Goal: Information Seeking & Learning: Learn about a topic

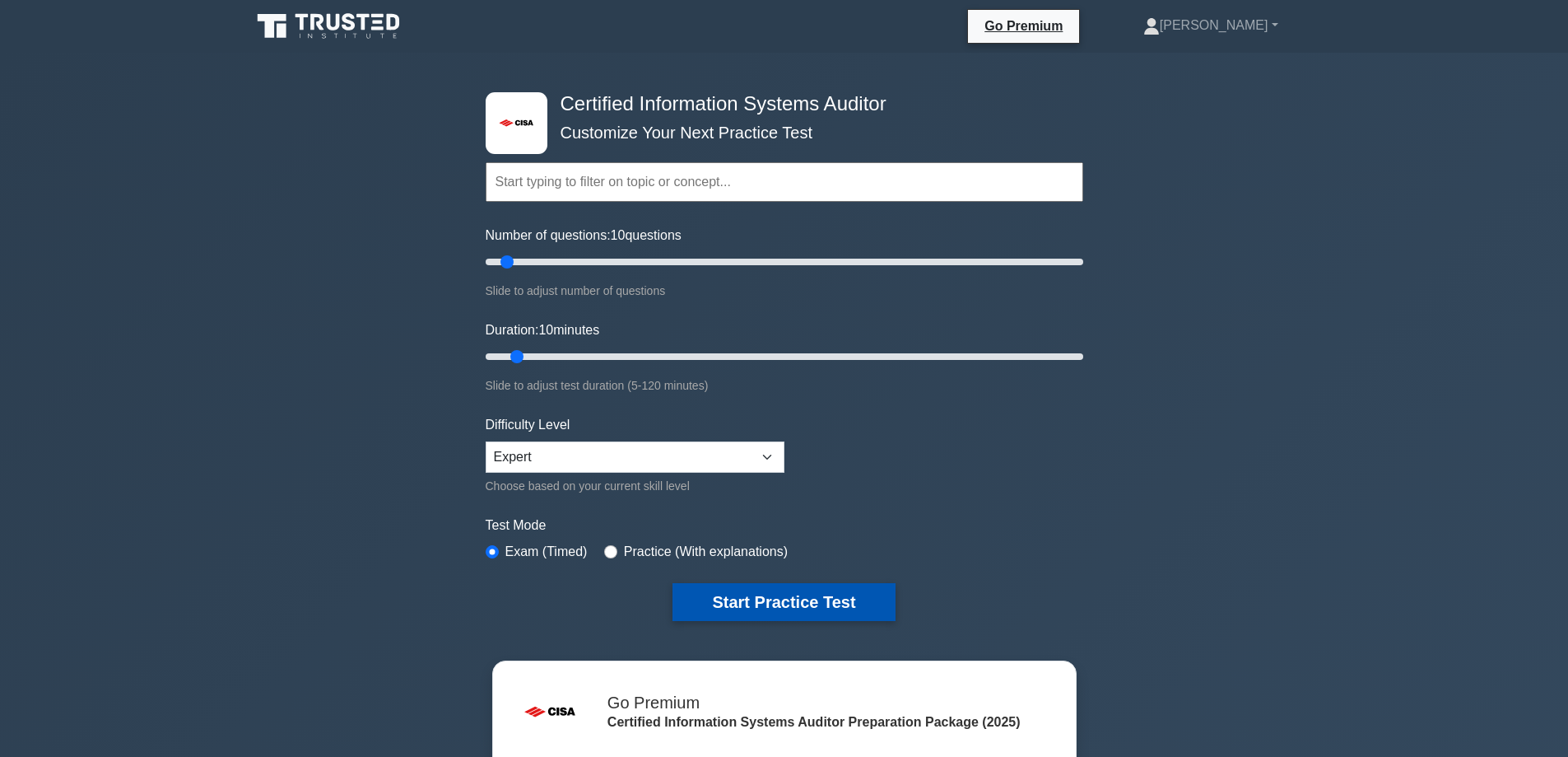
click at [744, 601] on button "Start Practice Test" at bounding box center [783, 602] width 223 height 38
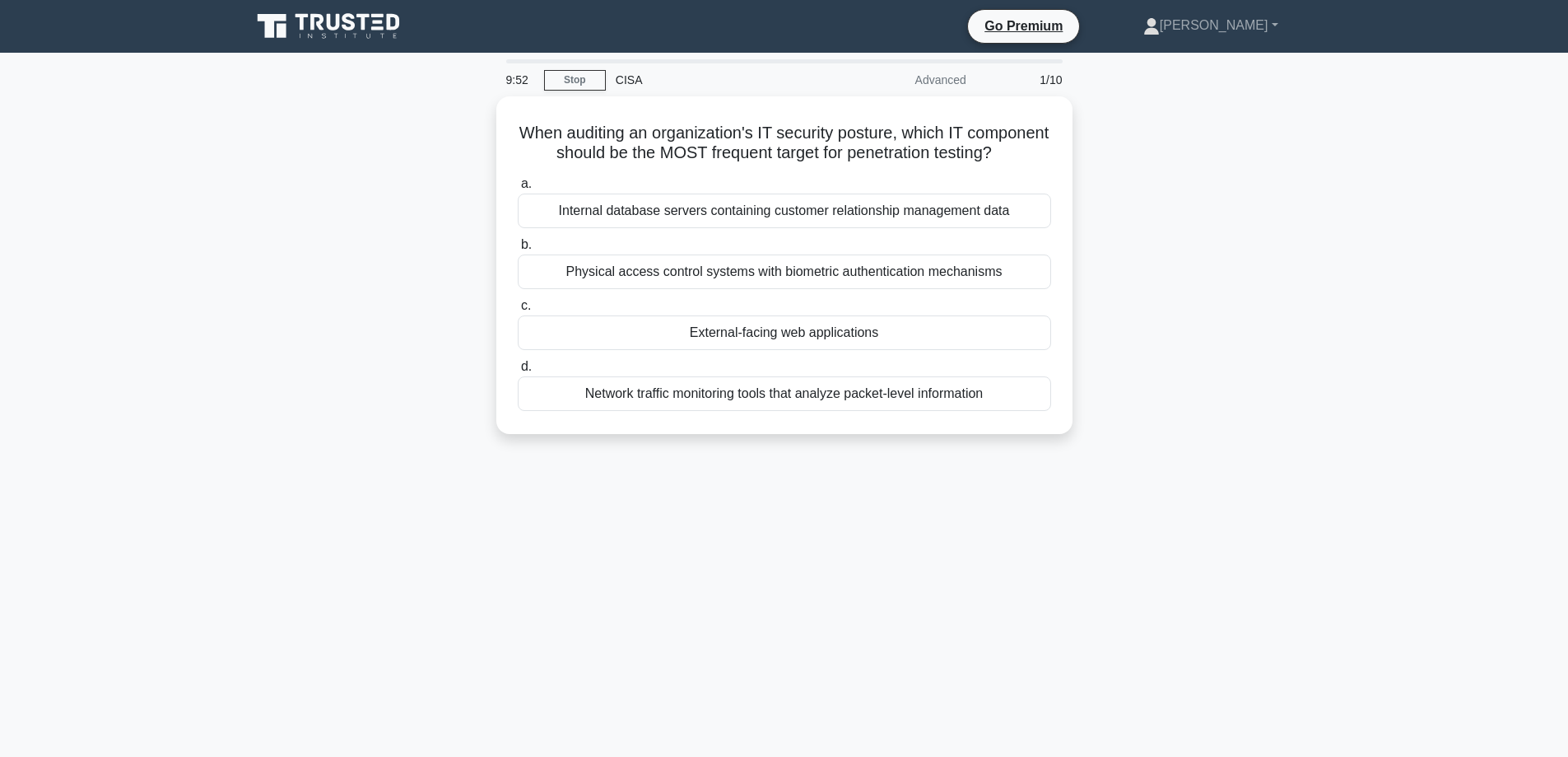
drag, startPoint x: 644, startPoint y: 225, endPoint x: 317, endPoint y: 299, distance: 335.3
drag, startPoint x: 317, startPoint y: 299, endPoint x: 173, endPoint y: 373, distance: 161.9
click at [173, 373] on main "9:52 Stop CISA Advanced 1/10 When auditing an organization's IT security postur…" at bounding box center [784, 471] width 1568 height 837
click at [386, 351] on div "When auditing an organization's IT security posture, which IT component should …" at bounding box center [784, 275] width 1086 height 357
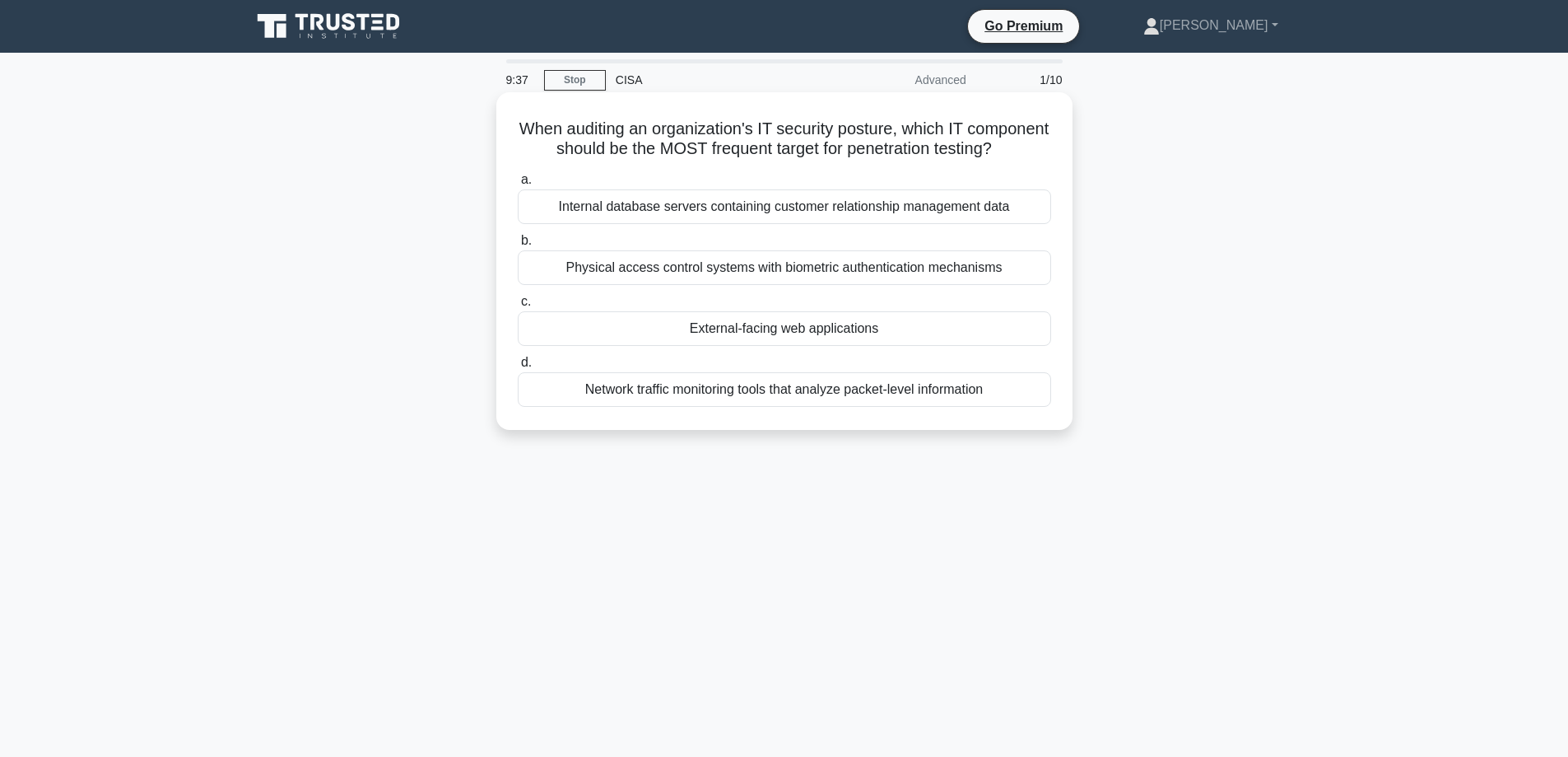
click at [809, 346] on div "External-facing web applications" at bounding box center [784, 329] width 533 height 35
click at [518, 307] on input "c. External-facing web applications" at bounding box center [518, 301] width 0 height 10
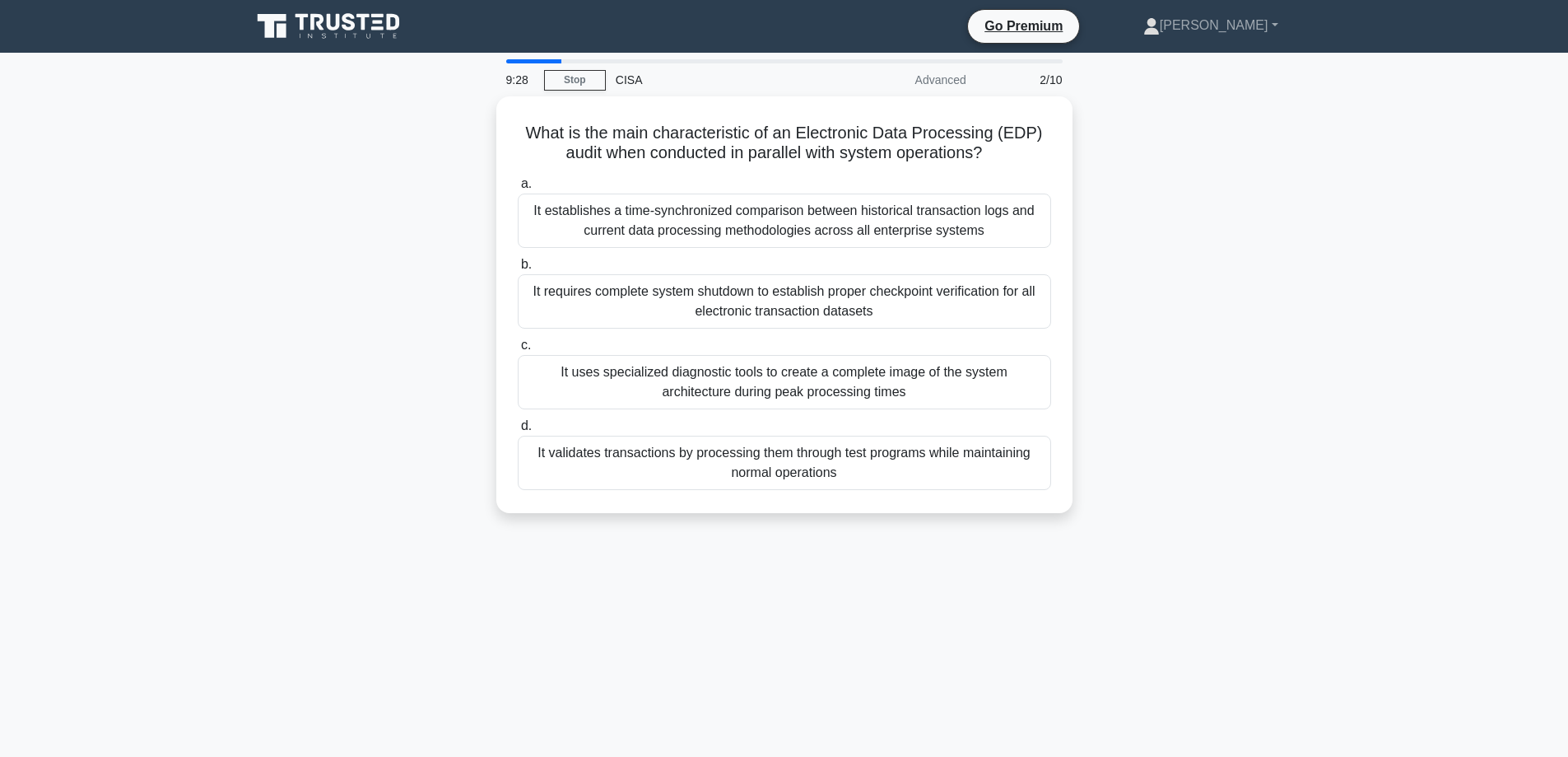
drag, startPoint x: 809, startPoint y: 348, endPoint x: 308, endPoint y: 252, distance: 510.1
drag, startPoint x: 308, startPoint y: 252, endPoint x: 207, endPoint y: 144, distance: 147.9
click at [207, 144] on main "9:28 Stop CISA Advanced 2/10 What is the main characteristic of an Electronic D…" at bounding box center [784, 471] width 1568 height 837
click at [619, 461] on div "It validates transactions by processing them through test programs while mainta…" at bounding box center [784, 458] width 533 height 54
click at [518, 427] on input "d. It validates transactions by processing them through test programs while mai…" at bounding box center [518, 422] width 0 height 10
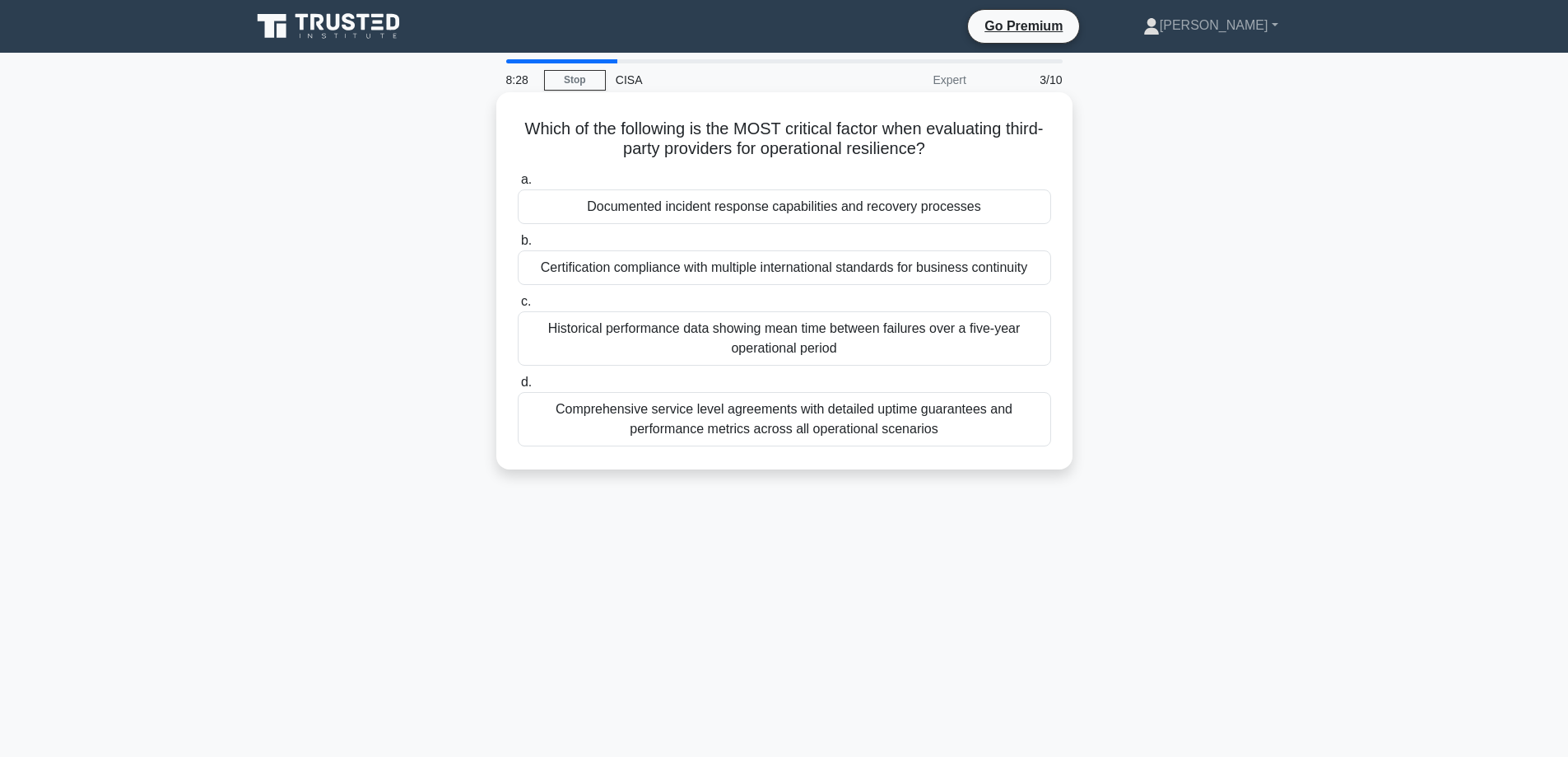
click at [811, 419] on div "Comprehensive service level agreements with detailed uptime guarantees and perf…" at bounding box center [784, 419] width 533 height 54
click at [518, 388] on input "d. Comprehensive service level agreements with detailed uptime guarantees and p…" at bounding box center [518, 382] width 0 height 10
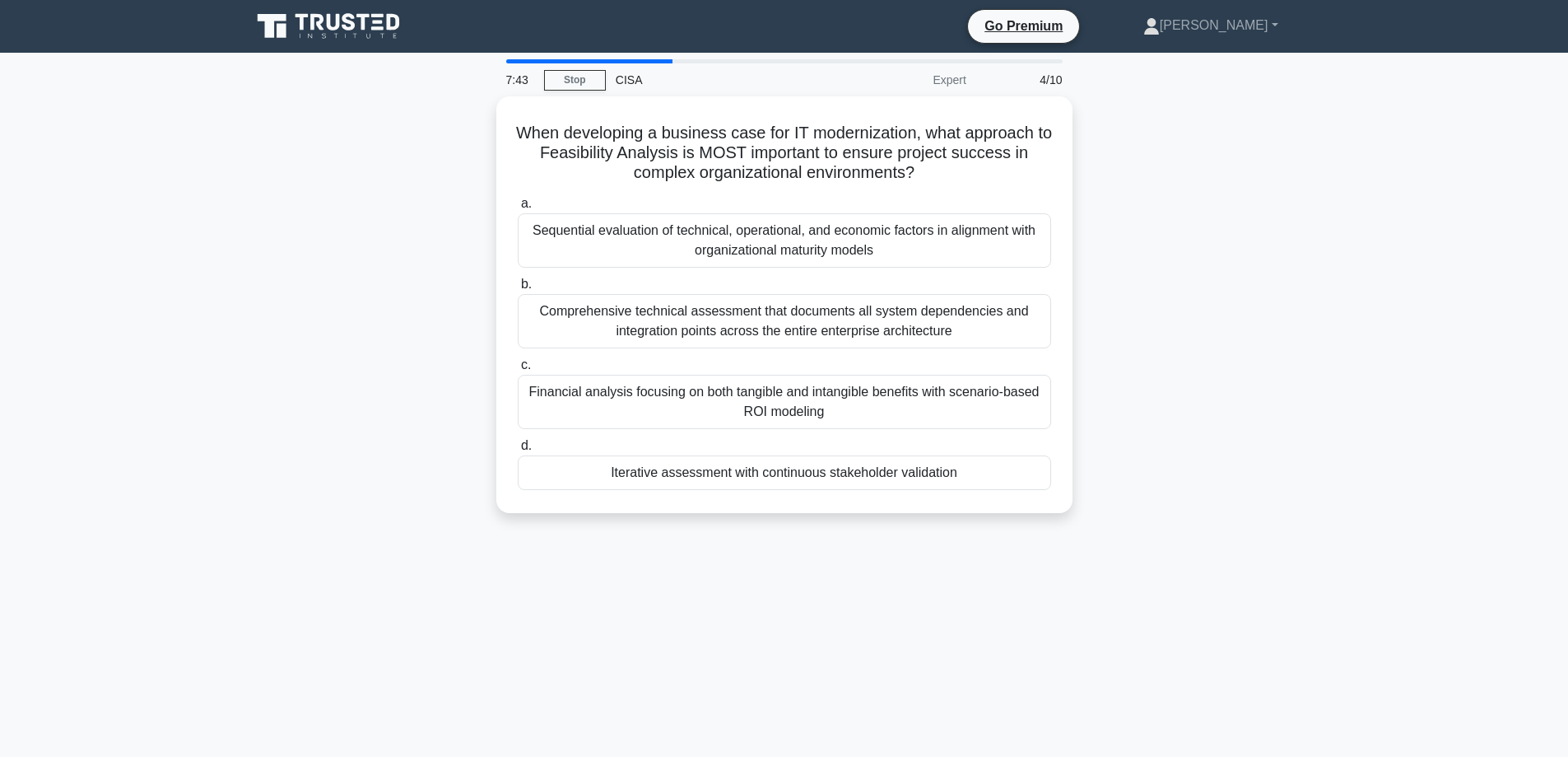
drag, startPoint x: 362, startPoint y: 262, endPoint x: 247, endPoint y: 473, distance: 240.3
click at [247, 473] on div "When developing a business case for IT modernization, what approach to Feasibil…" at bounding box center [784, 315] width 1086 height 437
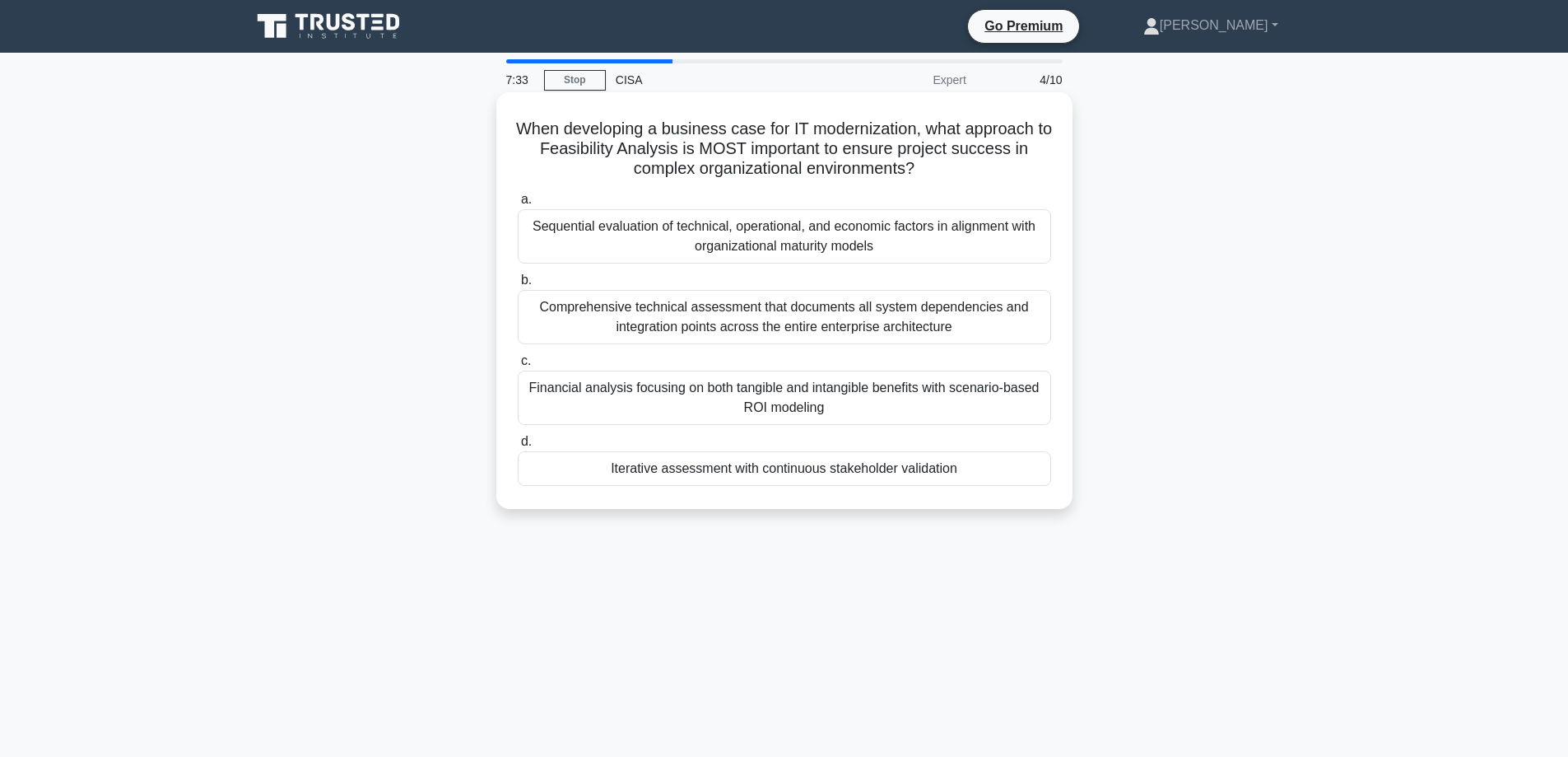
click at [657, 239] on div "Sequential evaluation of technical, operational, and economic factors in alignm…" at bounding box center [784, 236] width 533 height 54
click at [518, 205] on input "a. Sequential evaluation of technical, operational, and economic factors in ali…" at bounding box center [518, 199] width 0 height 10
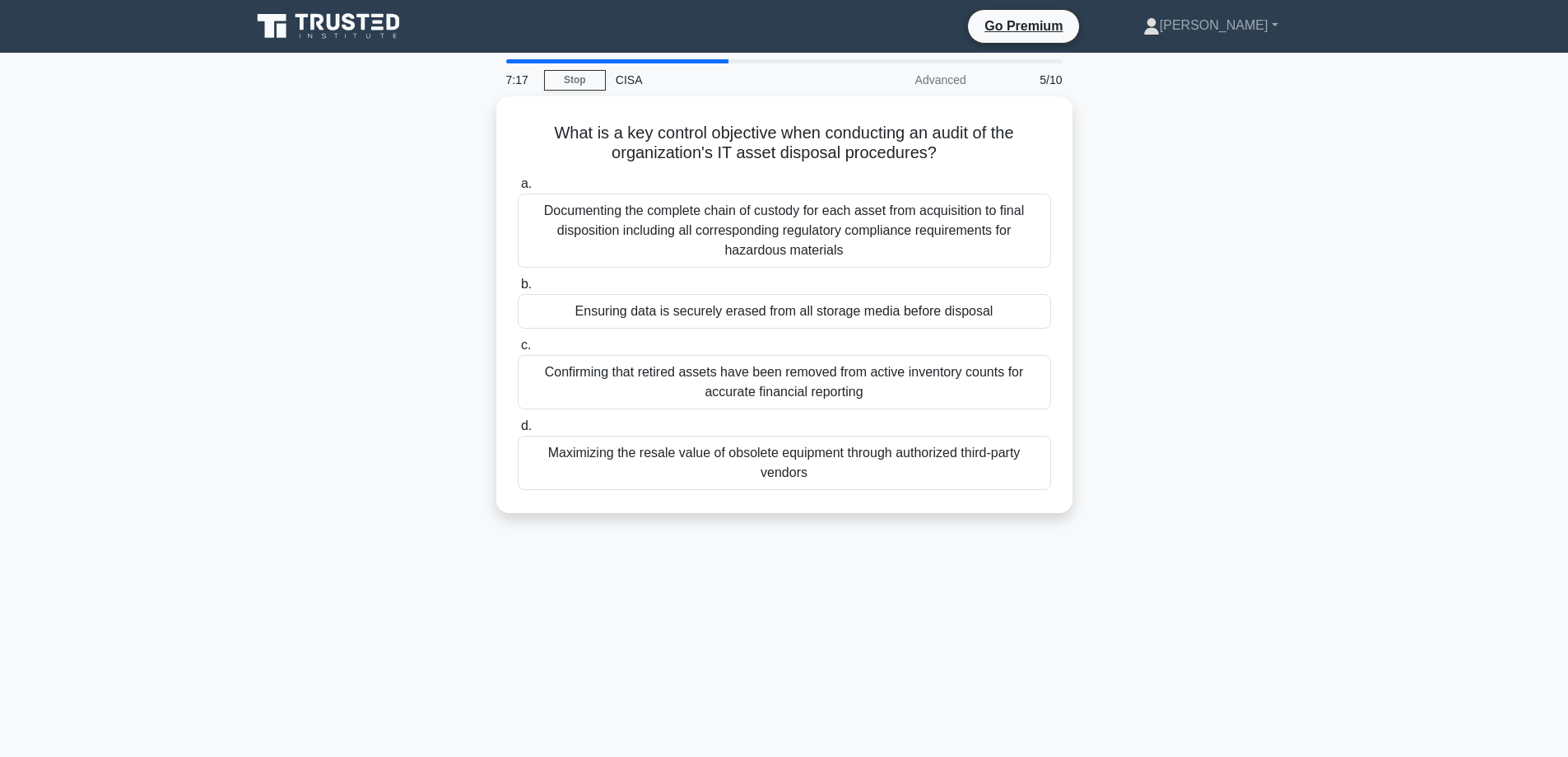
drag, startPoint x: 527, startPoint y: 243, endPoint x: 330, endPoint y: 317, distance: 210.4
drag, startPoint x: 330, startPoint y: 317, endPoint x: 187, endPoint y: 248, distance: 158.8
click at [187, 248] on main "7:16 Stop CISA Advanced 5/10 What is a key control objective when conducting an…" at bounding box center [784, 471] width 1568 height 837
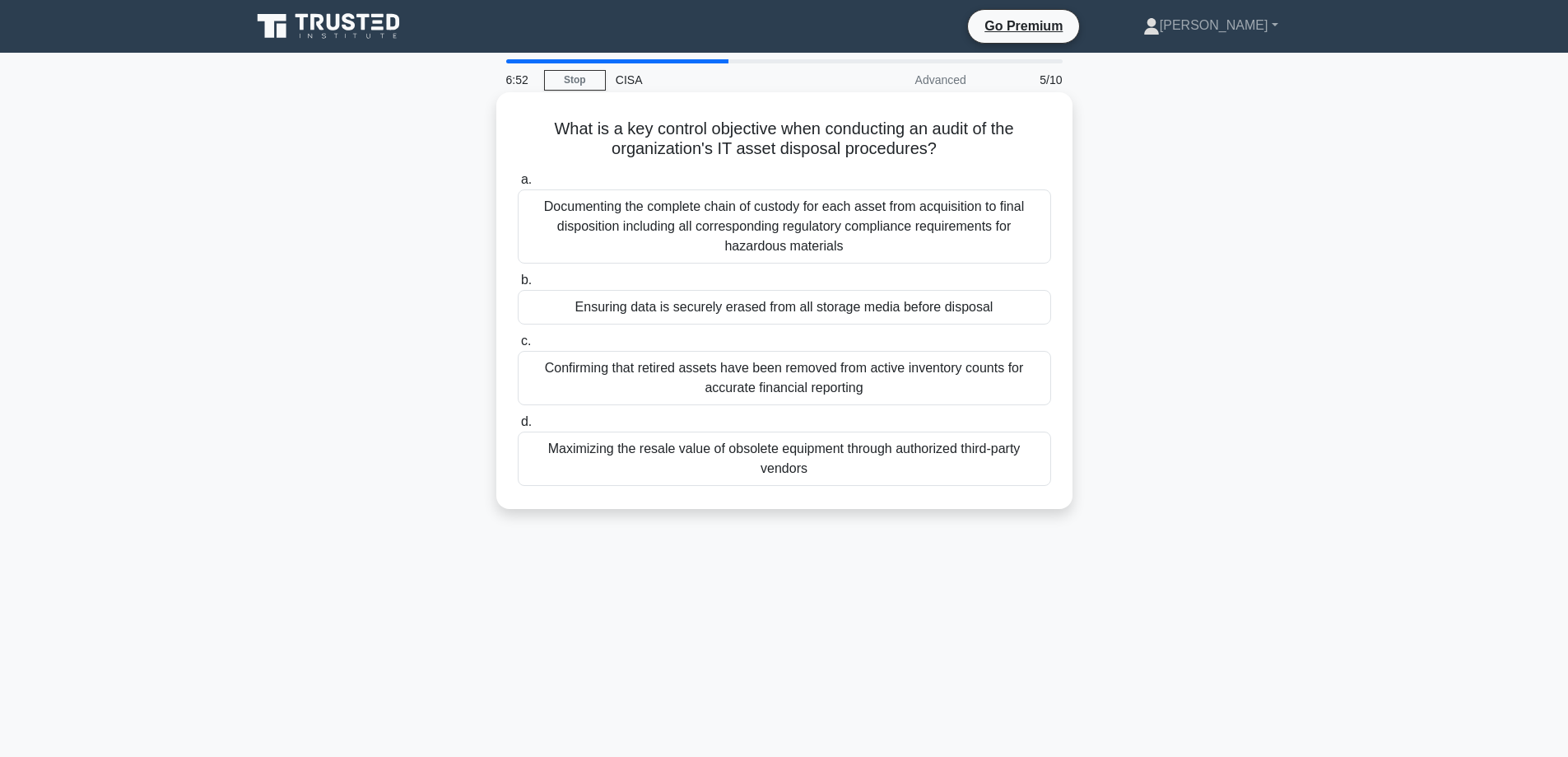
click at [749, 306] on div "Ensuring data is securely erased from all storage media before disposal" at bounding box center [784, 307] width 533 height 35
click at [518, 286] on input "b. Ensuring data is securely erased from all storage media before disposal" at bounding box center [518, 279] width 0 height 10
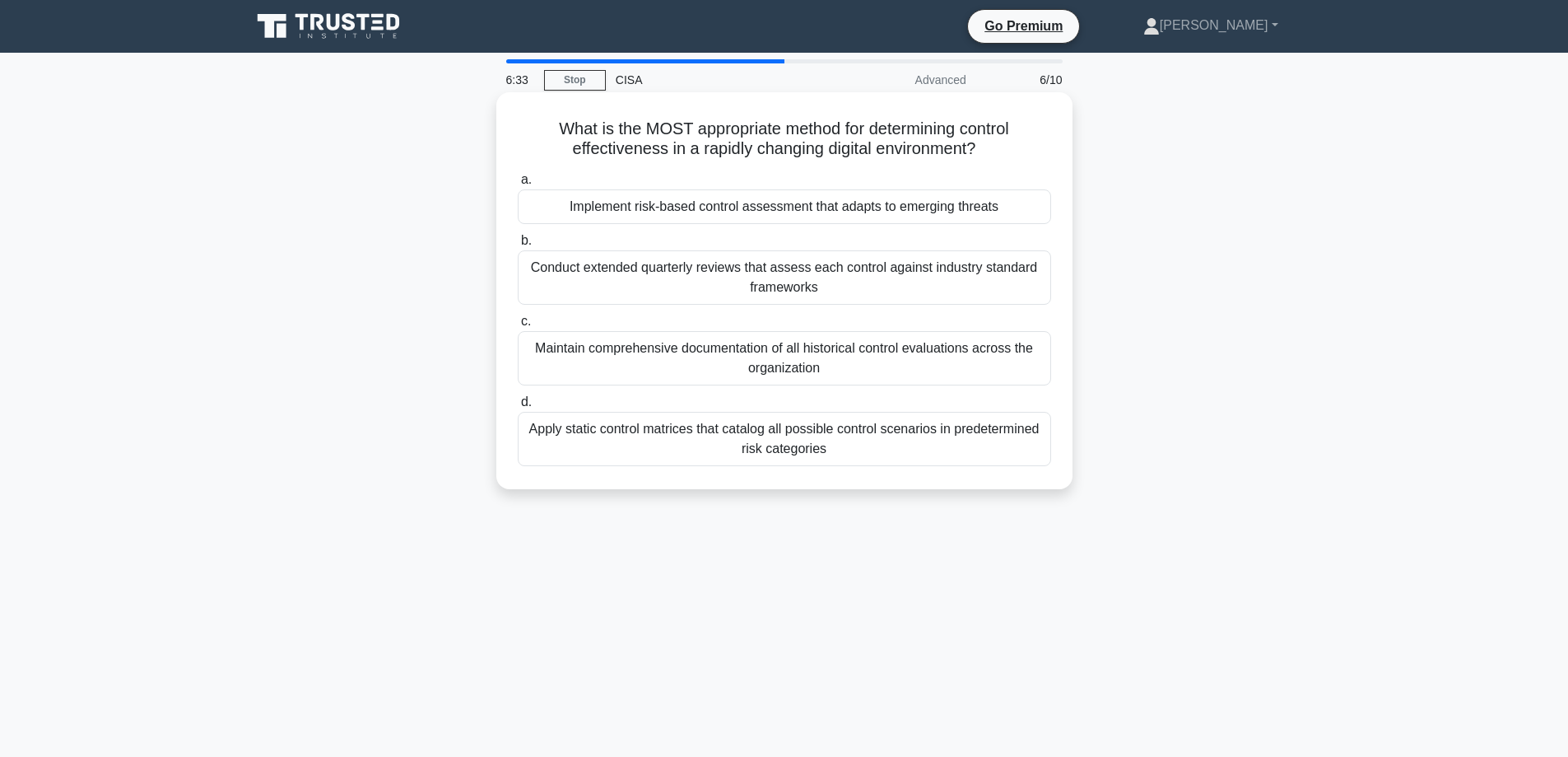
drag, startPoint x: 569, startPoint y: 205, endPoint x: 578, endPoint y: 208, distance: 9.5
click at [578, 208] on div "Implement risk-based control assessment that adapts to emerging threats" at bounding box center [784, 207] width 533 height 35
click at [571, 211] on div "Implement risk-based control assessment that adapts to emerging threats" at bounding box center [784, 207] width 533 height 35
click at [518, 186] on input "a. Implement risk-based control assessment that adapts to emerging threats" at bounding box center [518, 179] width 0 height 10
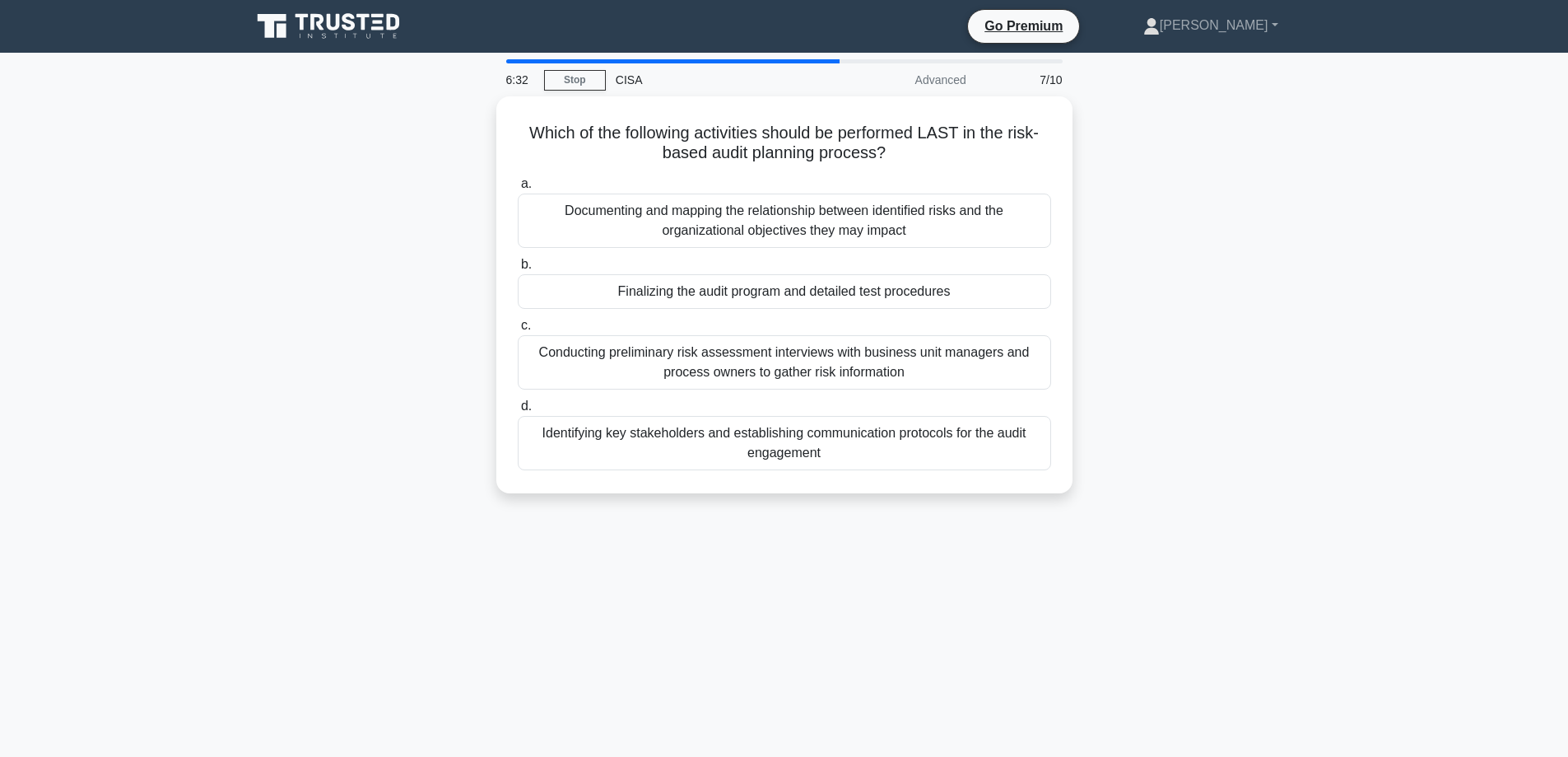
click at [425, 216] on div "Which of the following activities should be performed LAST in the risk-based au…" at bounding box center [784, 305] width 1086 height 417
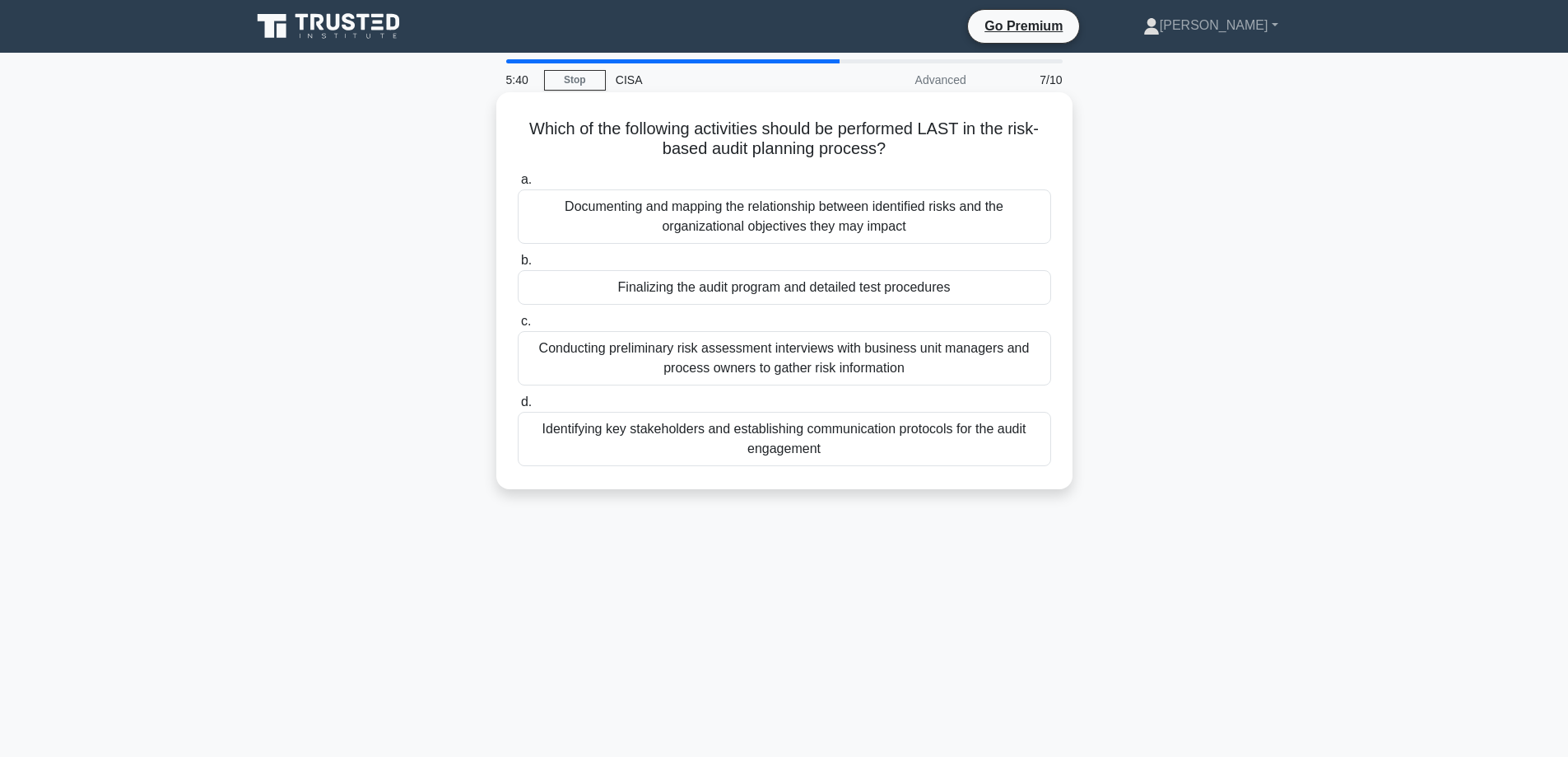
click at [560, 281] on div "Finalizing the audit program and detailed test procedures" at bounding box center [784, 287] width 533 height 35
click at [518, 266] on input "b. Finalizing the audit program and detailed test procedures" at bounding box center [518, 260] width 0 height 10
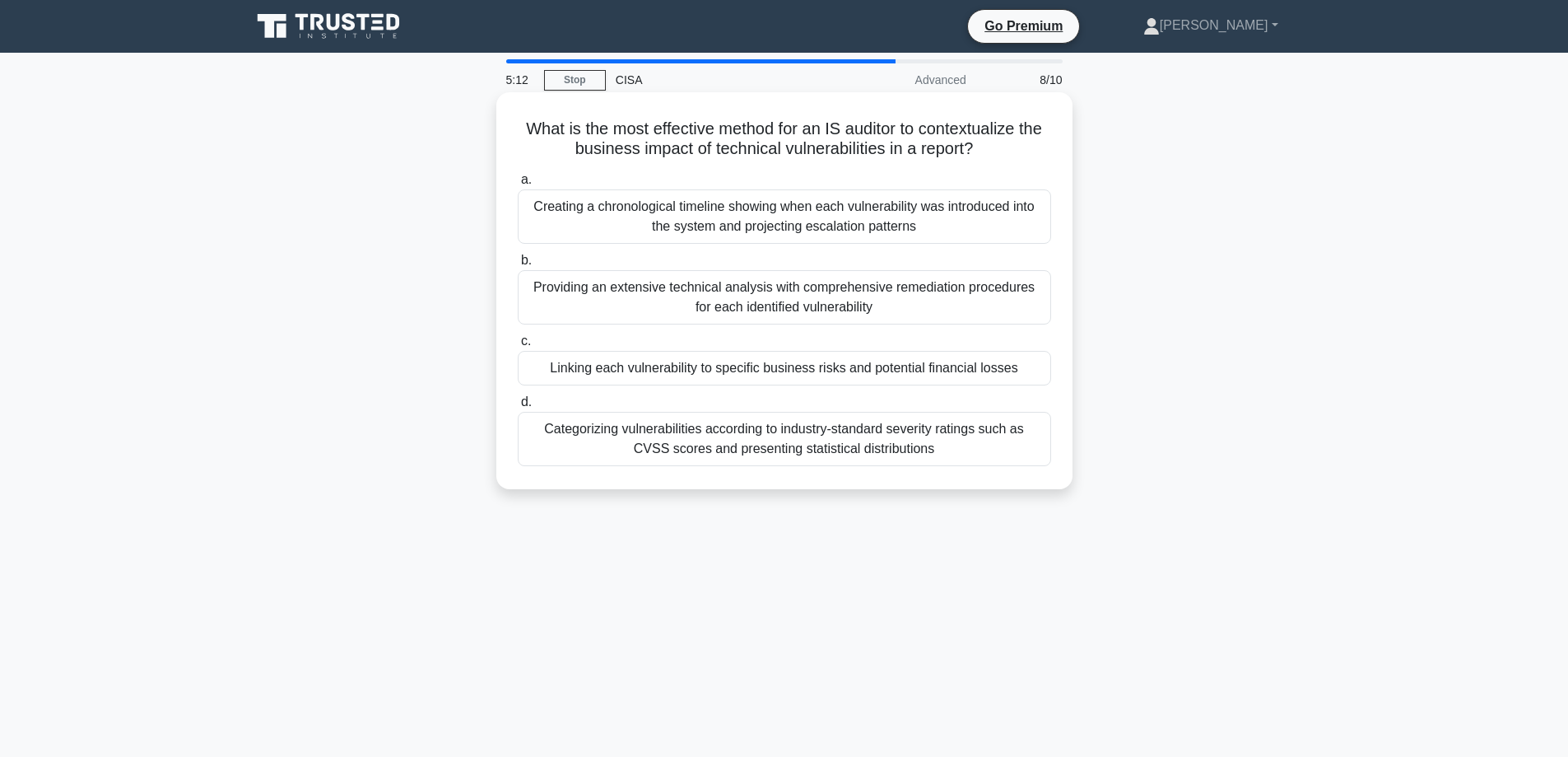
click at [564, 369] on div "Linking each vulnerability to specific business risks and potential financial l…" at bounding box center [784, 368] width 533 height 35
click at [518, 347] on input "c. Linking each vulnerability to specific business risks and potential financia…" at bounding box center [518, 341] width 0 height 10
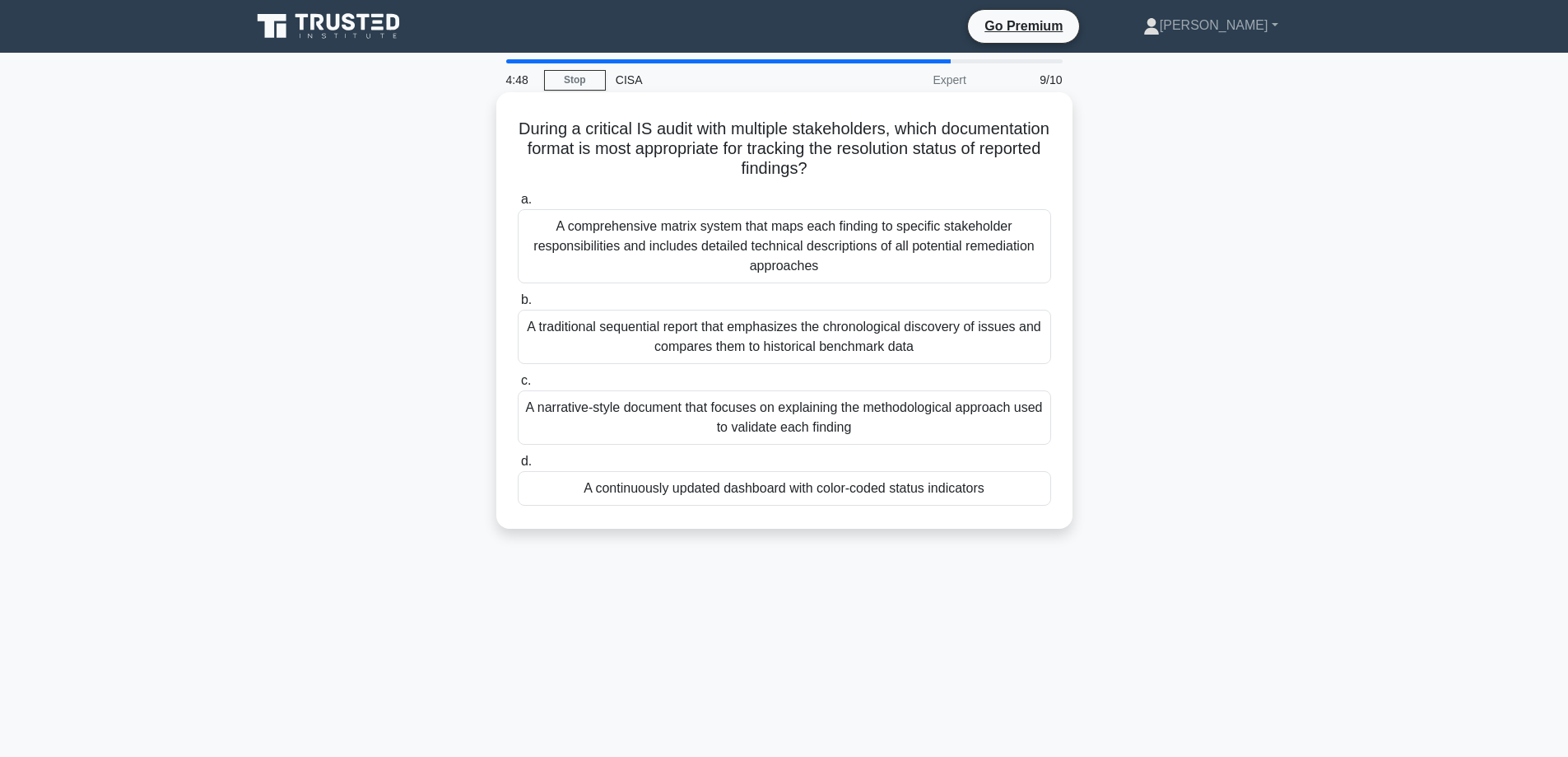
click at [659, 260] on div "A comprehensive matrix system that maps each finding to specific stakeholder re…" at bounding box center [784, 246] width 533 height 74
click at [518, 205] on input "a. A comprehensive matrix system that maps each finding to specific stakeholder…" at bounding box center [518, 199] width 0 height 10
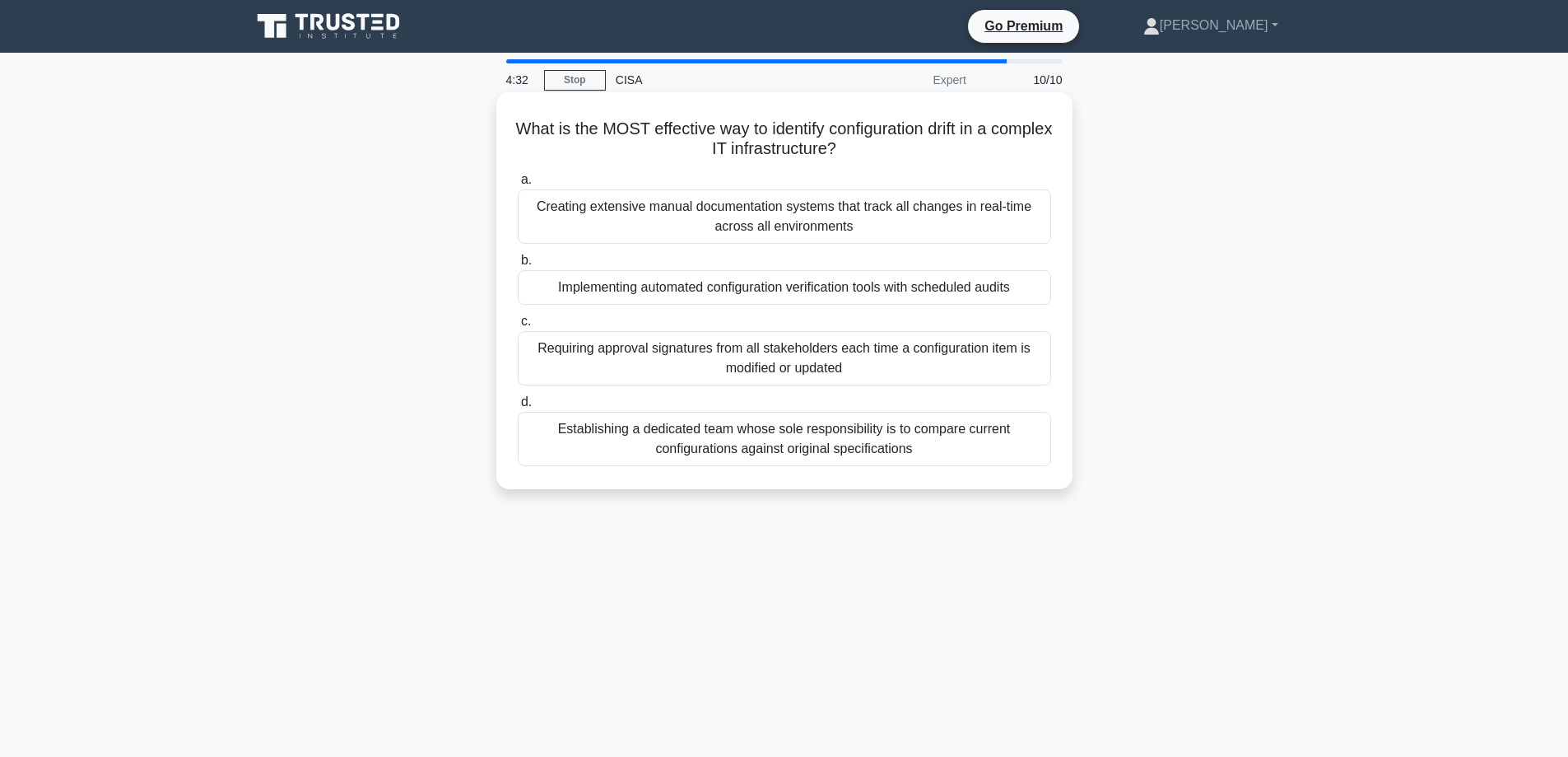
click at [621, 291] on div "Implementing automated configuration verification tools with scheduled audits" at bounding box center [784, 287] width 533 height 35
click at [518, 266] on input "b. Implementing automated configuration verification tools with scheduled audits" at bounding box center [518, 260] width 0 height 10
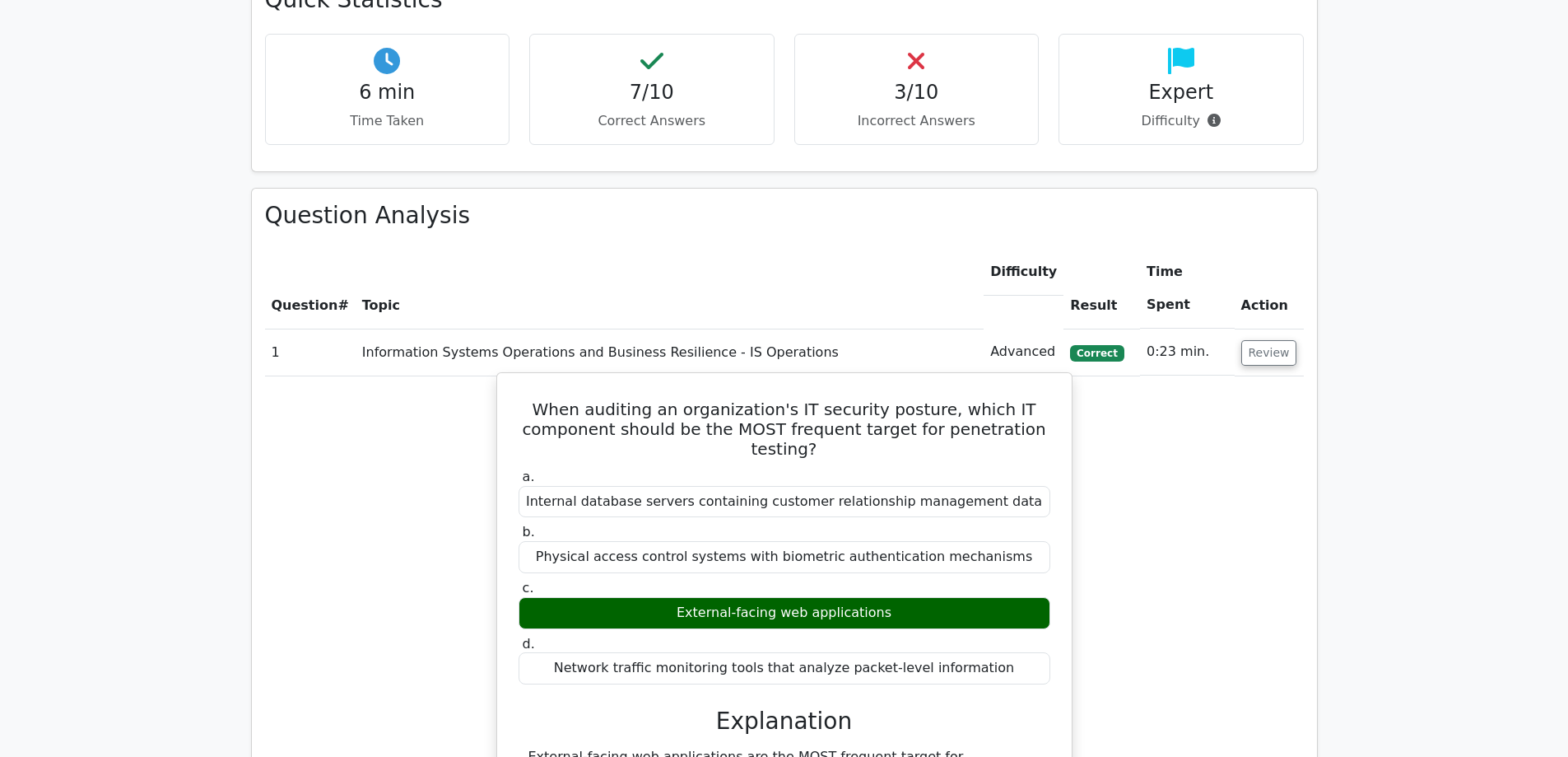
scroll to position [1153, 0]
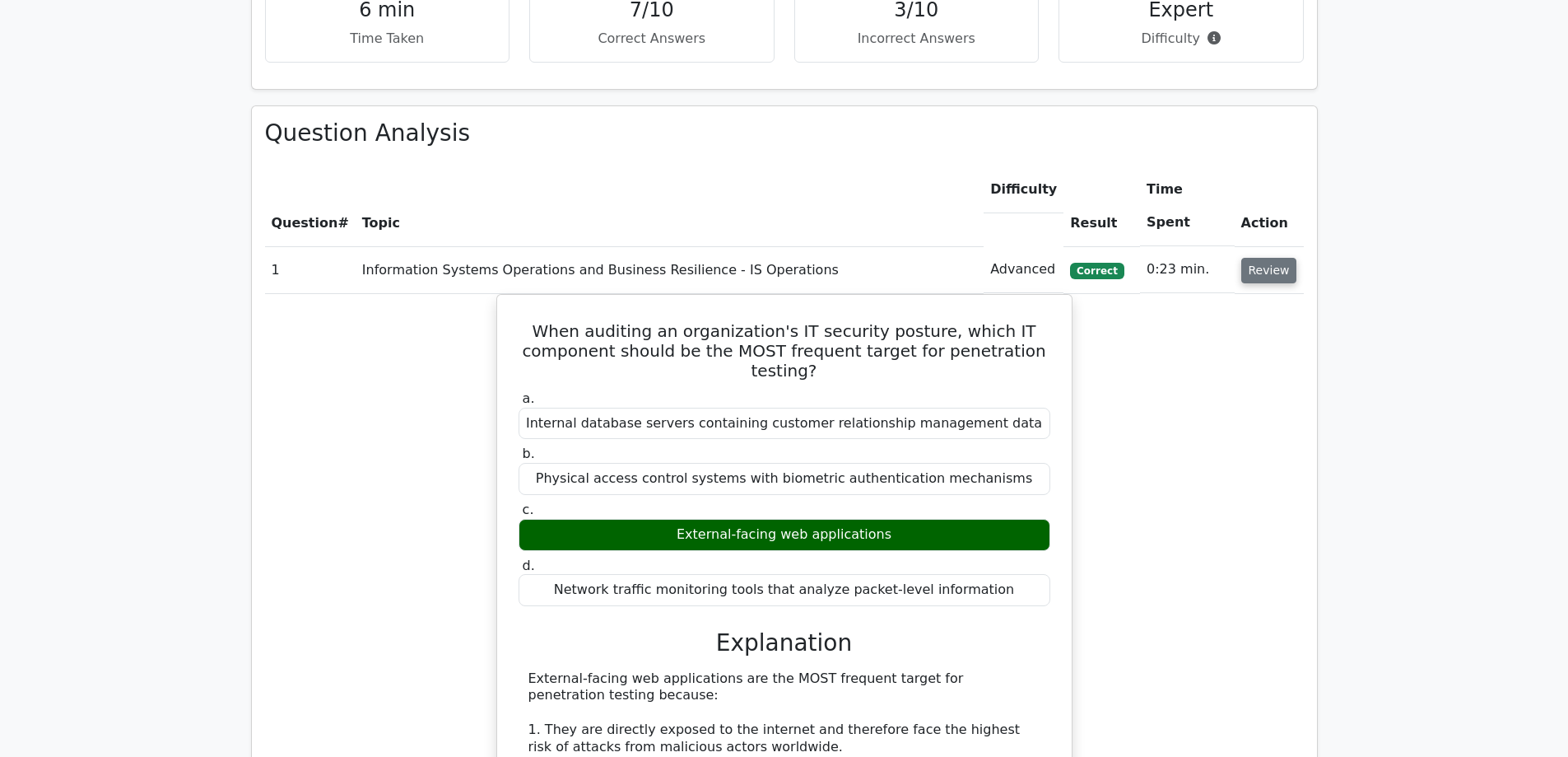
click at [1272, 258] on button "Review" at bounding box center [1269, 270] width 56 height 26
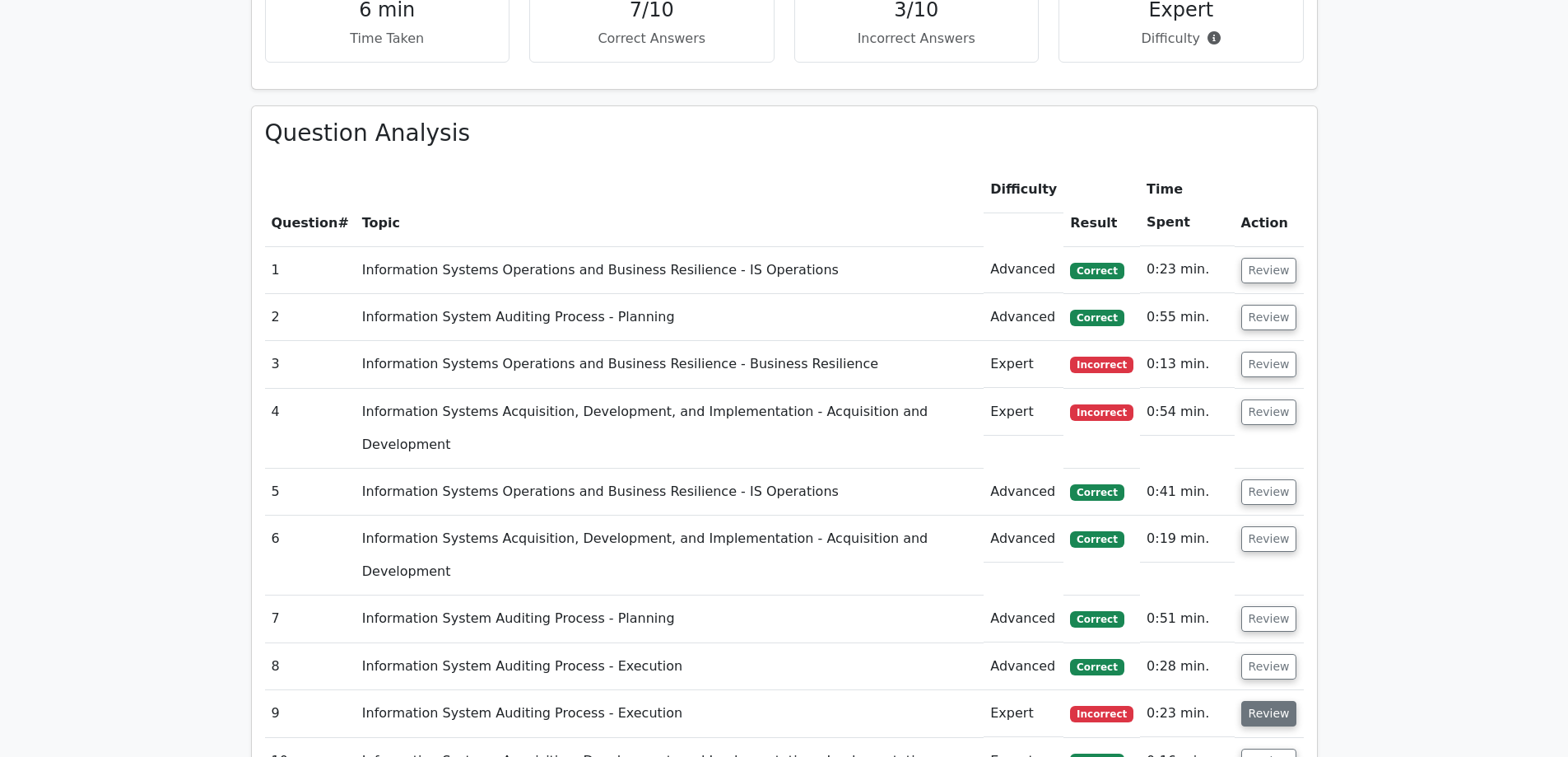
click at [1258, 701] on button "Review" at bounding box center [1269, 713] width 56 height 26
click at [1261, 701] on button "Review" at bounding box center [1269, 713] width 56 height 26
click at [1261, 400] on button "Review" at bounding box center [1269, 412] width 56 height 26
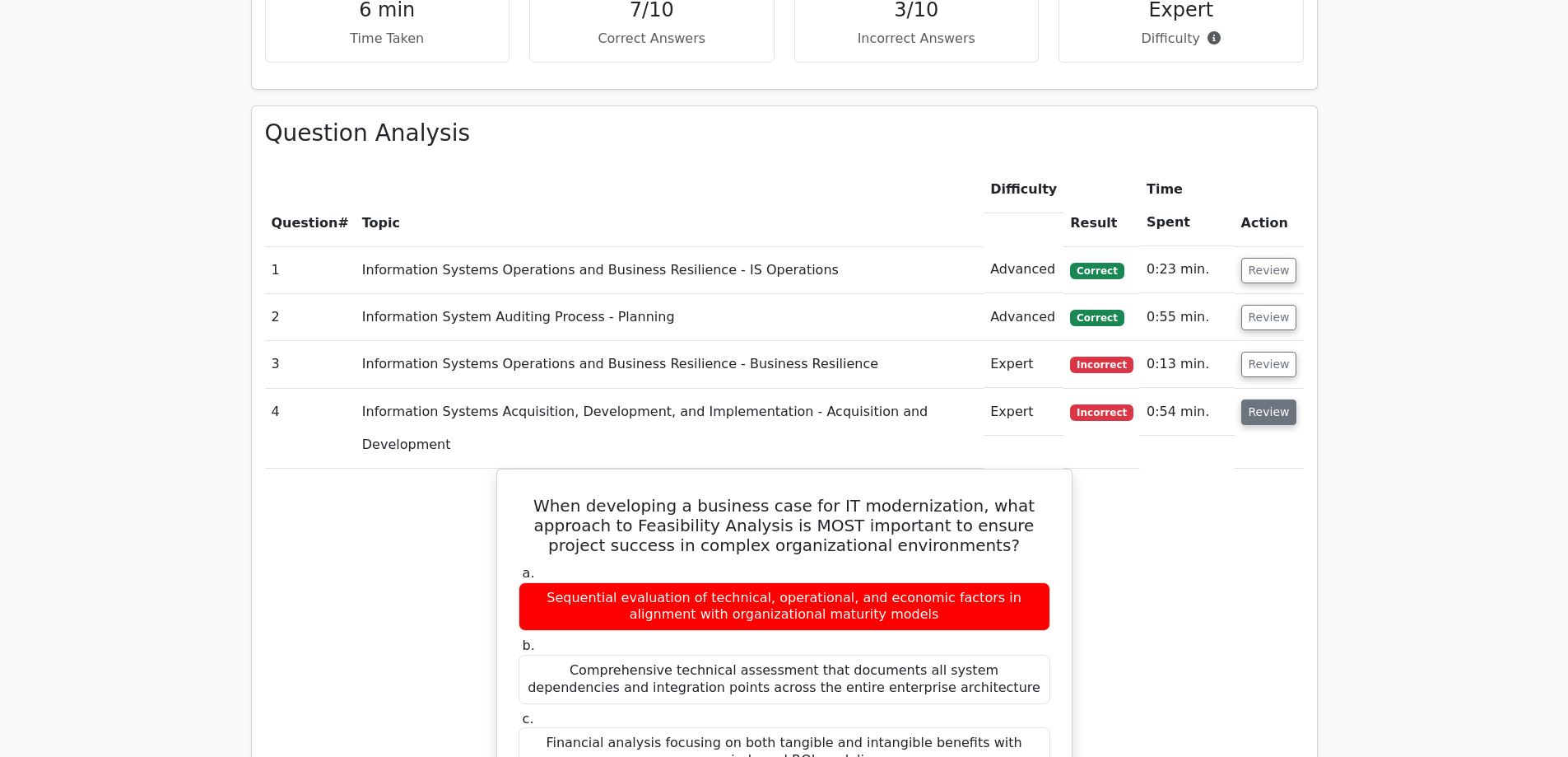
click at [1255, 400] on button "Review" at bounding box center [1269, 412] width 56 height 26
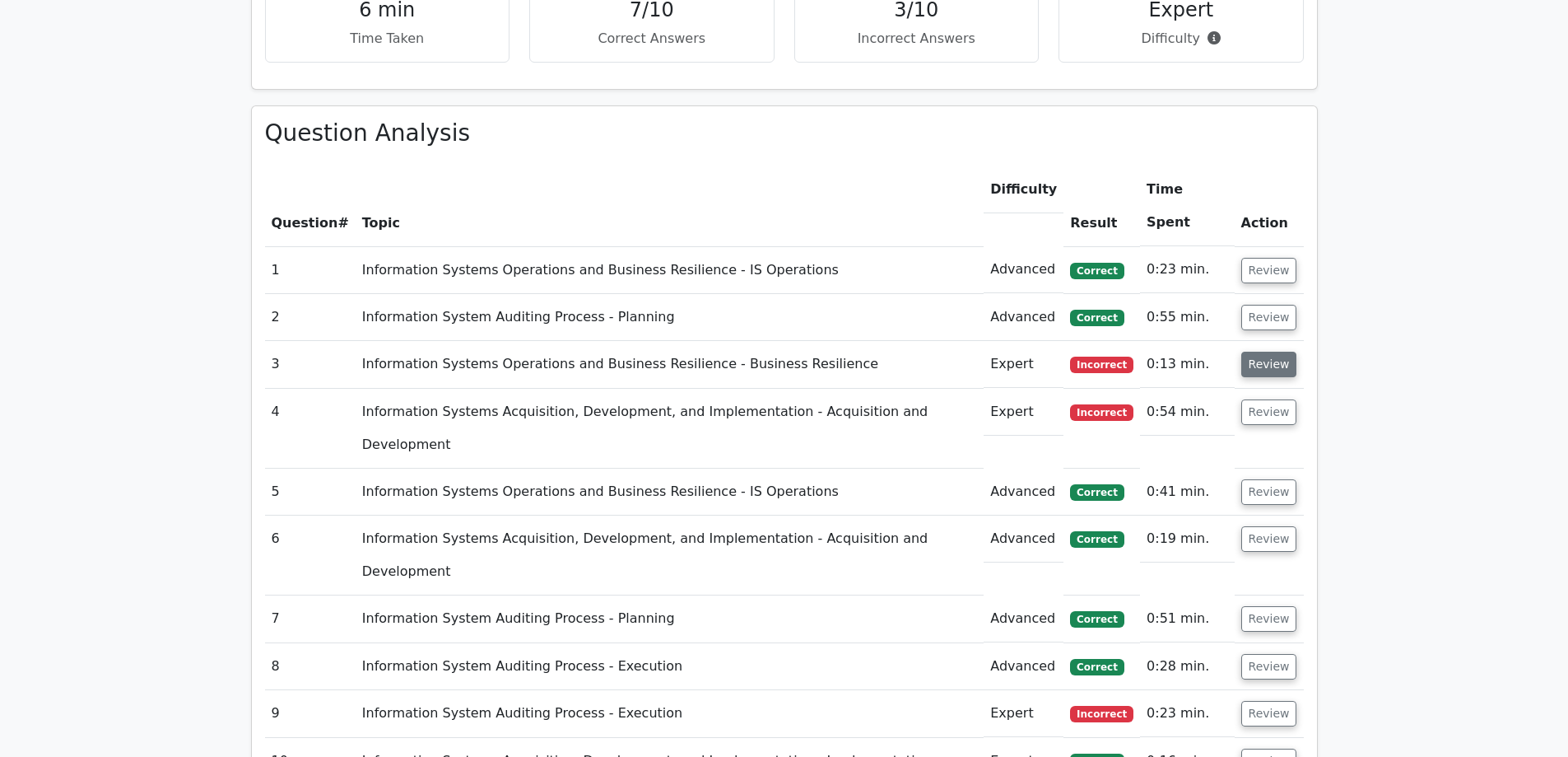
click at [1272, 351] on button "Review" at bounding box center [1269, 364] width 56 height 26
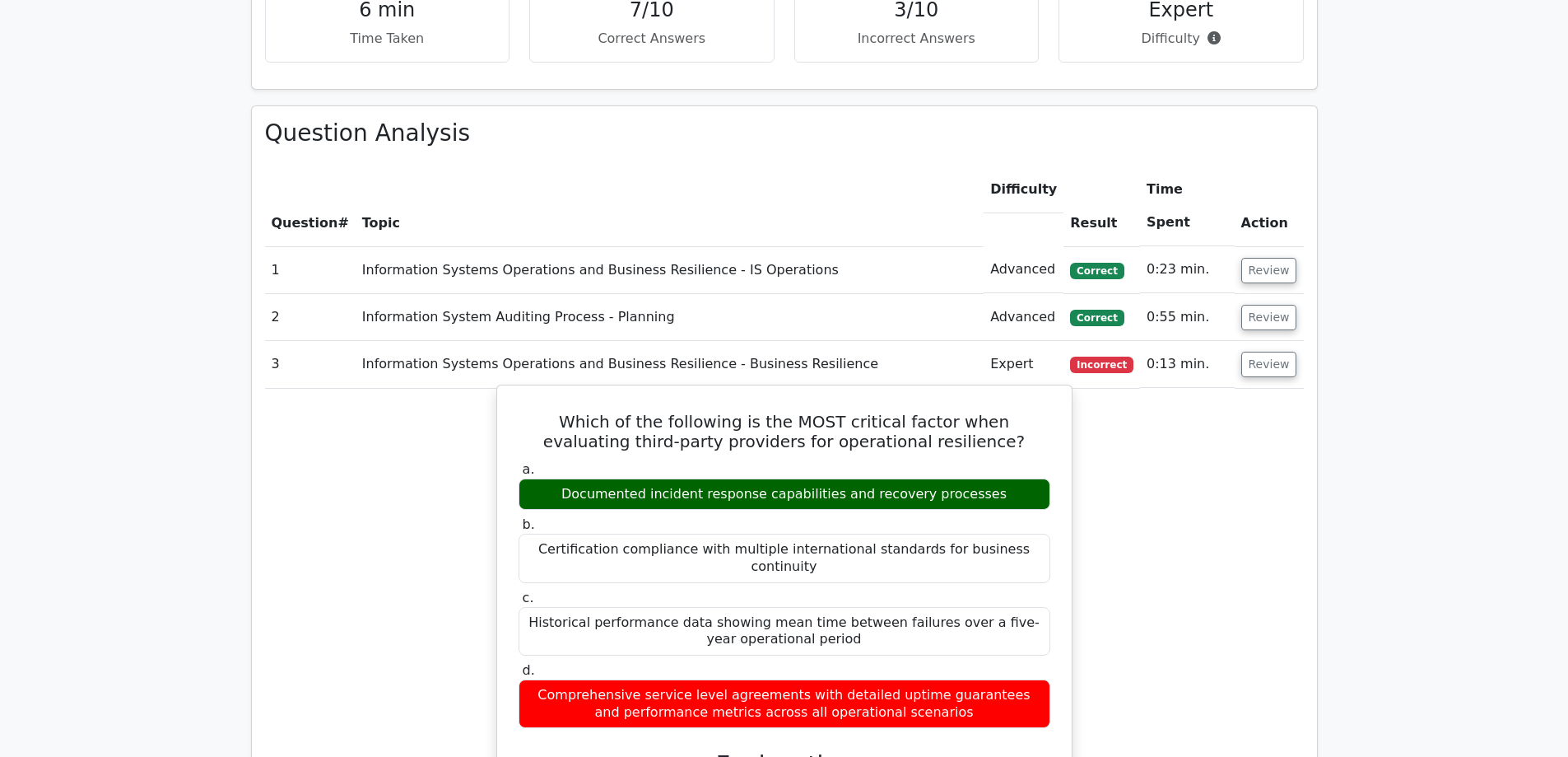
drag, startPoint x: 934, startPoint y: 374, endPoint x: 1058, endPoint y: 380, distance: 124.1
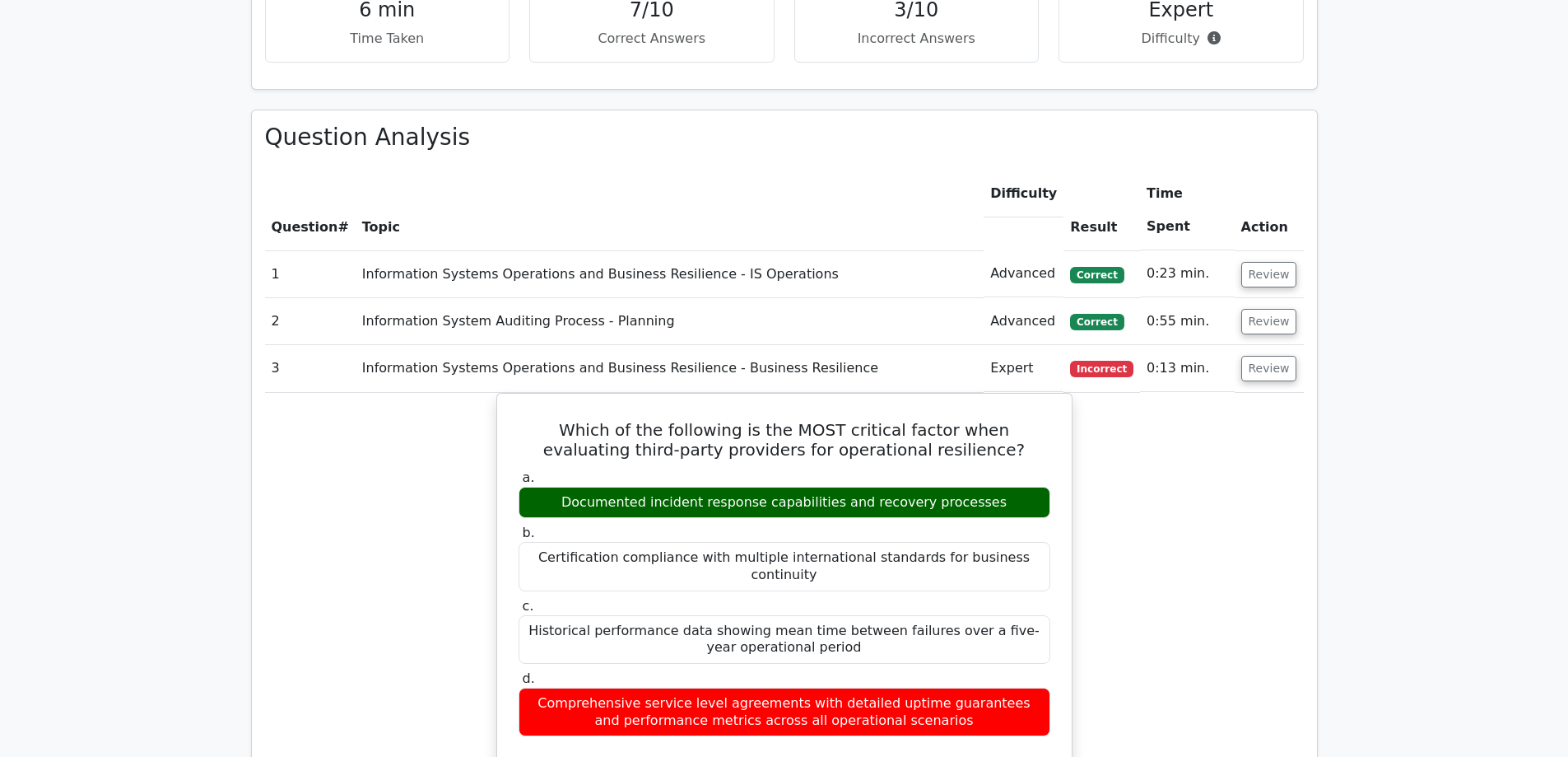
drag, startPoint x: 1058, startPoint y: 380, endPoint x: 1446, endPoint y: 464, distance: 397.0
click at [1480, 492] on main ".st0{fill:#E31818;} Go Premium Certified Information Systems Auditor Preparatio…" at bounding box center [784, 634] width 1568 height 3469
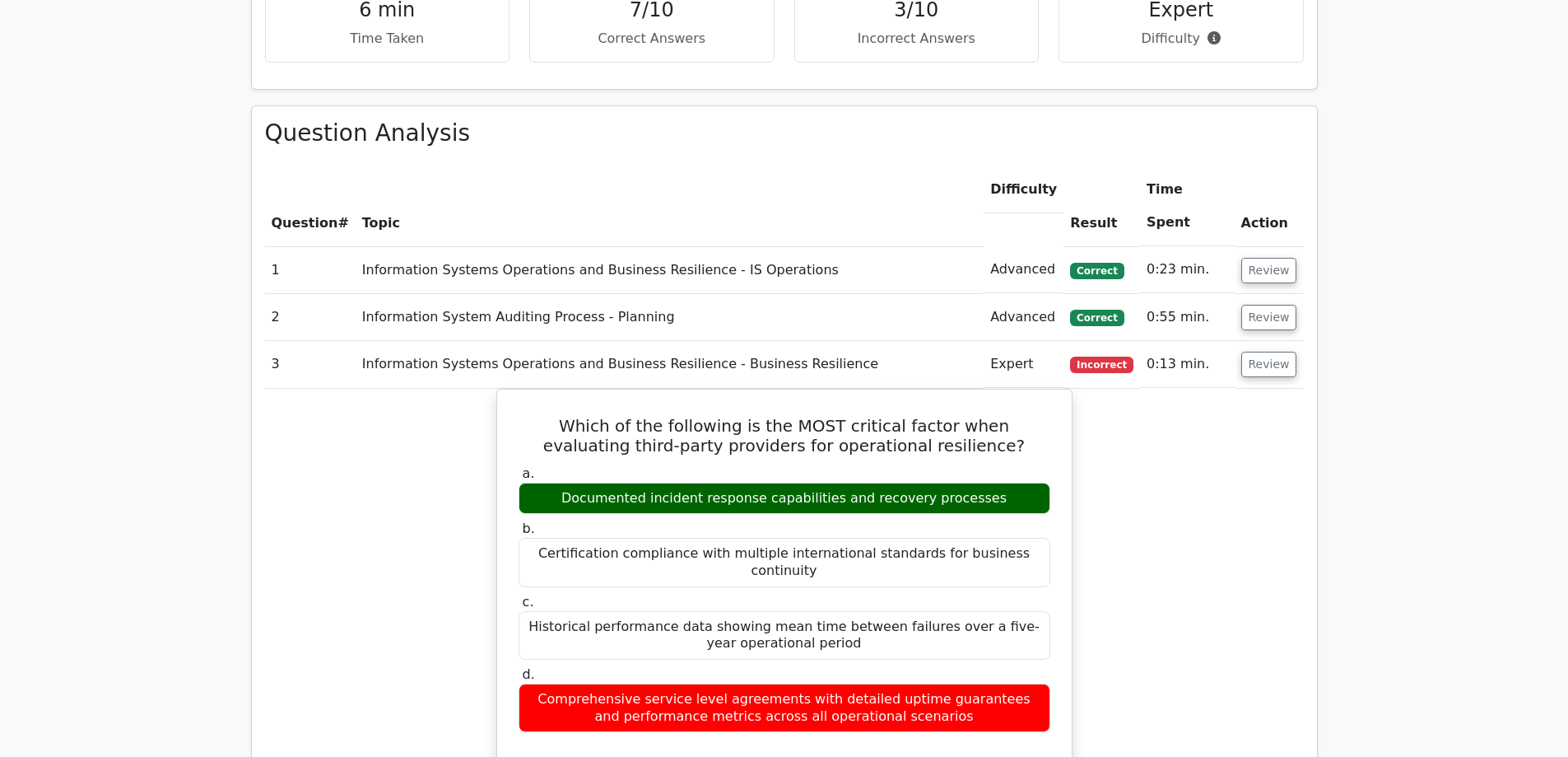
click at [1263, 341] on td "Review" at bounding box center [1269, 365] width 69 height 47
click at [1265, 351] on button "Review" at bounding box center [1269, 364] width 56 height 26
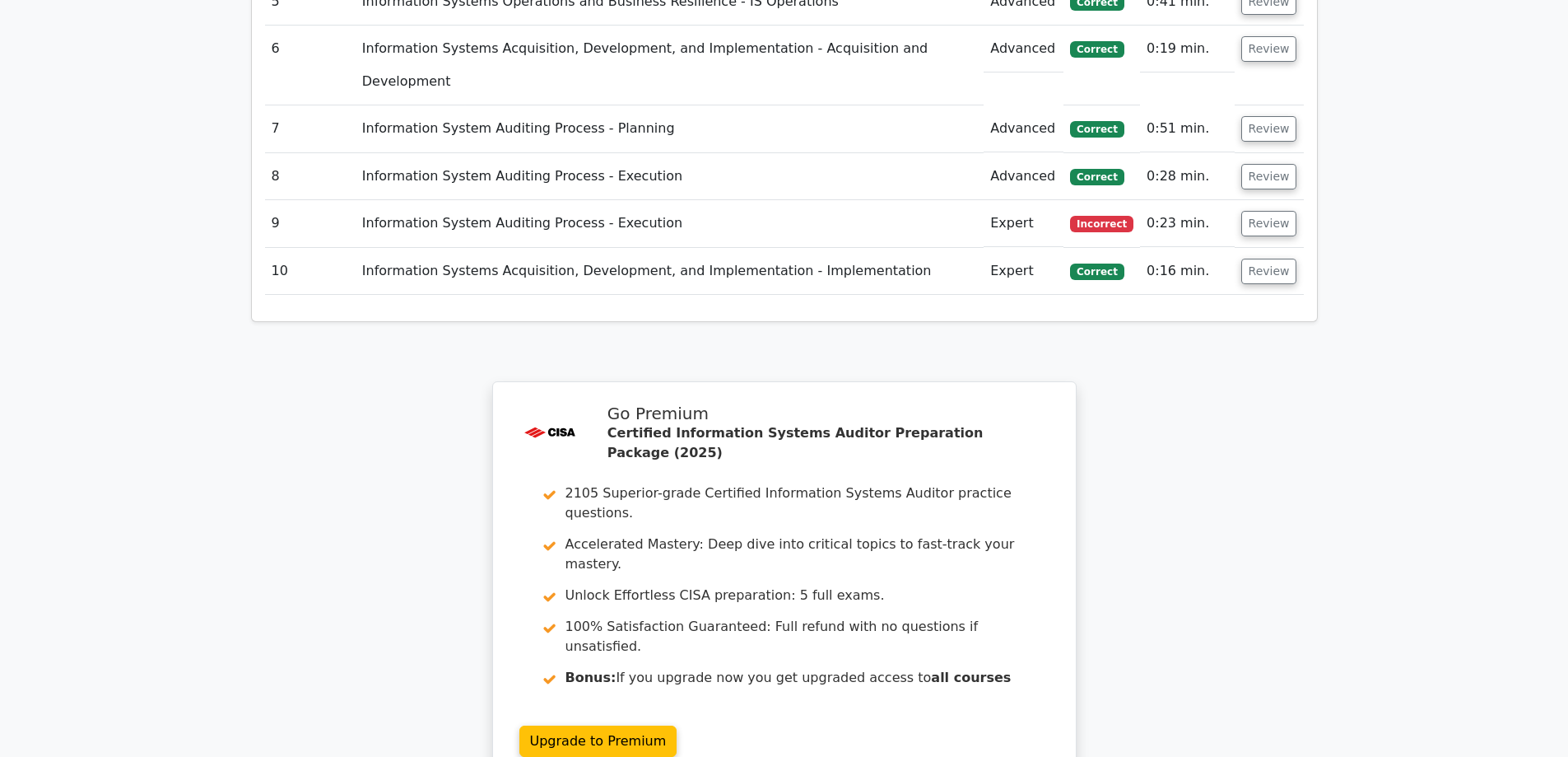
scroll to position [1729, 0]
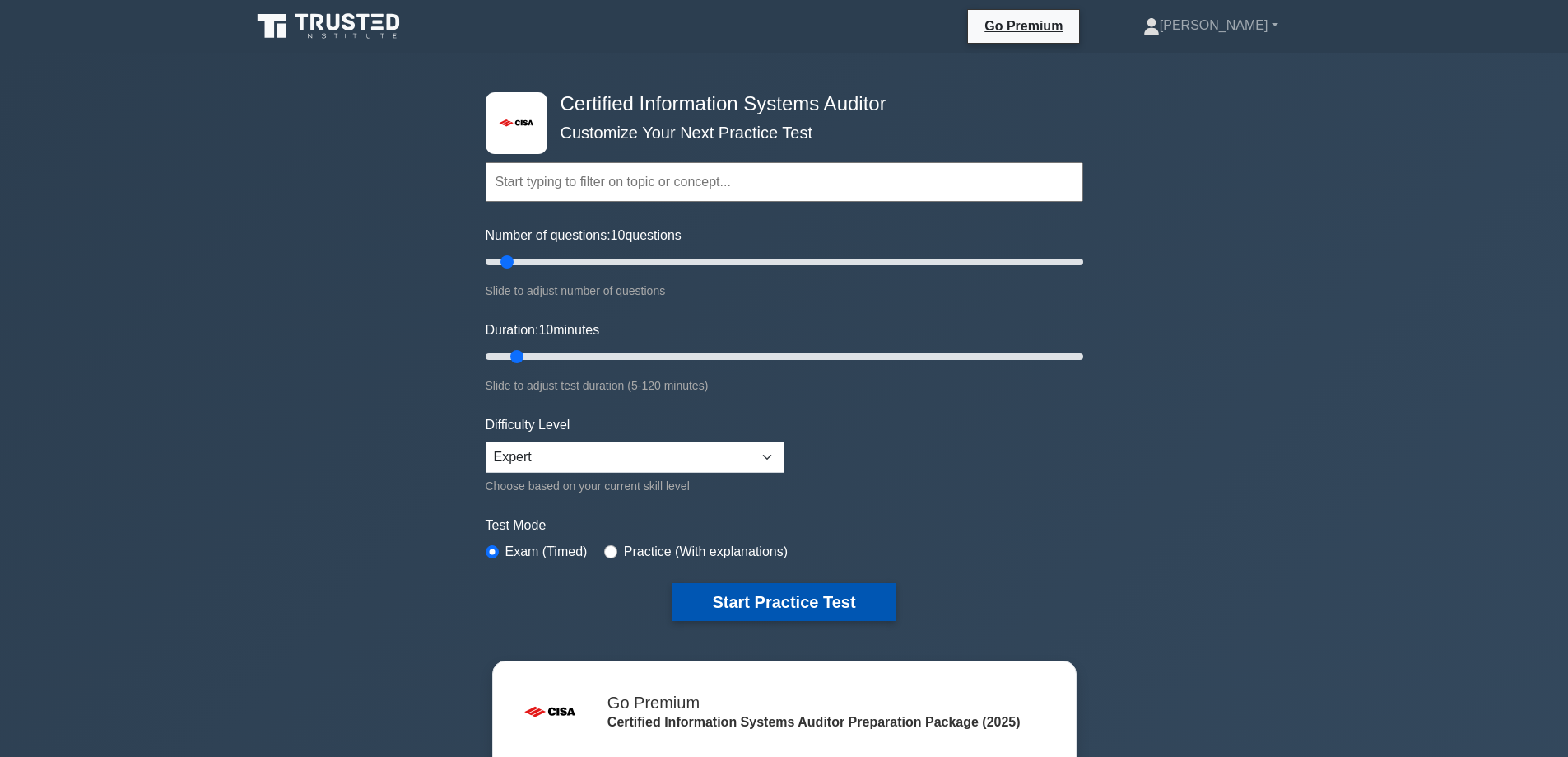
click at [811, 618] on button "Start Practice Test" at bounding box center [783, 602] width 223 height 38
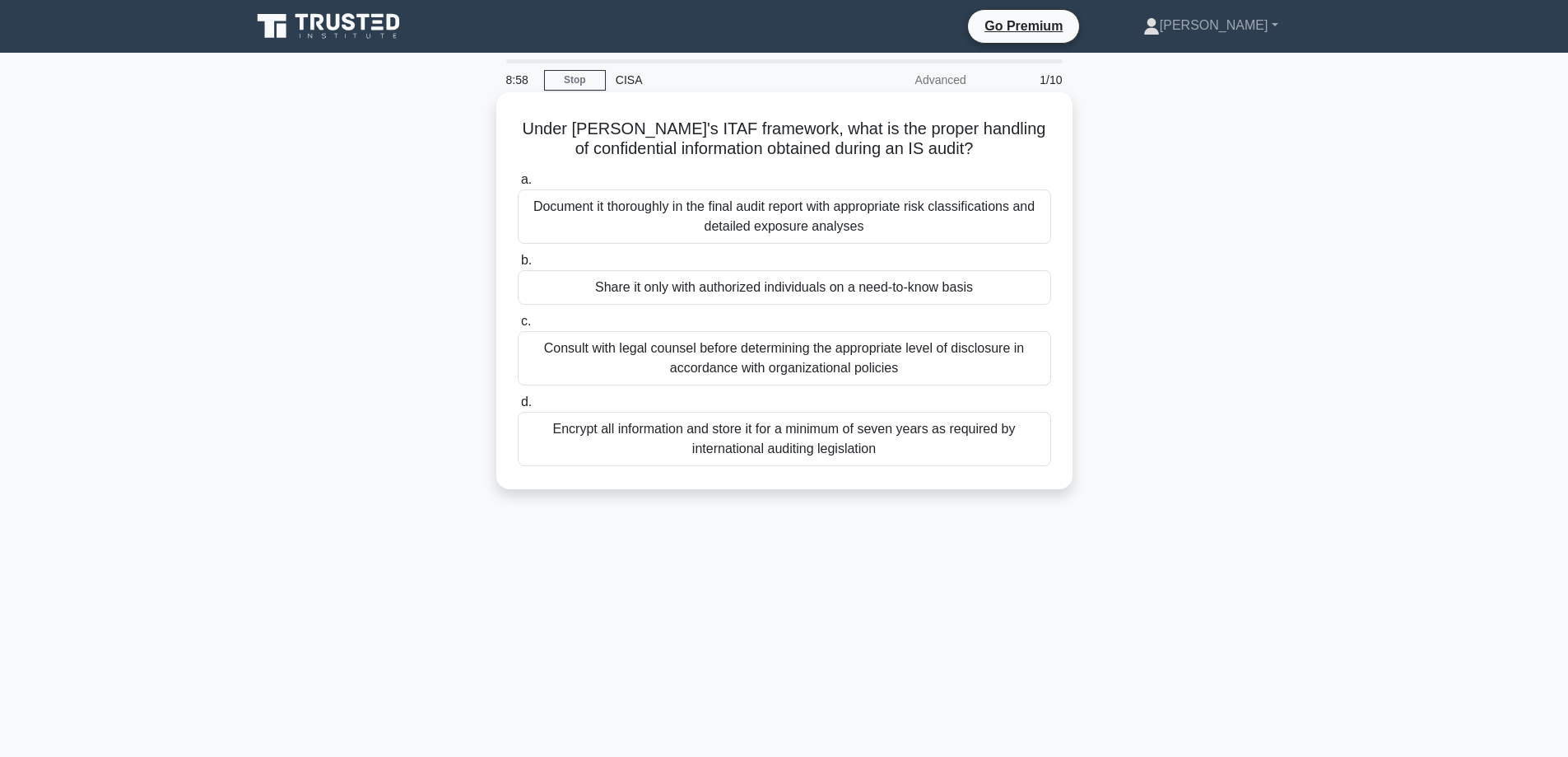
click at [594, 218] on div "Document it thoroughly in the final audit report with appropriate risk classifi…" at bounding box center [784, 216] width 533 height 54
click at [518, 186] on input "a. Document it thoroughly in the final audit report with appropriate risk class…" at bounding box center [518, 179] width 0 height 10
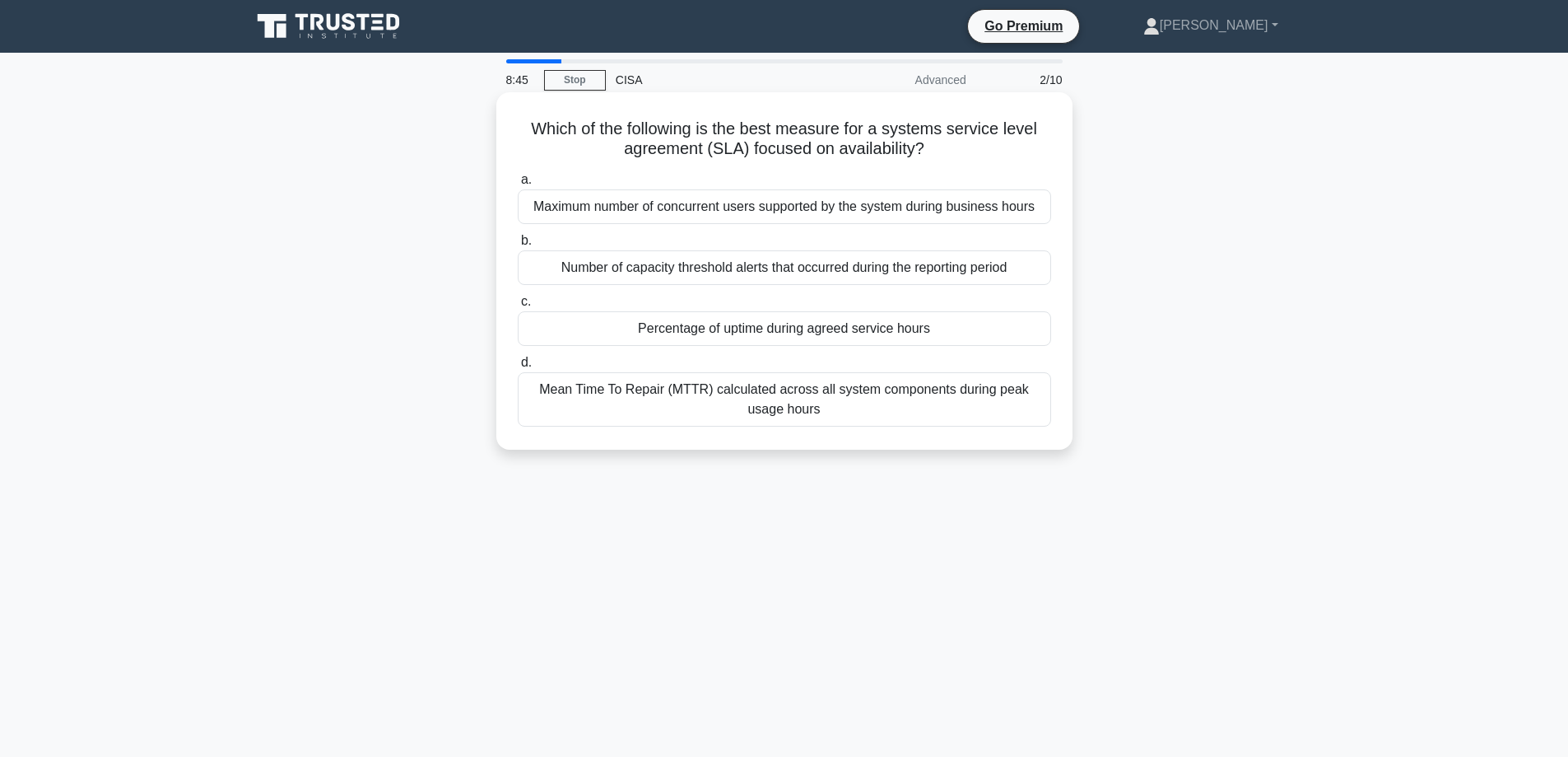
click at [615, 328] on div "Percentage of uptime during agreed service hours" at bounding box center [784, 329] width 533 height 35
click at [518, 307] on input "c. Percentage of uptime during agreed service hours" at bounding box center [518, 301] width 0 height 10
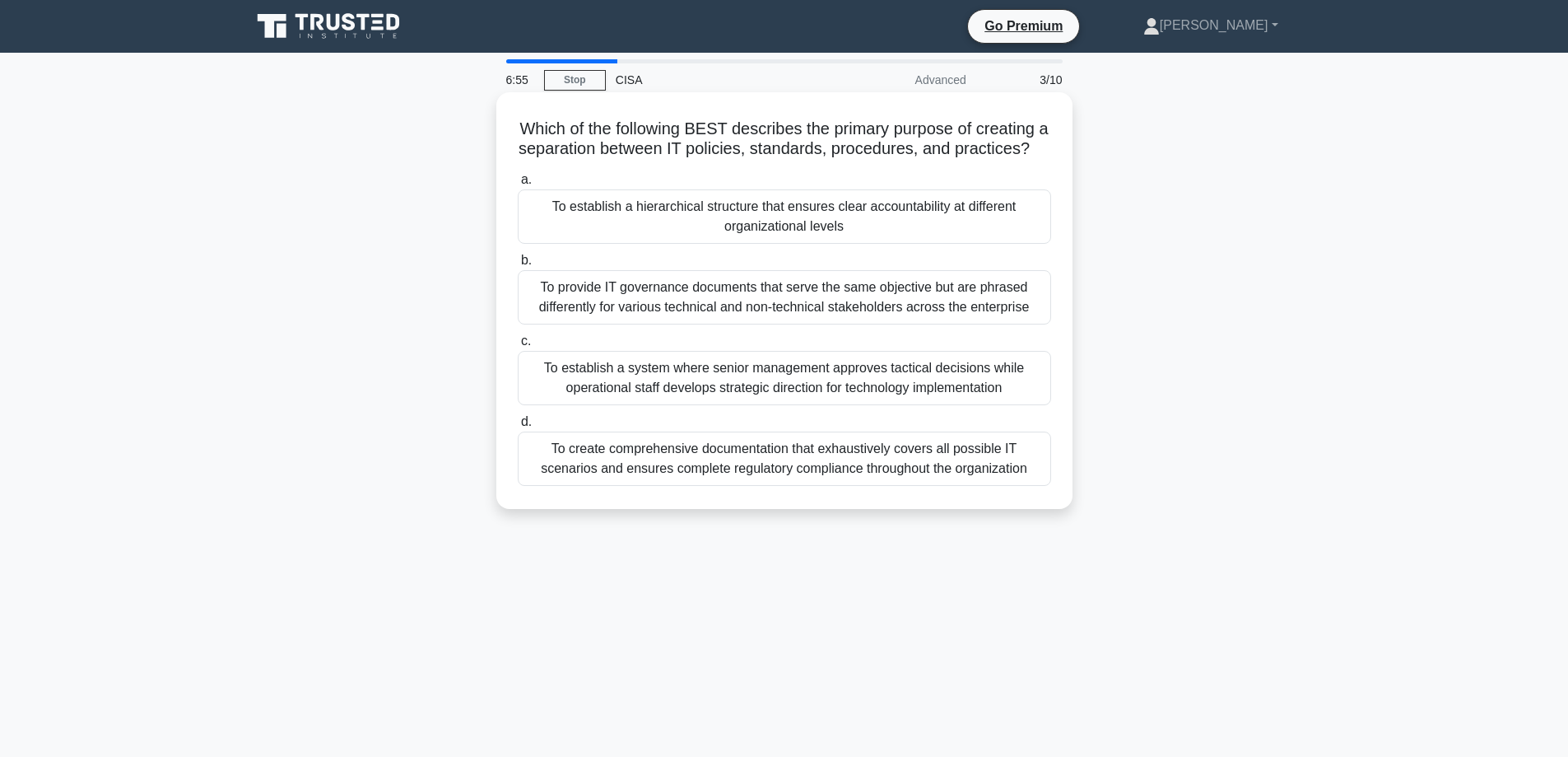
click at [556, 236] on div "To establish a hierarchical structure that ensures clear accountability at diff…" at bounding box center [784, 216] width 533 height 54
click at [518, 186] on input "a. To establish a hierarchical structure that ensures clear accountability at d…" at bounding box center [518, 179] width 0 height 10
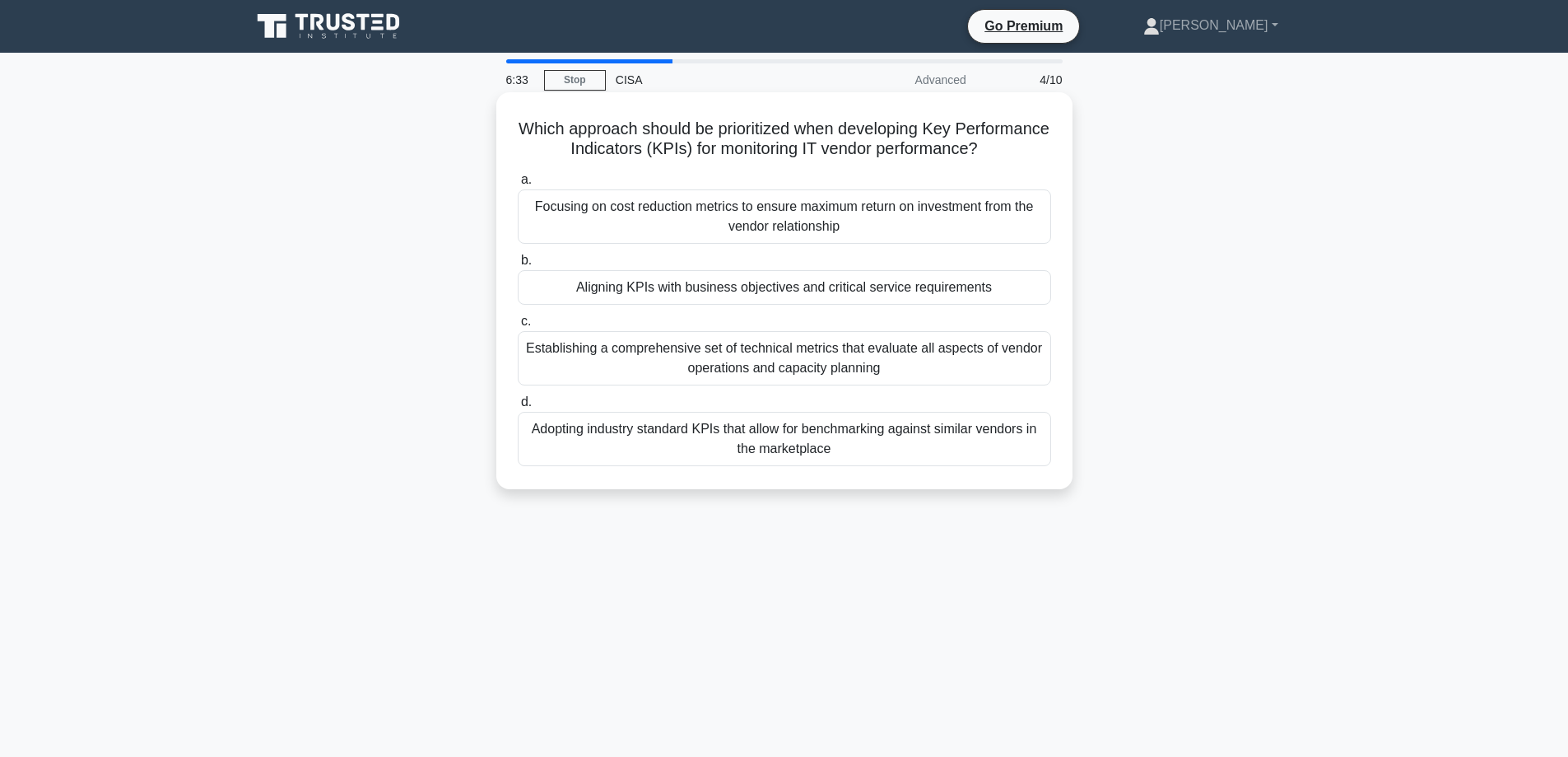
click at [570, 301] on div "Aligning KPIs with business objectives and critical service requirements" at bounding box center [784, 287] width 533 height 35
click at [518, 266] on input "b. Aligning KPIs with business objectives and critical service requirements" at bounding box center [518, 260] width 0 height 10
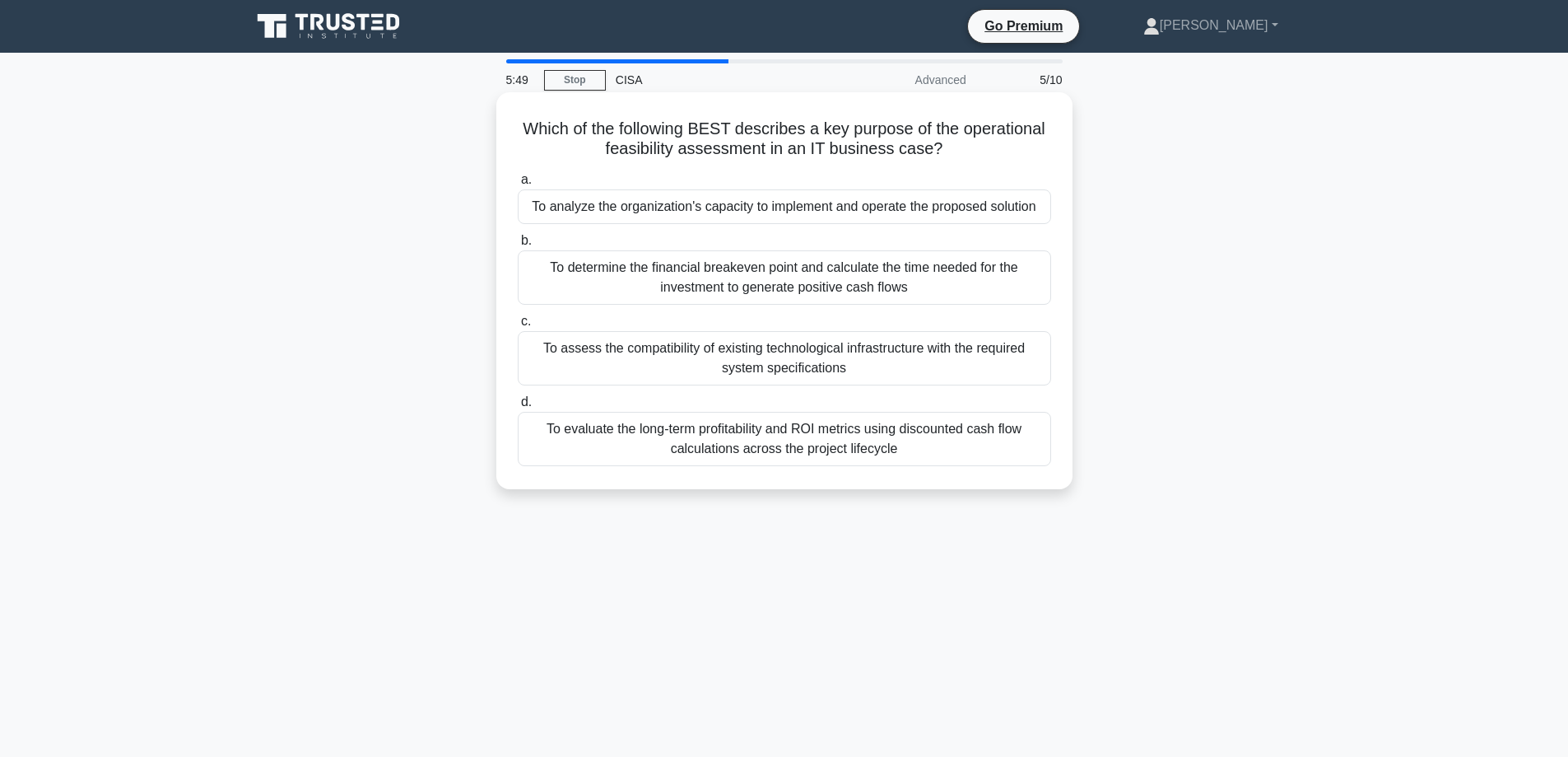
click at [514, 207] on div "a. To analyze the organization's capacity to implement and operate the proposed…" at bounding box center [784, 196] width 553 height 54
click at [556, 209] on div "To analyze the organization's capacity to implement and operate the proposed so…" at bounding box center [784, 207] width 533 height 35
click at [518, 186] on input "a. To analyze the organization's capacity to implement and operate the proposed…" at bounding box center [518, 179] width 0 height 10
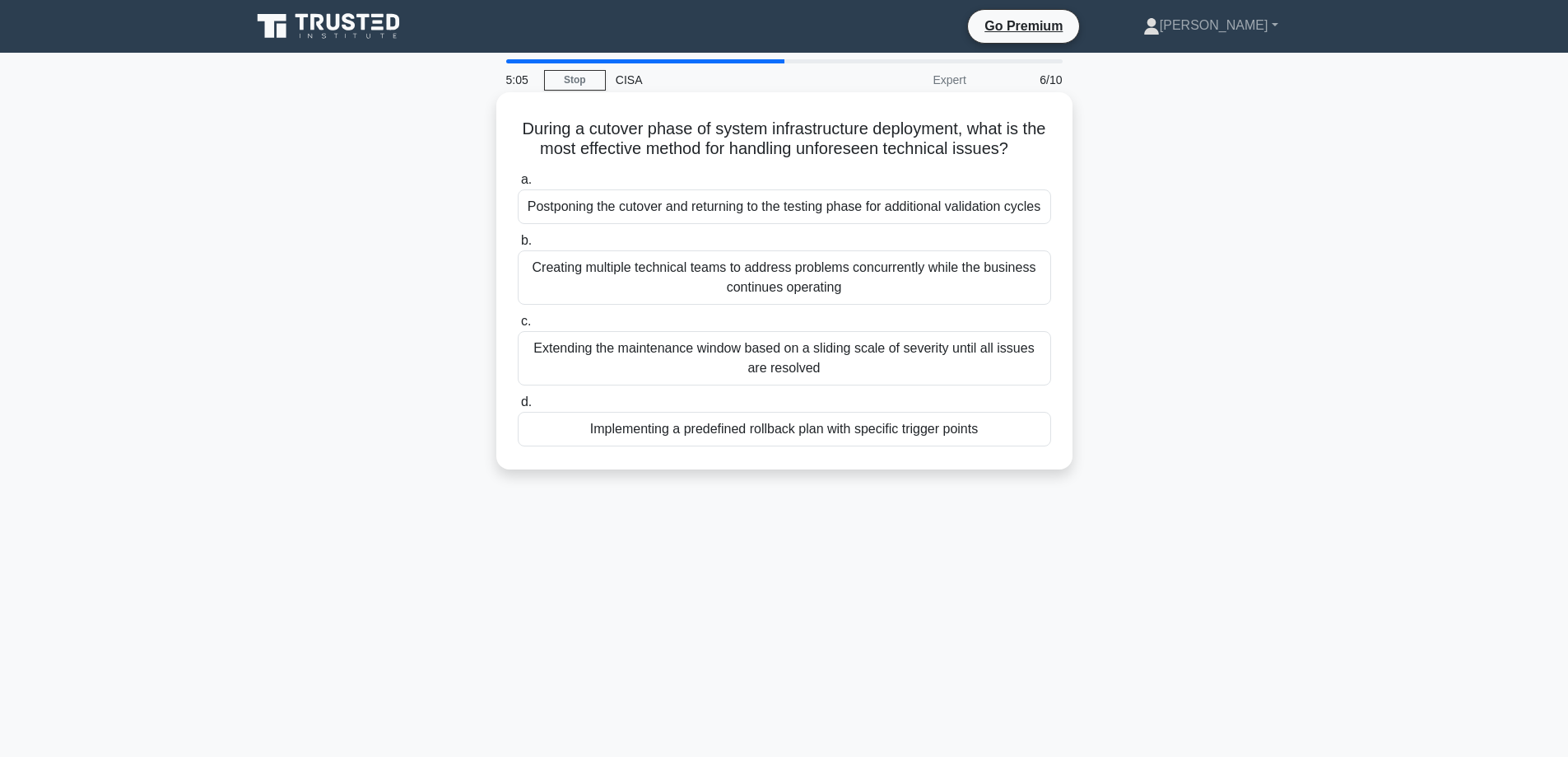
click at [561, 432] on div "Implementing a predefined rollback plan with specific trigger points" at bounding box center [784, 429] width 533 height 35
click at [518, 407] on input "d. Implementing a predefined rollback plan with specific trigger points" at bounding box center [518, 402] width 0 height 10
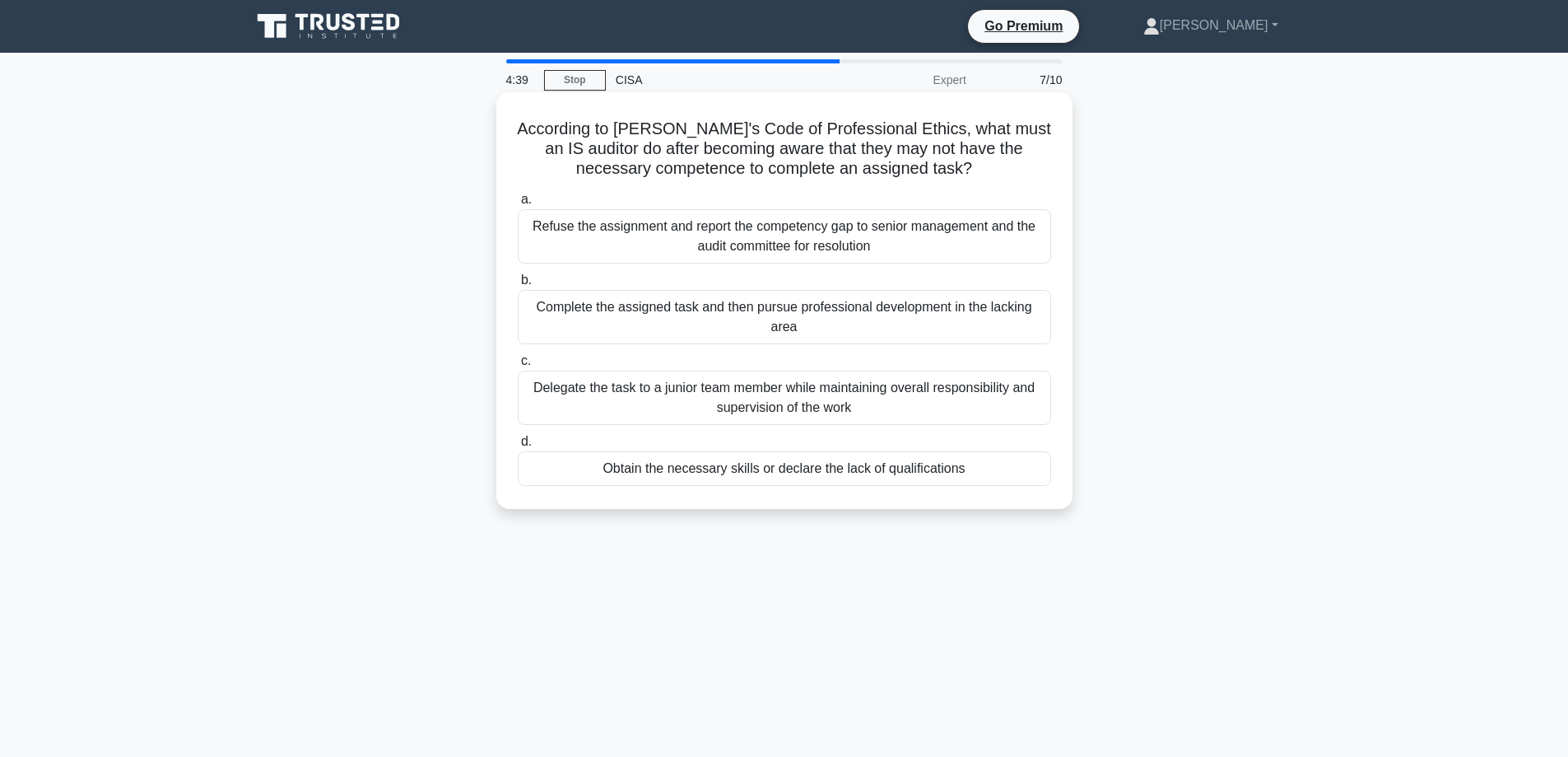
click at [572, 240] on div "Refuse the assignment and report the competency gap to senior management and th…" at bounding box center [784, 236] width 533 height 54
click at [518, 205] on input "a. Refuse the assignment and report the competency gap to senior management and…" at bounding box center [518, 199] width 0 height 10
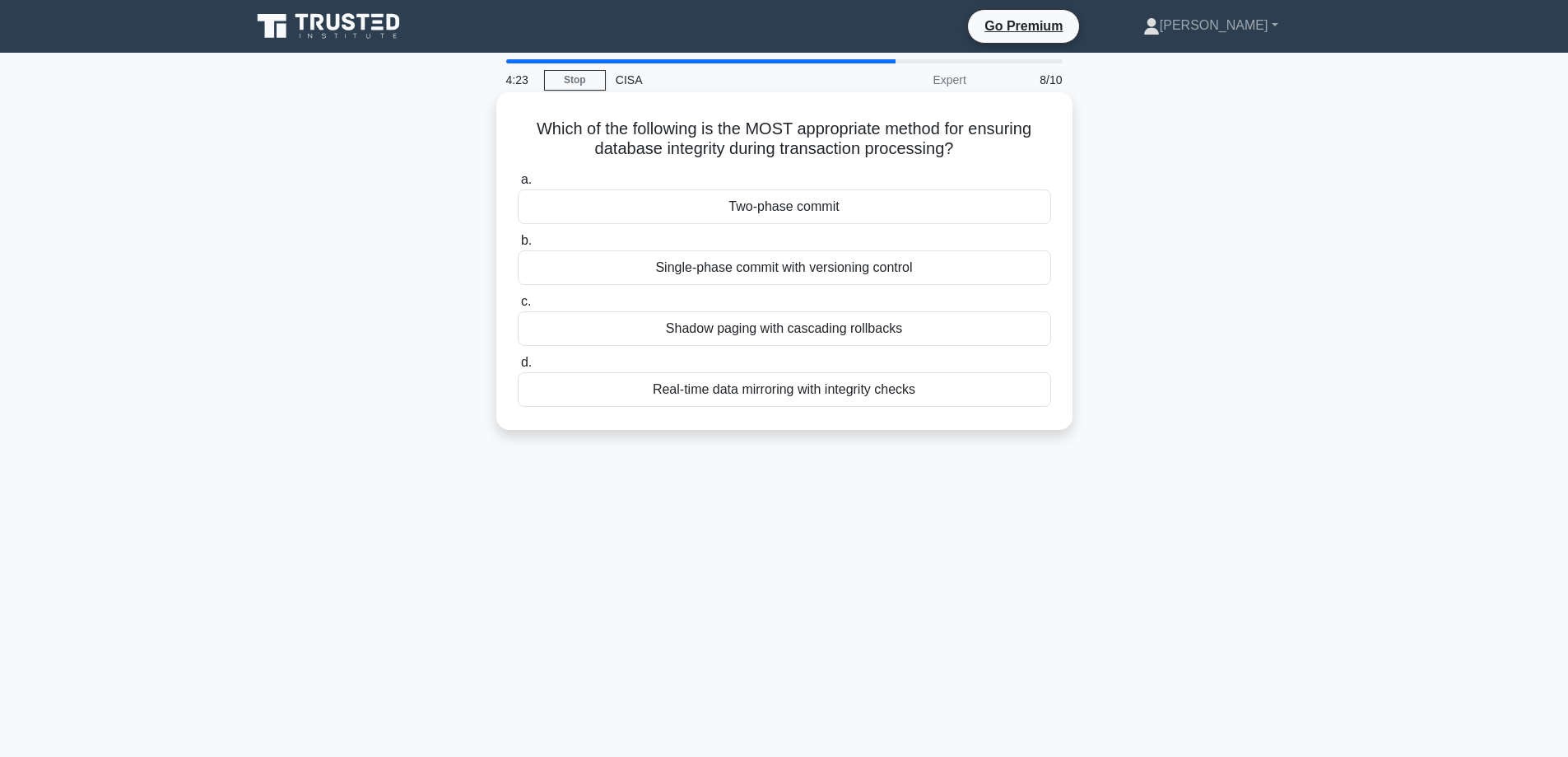
click at [688, 388] on div "Real-time data mirroring with integrity checks" at bounding box center [784, 389] width 533 height 35
click at [518, 369] on input "d. Real-time data mirroring with integrity checks" at bounding box center [518, 362] width 0 height 10
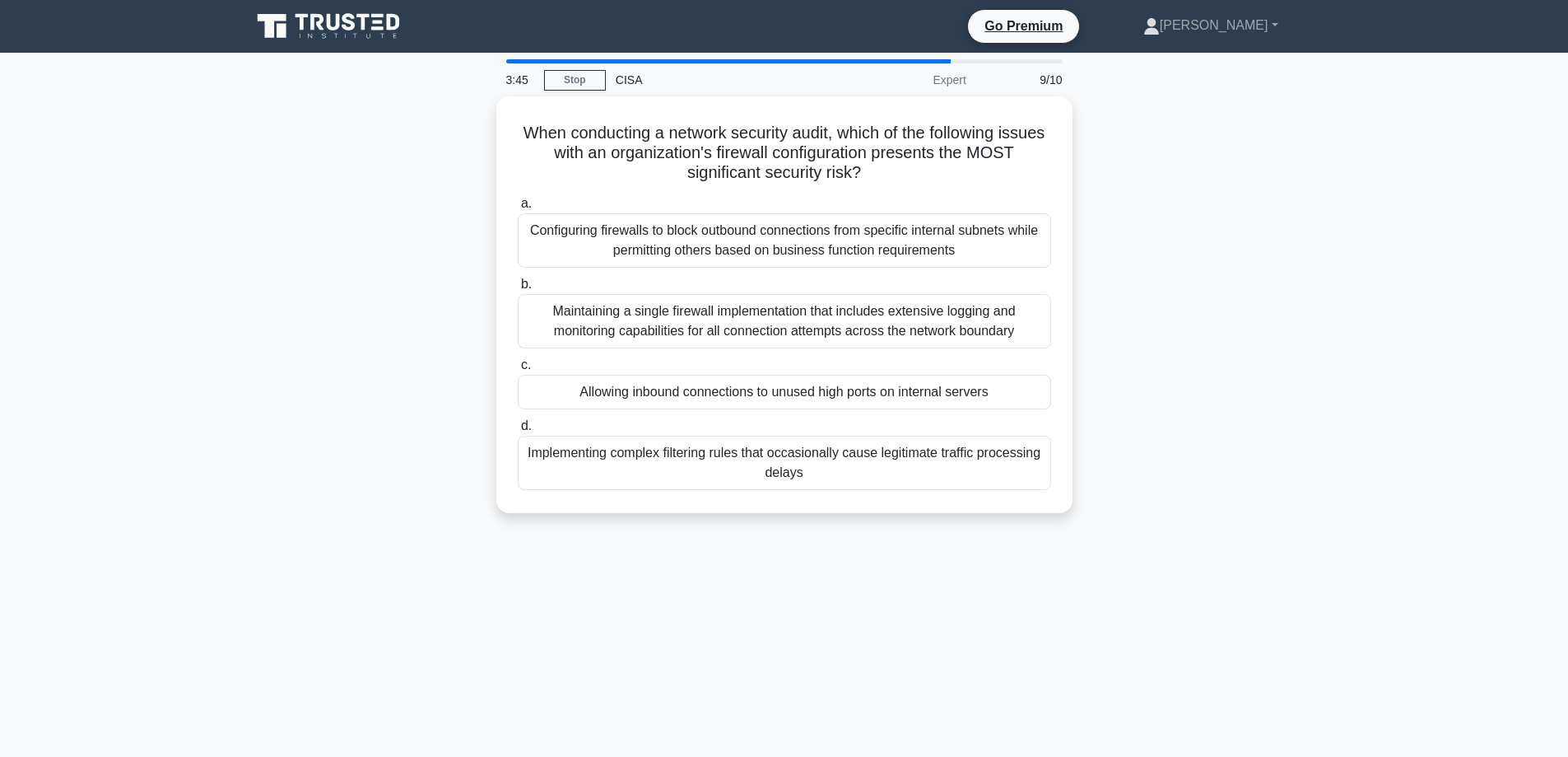
drag, startPoint x: 419, startPoint y: 158, endPoint x: 312, endPoint y: 221, distance: 124.2
drag, startPoint x: 312, startPoint y: 221, endPoint x: 124, endPoint y: 274, distance: 195.3
click at [124, 274] on main "3:45 Stop CISA Expert 9/10 When conducting a network security audit, which of t…" at bounding box center [784, 471] width 1568 height 837
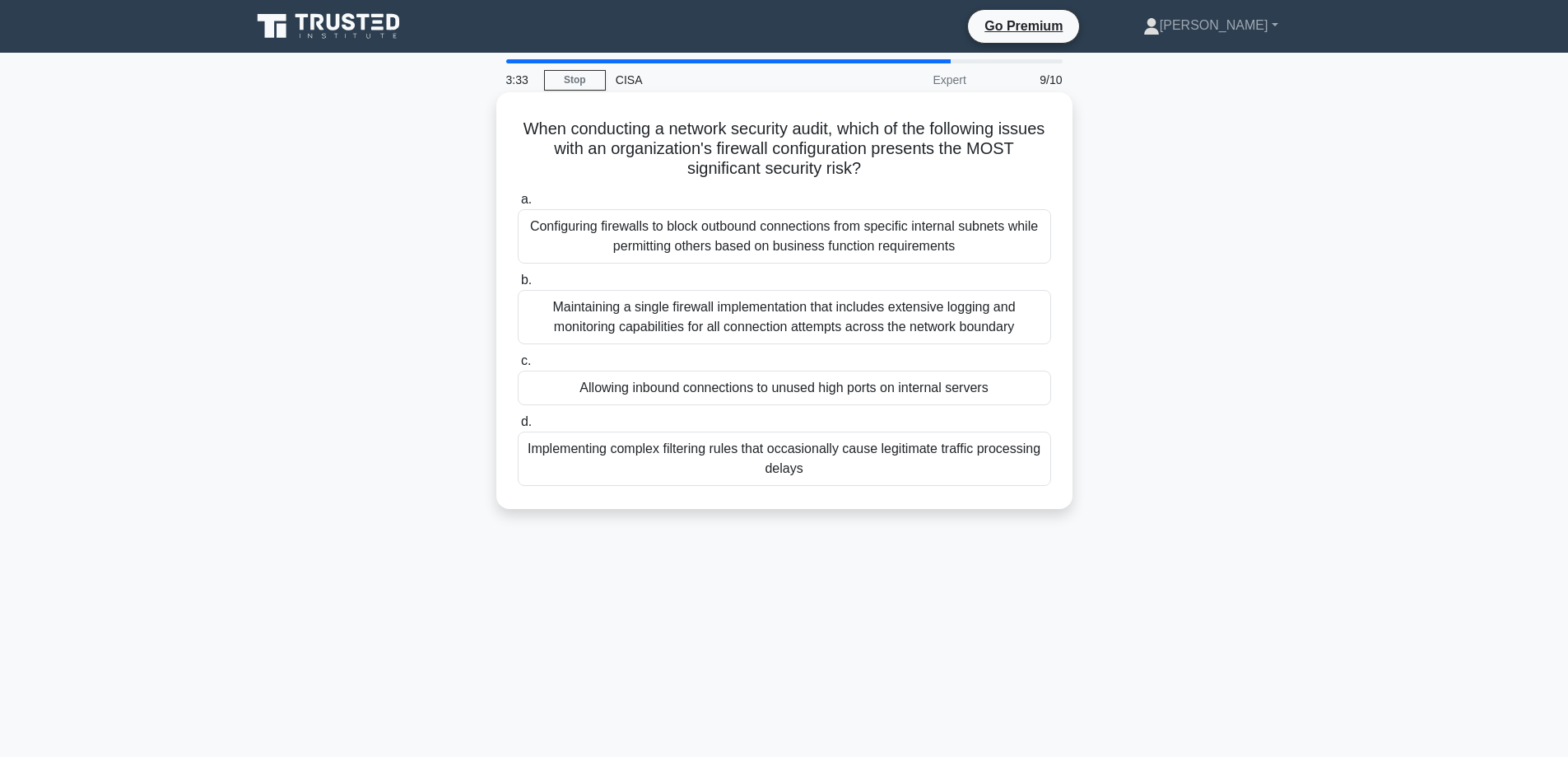
click at [549, 388] on div "Allowing inbound connections to unused high ports on internal servers" at bounding box center [784, 388] width 533 height 35
click at [518, 367] on input "c. Allowing inbound connections to unused high ports on internal servers" at bounding box center [518, 360] width 0 height 10
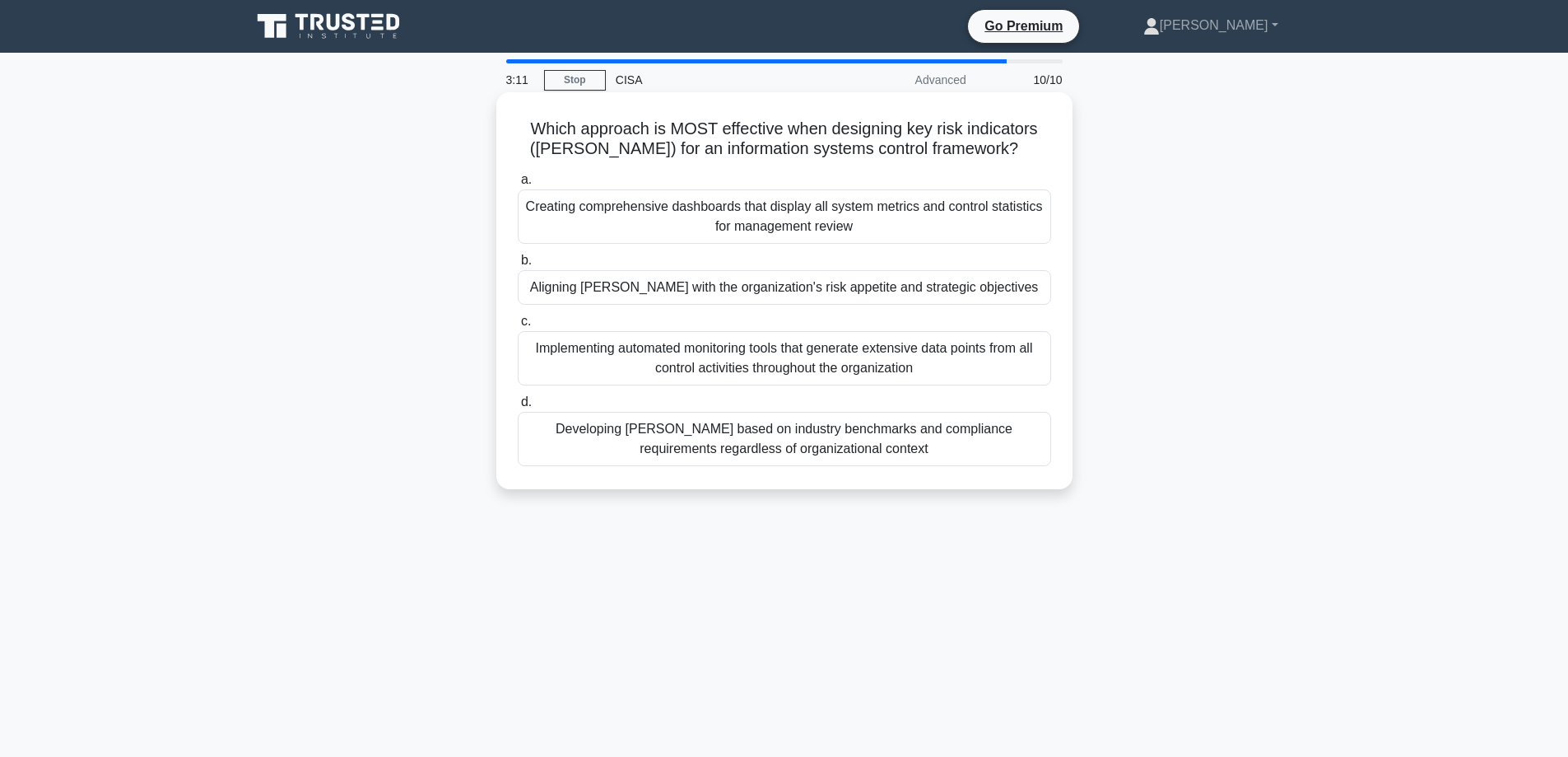
click at [548, 293] on div "Aligning KRIs with the organization's risk appetite and strategic objectives" at bounding box center [784, 287] width 533 height 35
click at [518, 266] on input "b. Aligning KRIs with the organization's risk appetite and strategic objectives" at bounding box center [518, 260] width 0 height 10
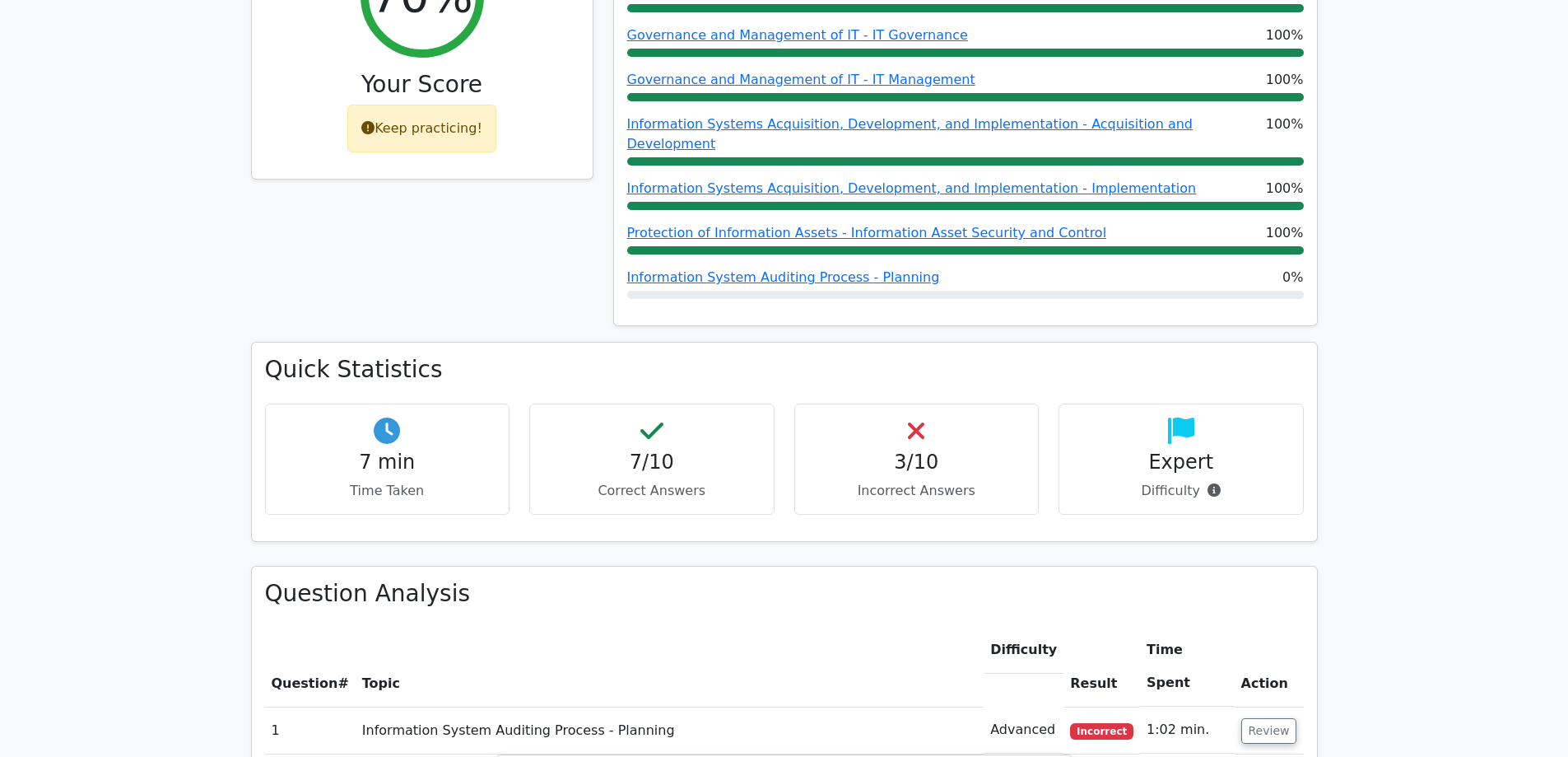
scroll to position [1071, 0]
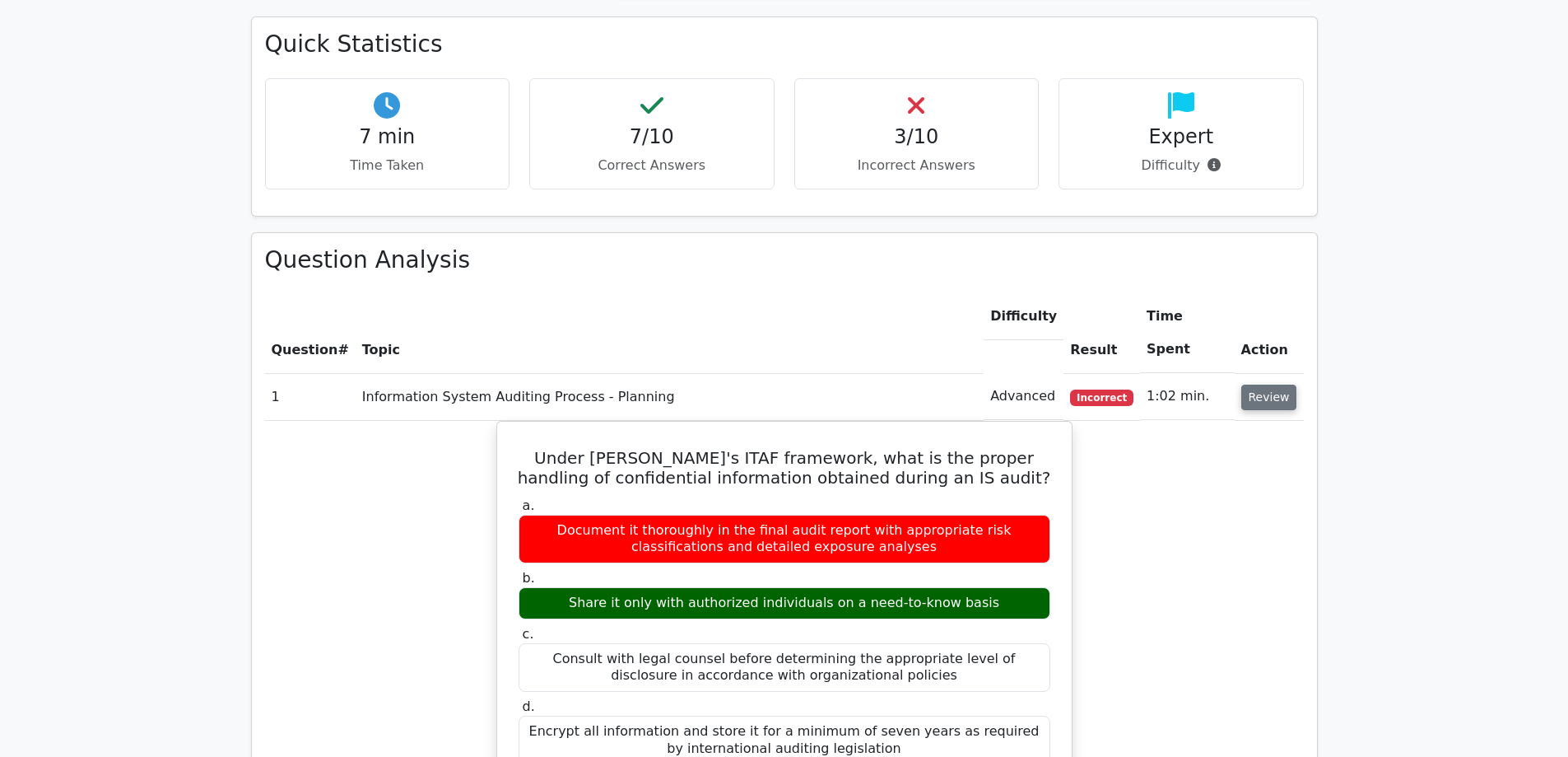
click at [1274, 385] on button "Review" at bounding box center [1269, 397] width 56 height 26
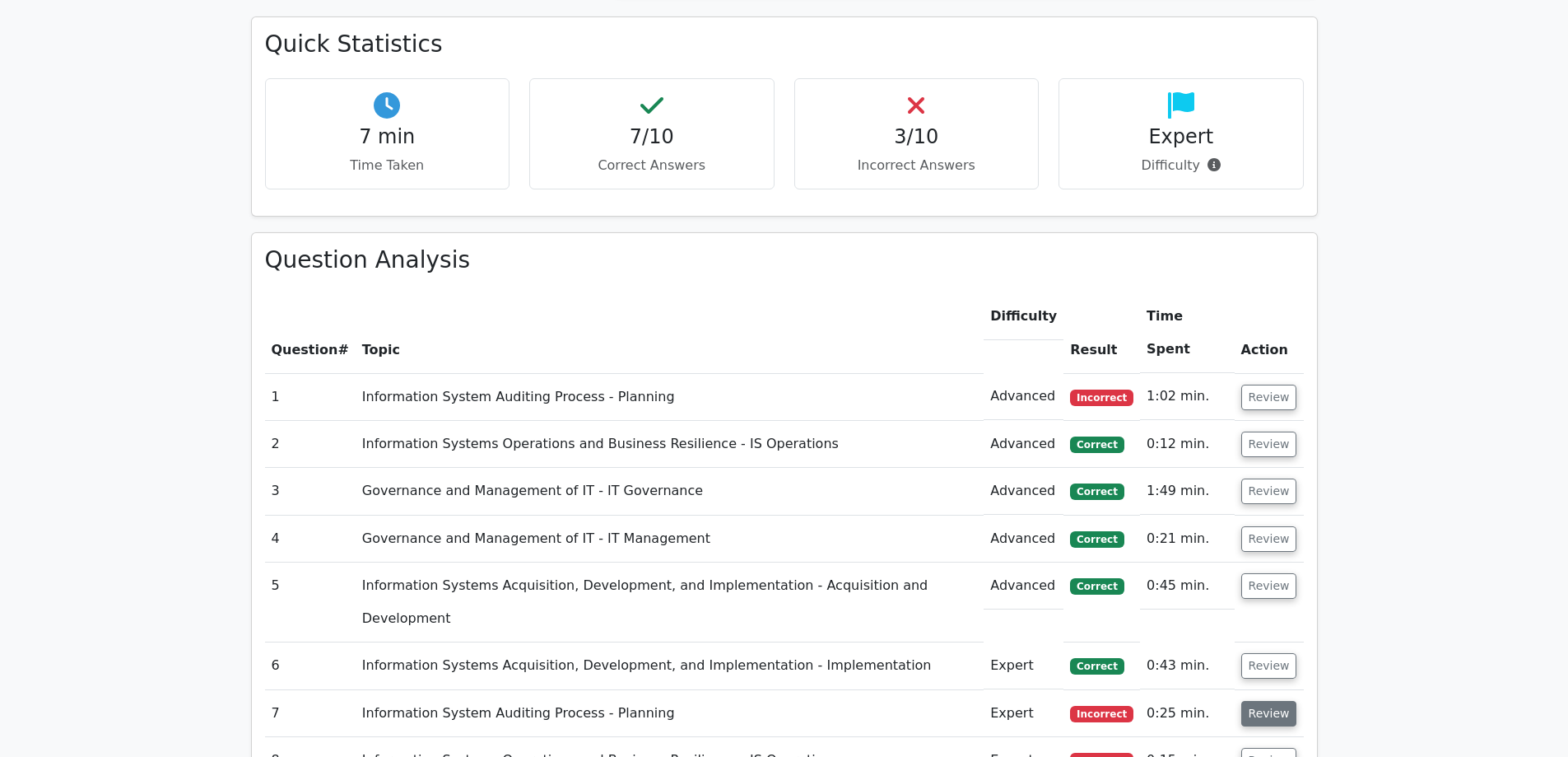
click at [1268, 701] on button "Review" at bounding box center [1269, 713] width 56 height 26
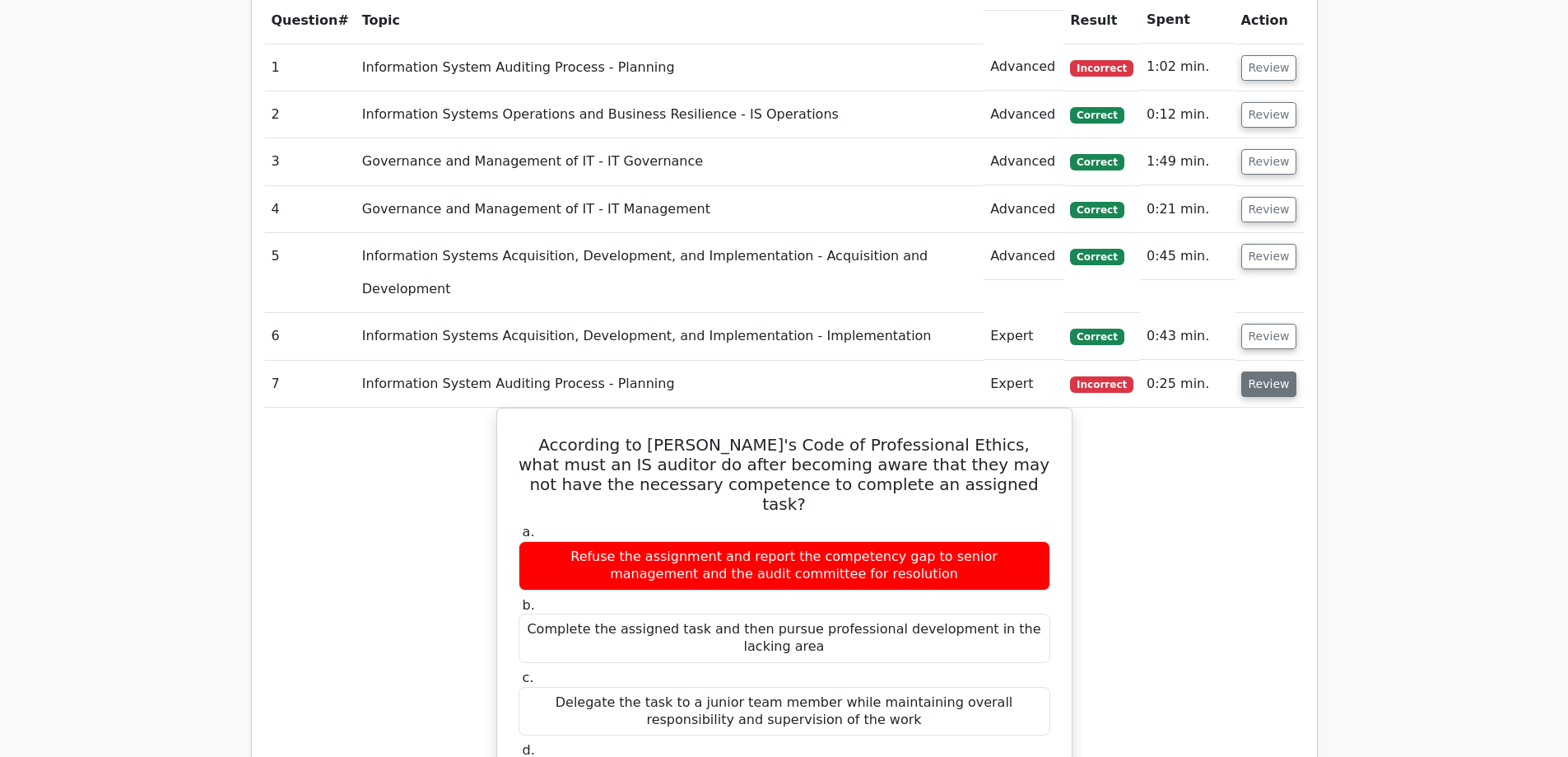
click at [1264, 371] on button "Review" at bounding box center [1269, 384] width 56 height 26
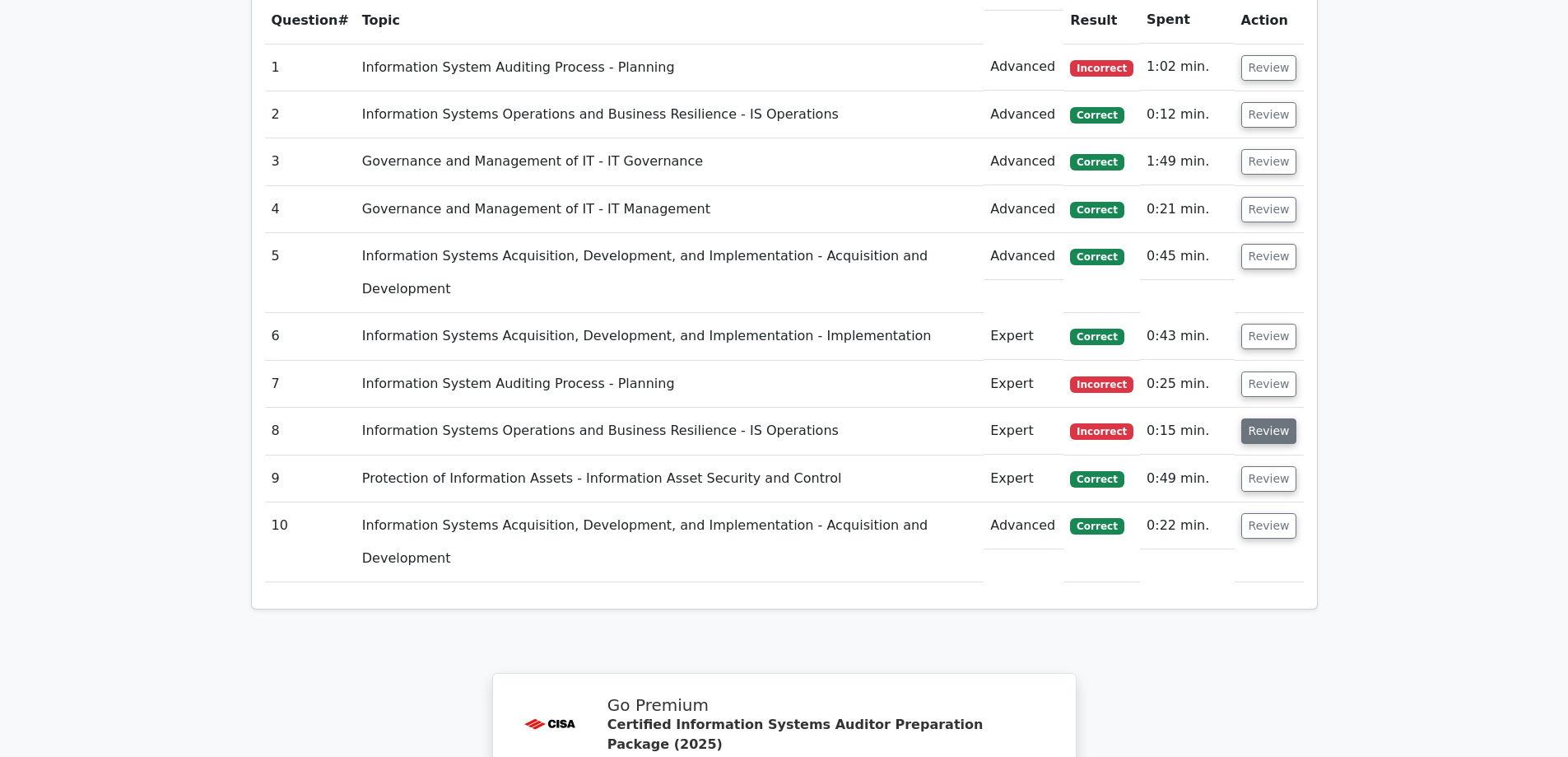
click at [1271, 419] on button "Review" at bounding box center [1269, 431] width 56 height 26
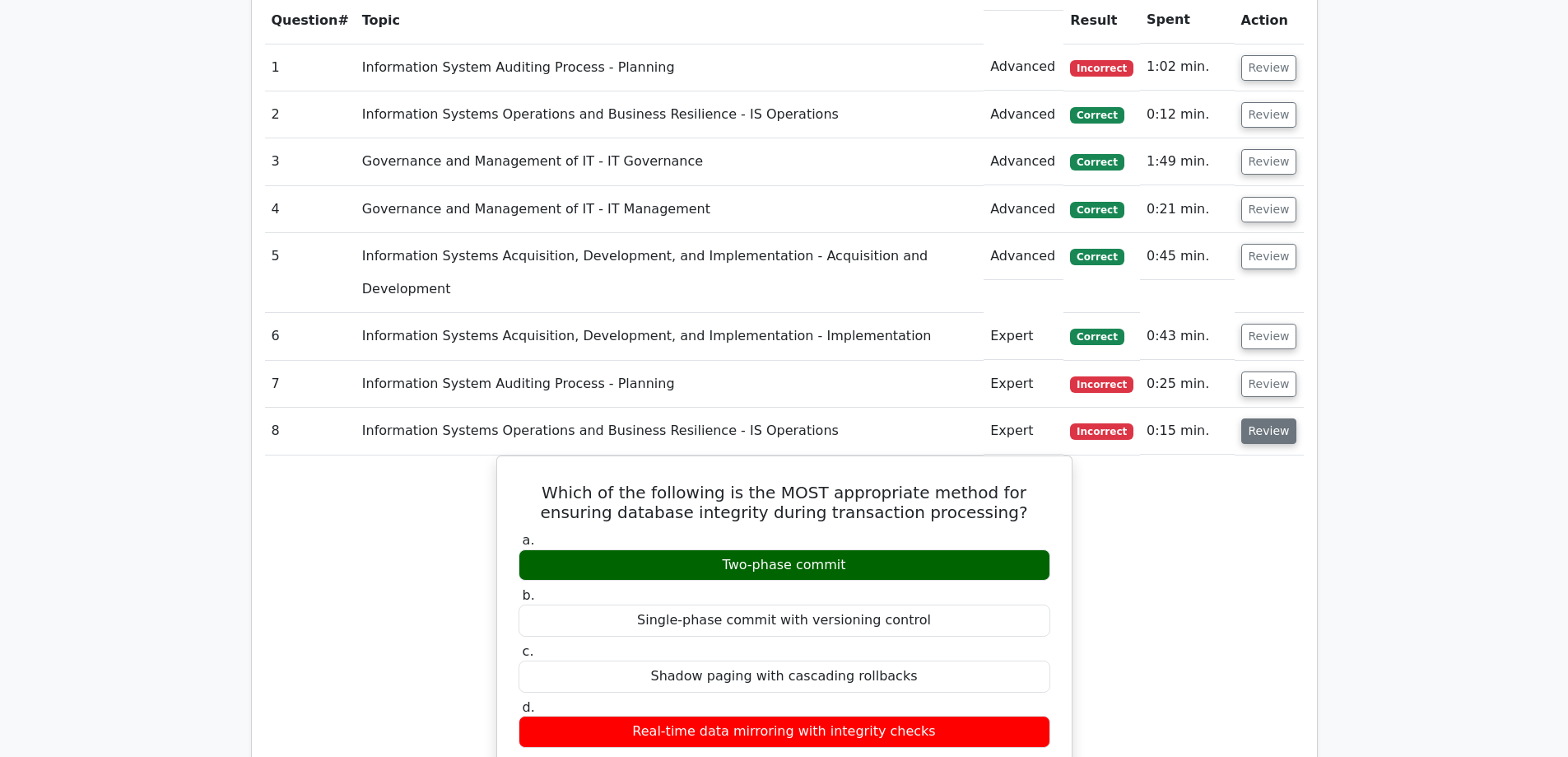
click at [1254, 419] on button "Review" at bounding box center [1269, 431] width 56 height 26
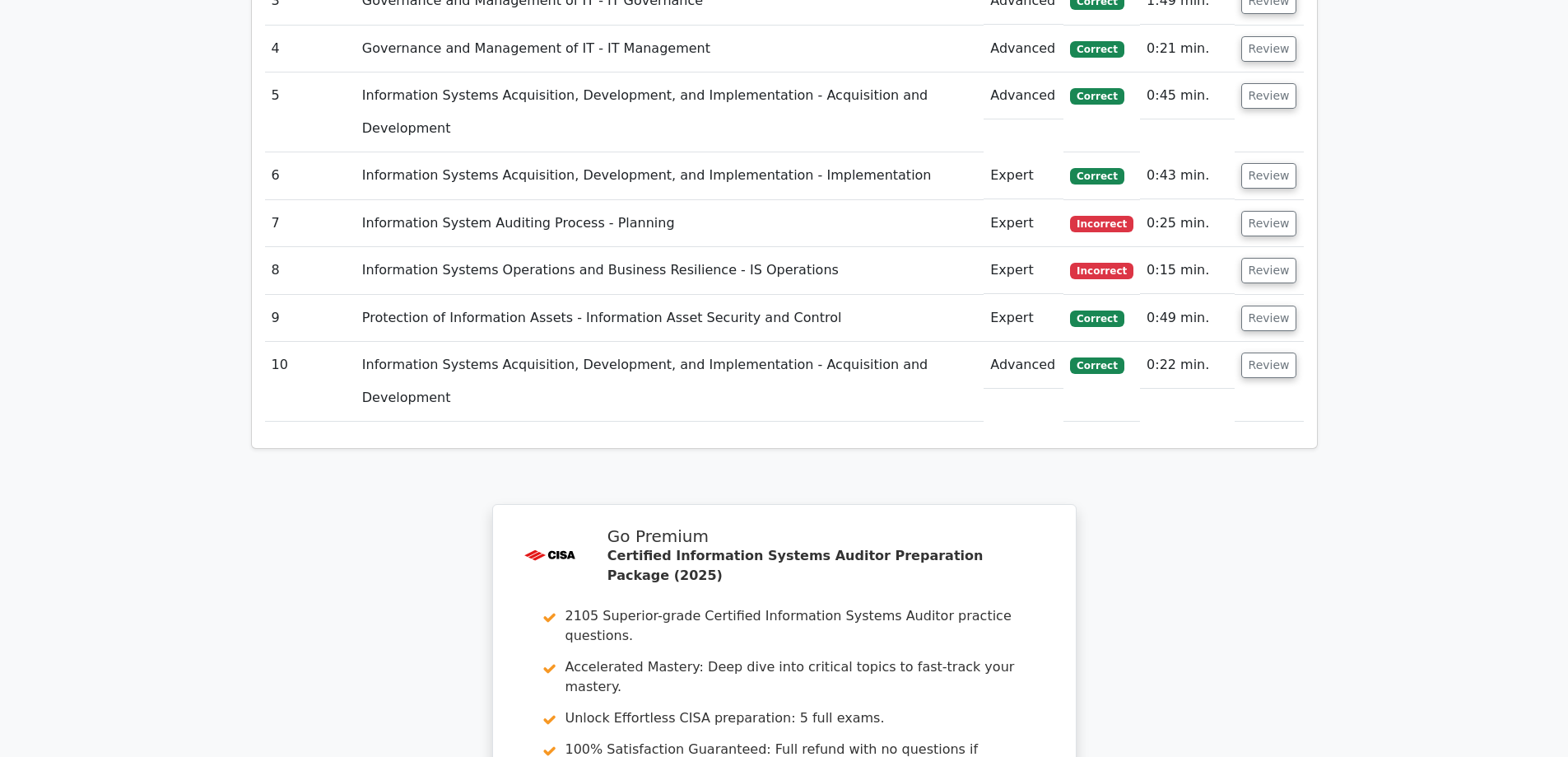
scroll to position [1808, 0]
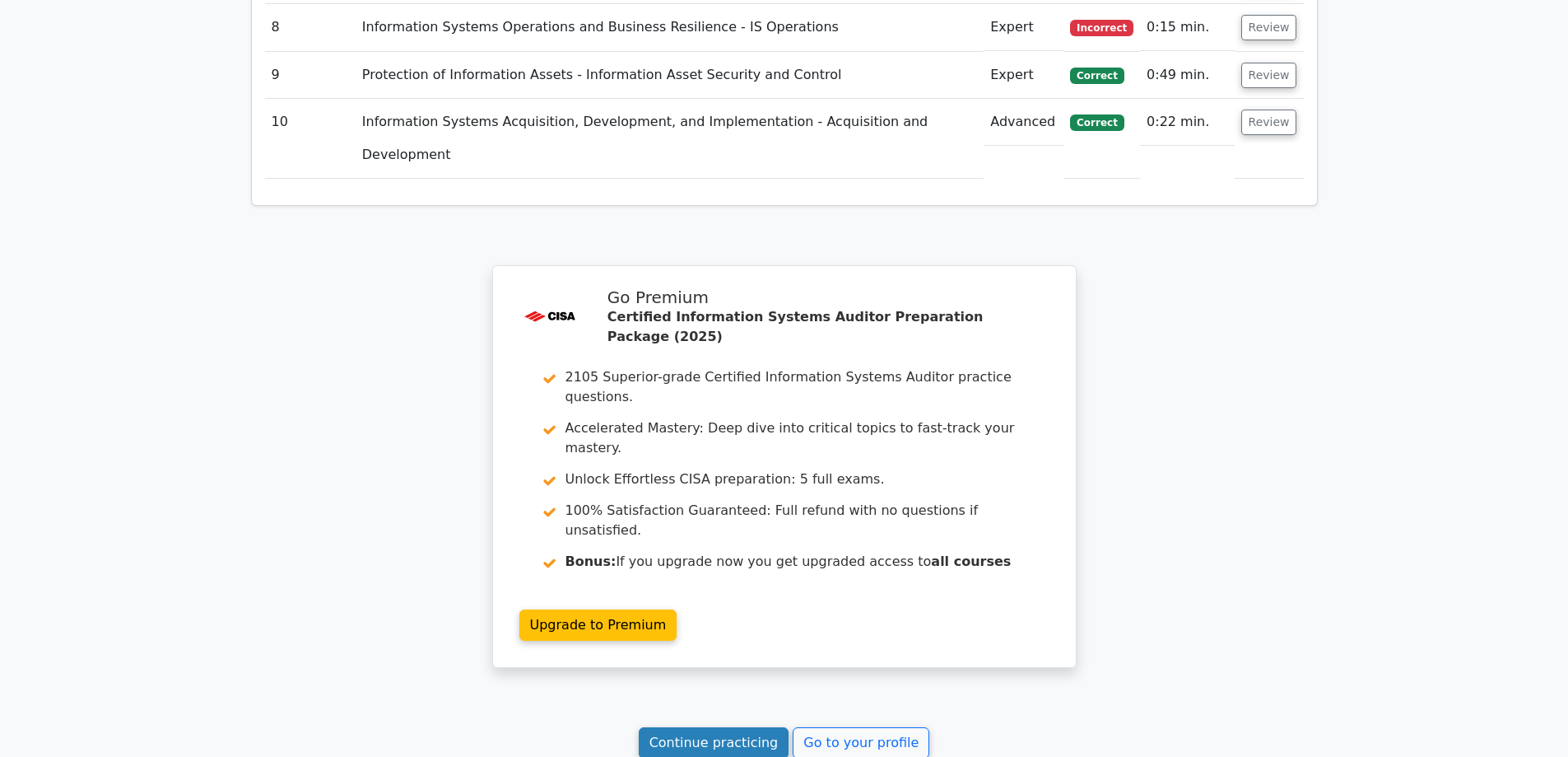
click at [702, 727] on link "Continue practicing" at bounding box center [713, 742] width 151 height 31
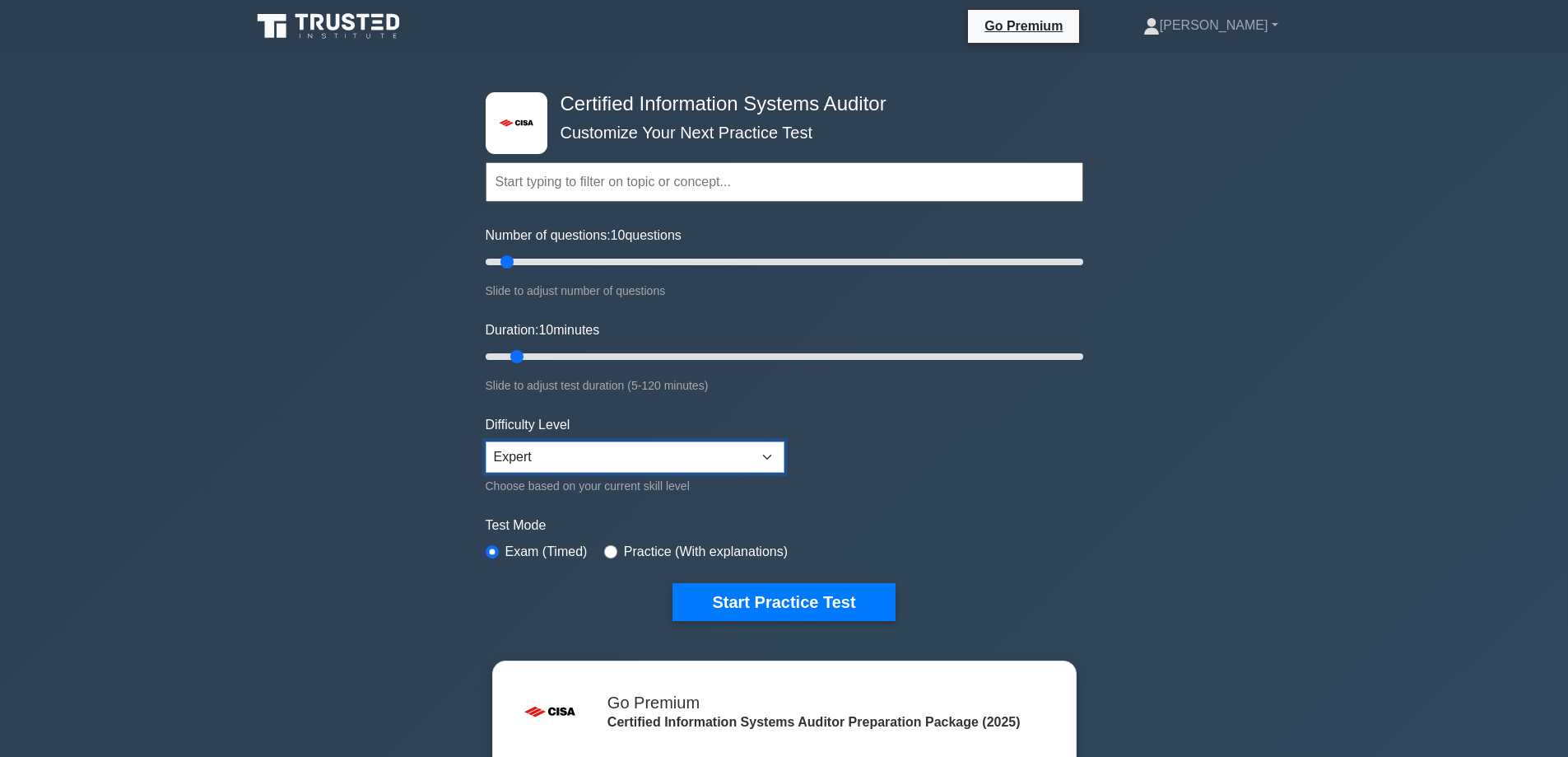
click at [704, 460] on select "Beginner Intermediate Expert" at bounding box center [635, 457] width 299 height 31
click at [963, 574] on form "Topics Information System Auditing Process - Planning Information System Auditi…" at bounding box center [784, 366] width 597 height 509
click at [763, 607] on button "Start Practice Test" at bounding box center [783, 602] width 223 height 38
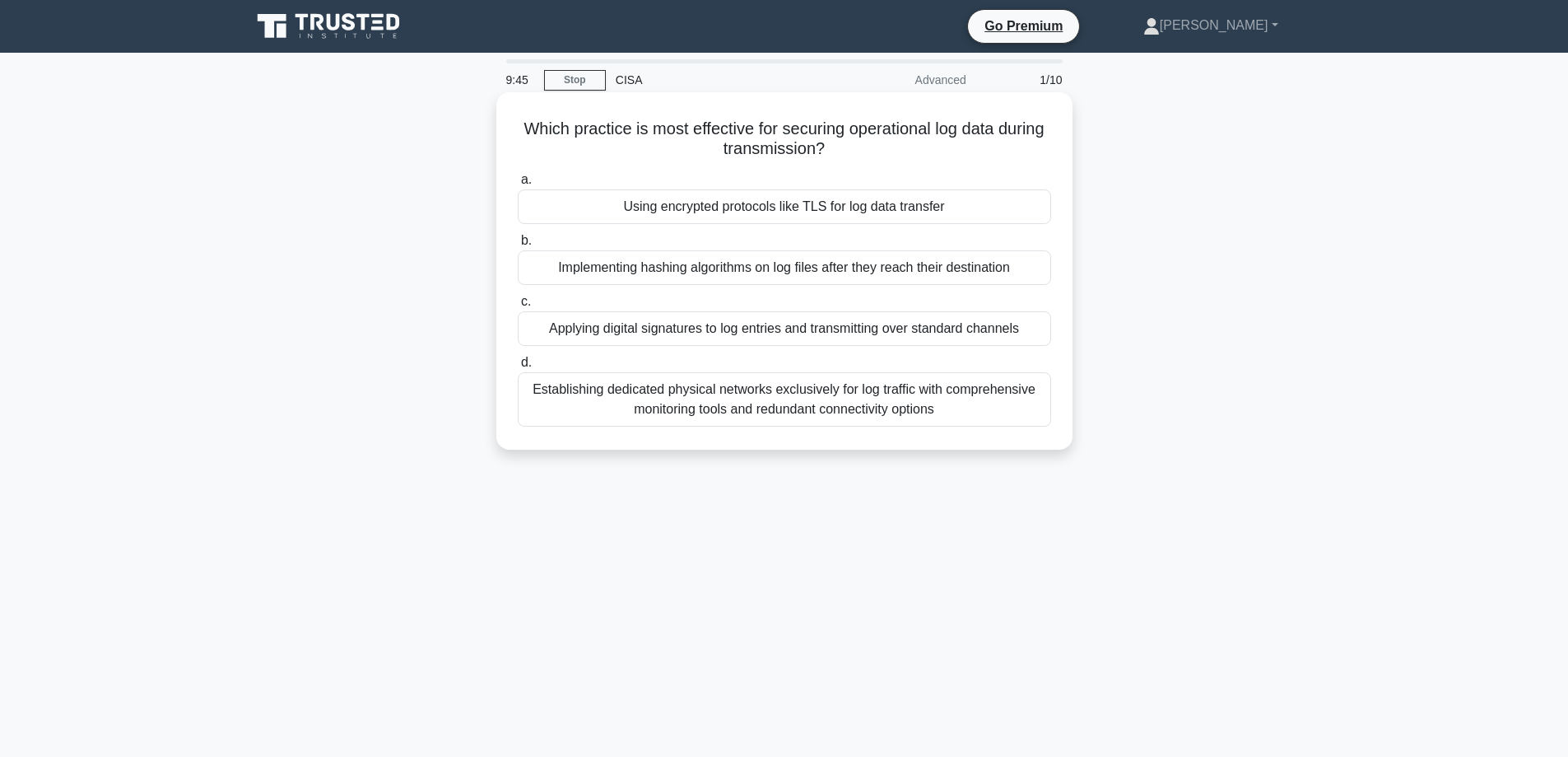
click at [569, 211] on div "Using encrypted protocols like TLS for log data transfer" at bounding box center [784, 207] width 533 height 35
click at [518, 186] on input "a. Using encrypted protocols like TLS for log data transfer" at bounding box center [518, 179] width 0 height 10
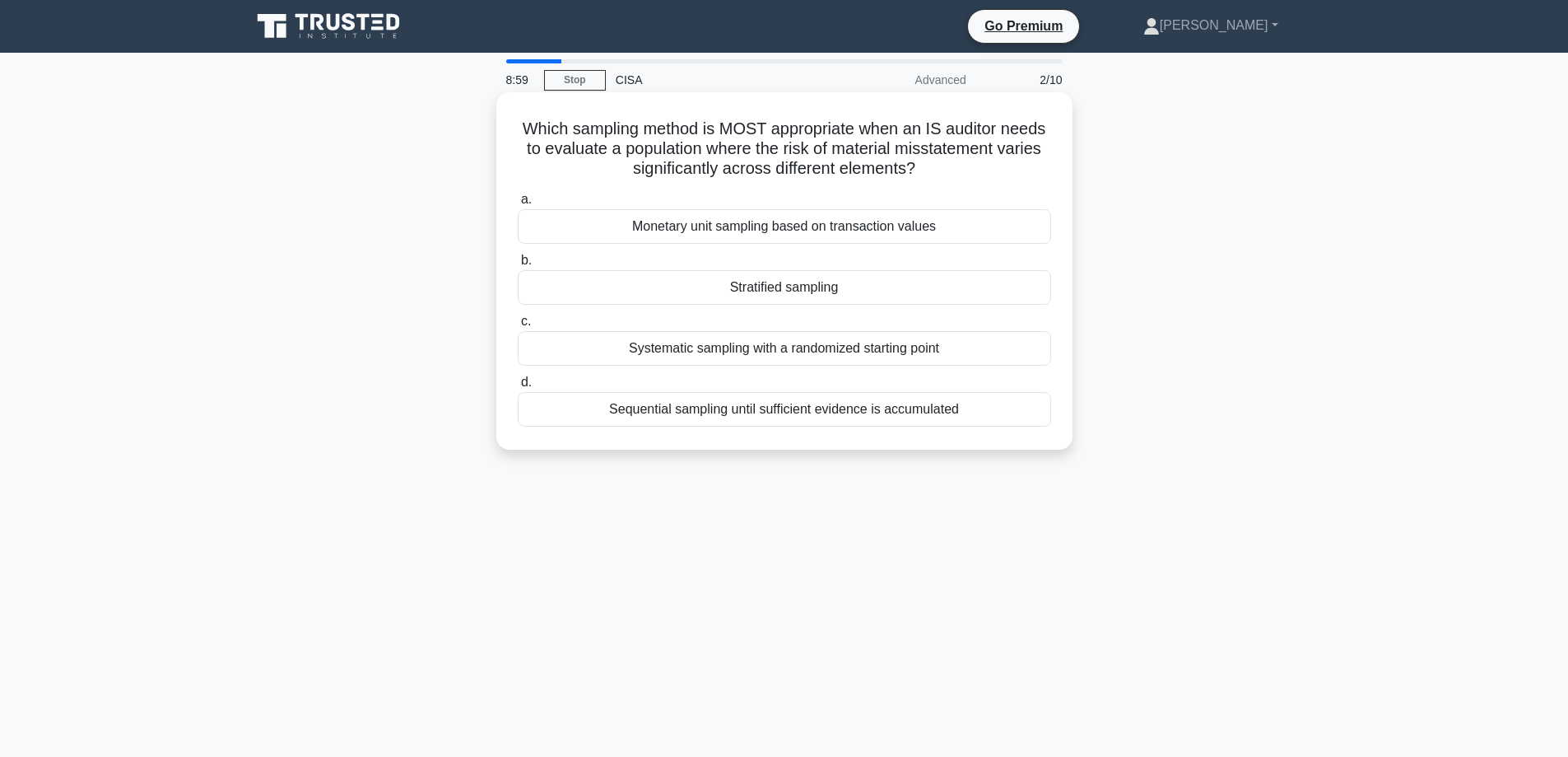
click at [708, 278] on div "Stratified sampling" at bounding box center [784, 287] width 533 height 35
click at [518, 266] on input "b. Stratified sampling" at bounding box center [518, 260] width 0 height 10
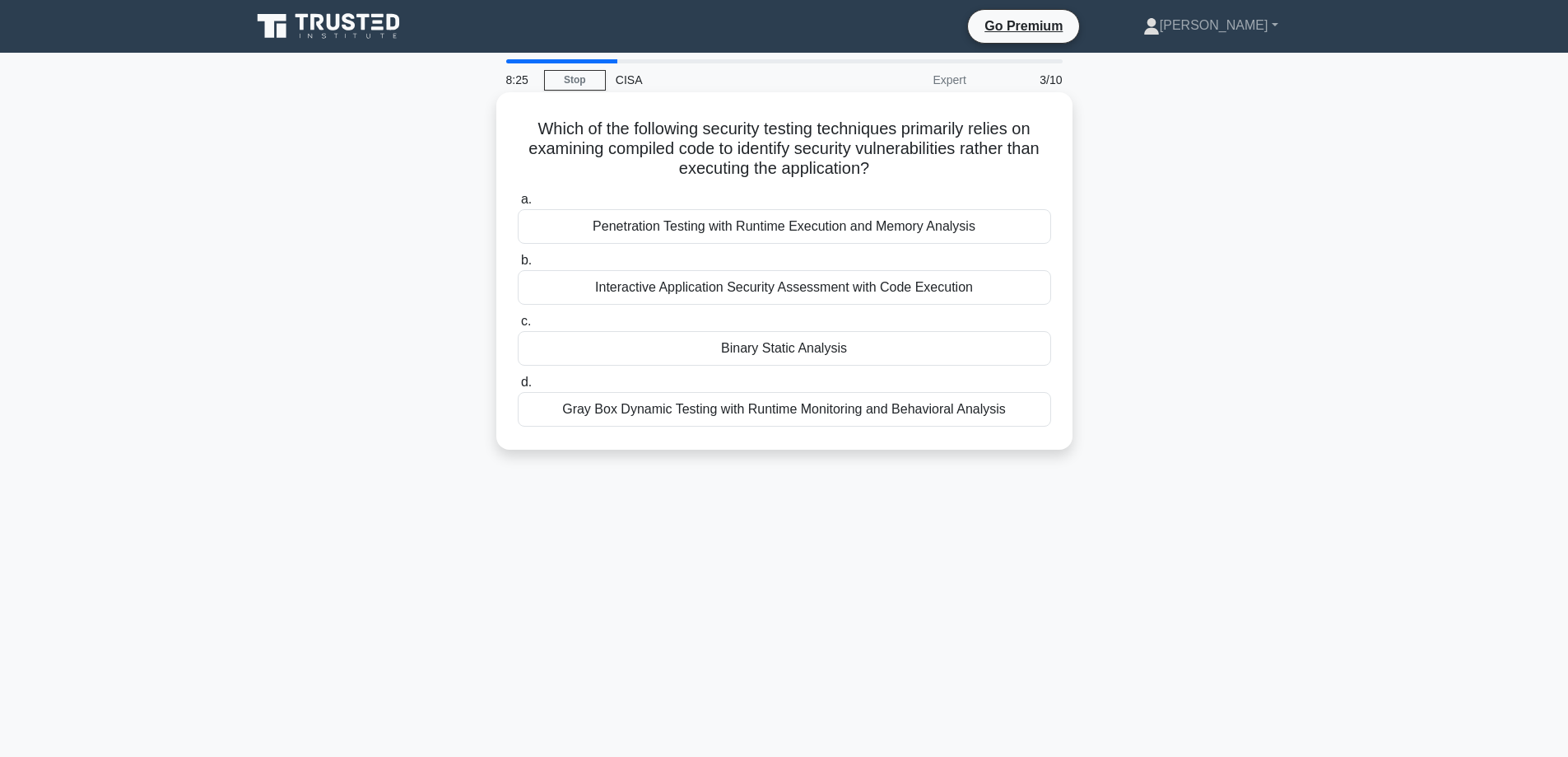
click at [624, 344] on div "Binary Static Analysis" at bounding box center [784, 348] width 533 height 35
click at [518, 327] on input "c. Binary Static Analysis" at bounding box center [518, 321] width 0 height 10
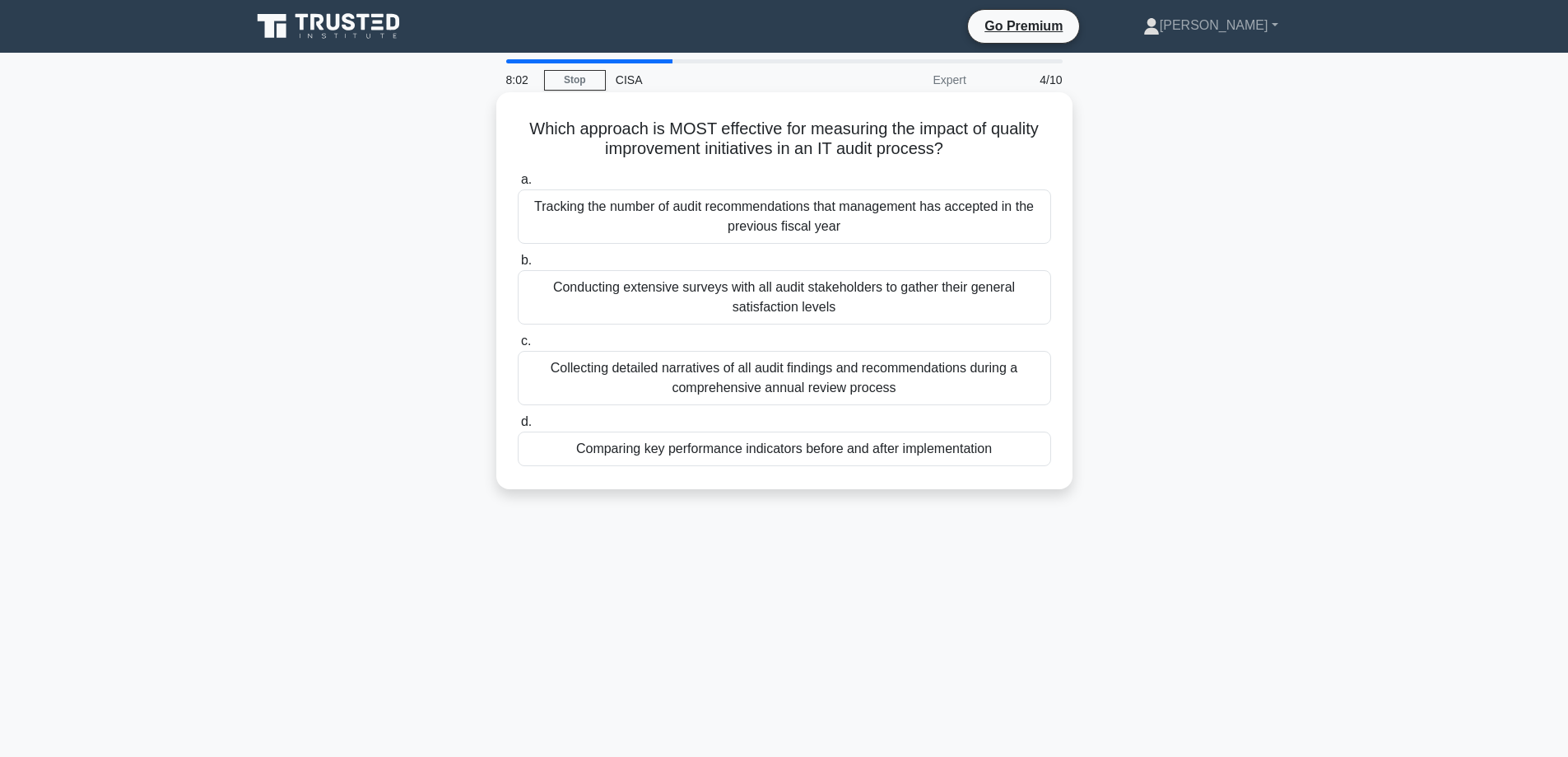
click at [721, 457] on div "Comparing key performance indicators before and after implementation" at bounding box center [784, 448] width 533 height 35
click at [518, 427] on input "d. Comparing key performance indicators before and after implementation" at bounding box center [518, 422] width 0 height 10
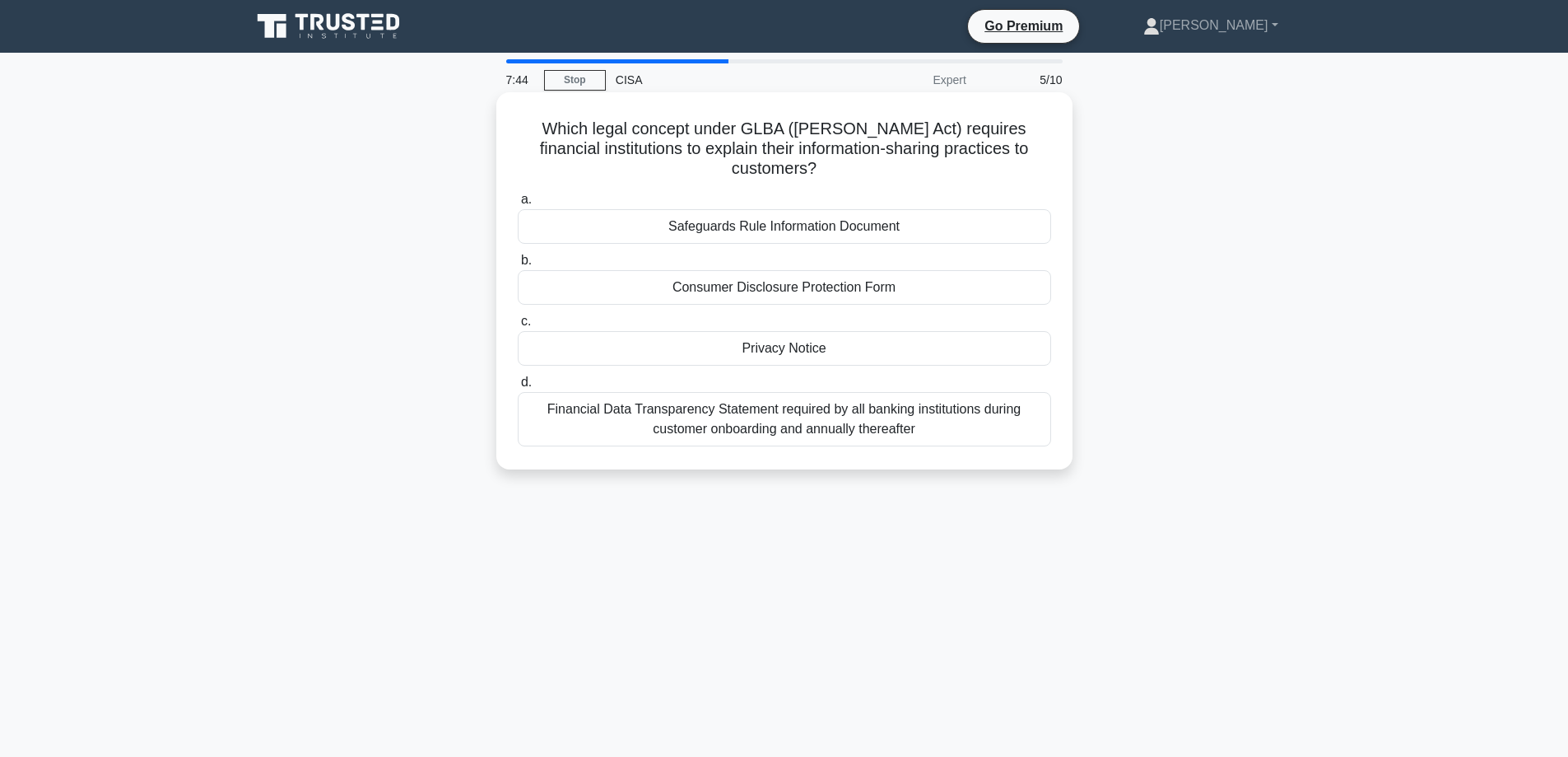
click at [670, 352] on div "Privacy Notice" at bounding box center [784, 348] width 533 height 35
click at [518, 327] on input "c. Privacy Notice" at bounding box center [518, 321] width 0 height 10
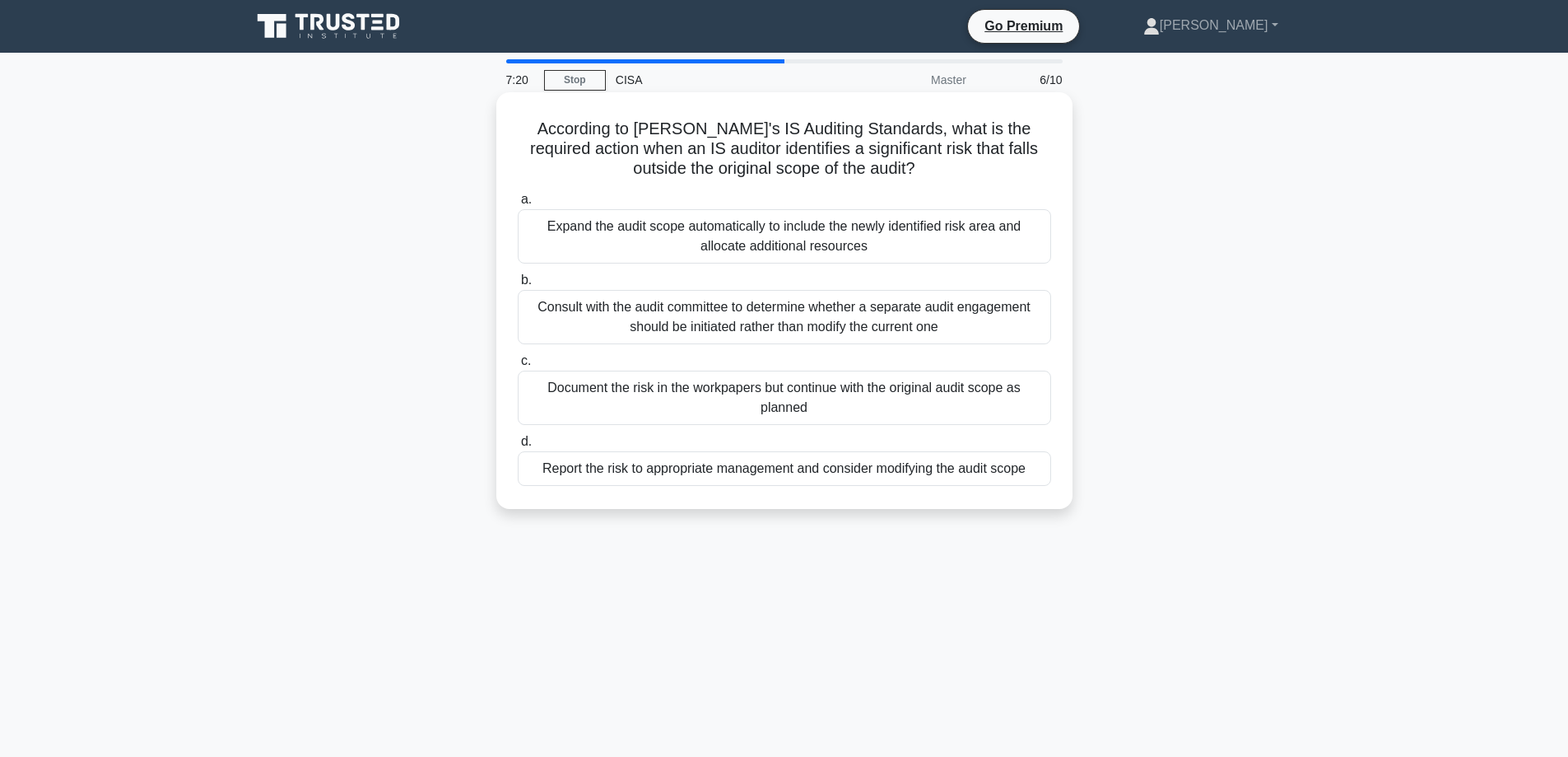
click at [579, 320] on div "Consult with the audit committee to determine whether a separate audit engageme…" at bounding box center [784, 316] width 533 height 54
click at [518, 286] on input "b. Consult with the audit committee to determine whether a separate audit engag…" at bounding box center [518, 279] width 0 height 10
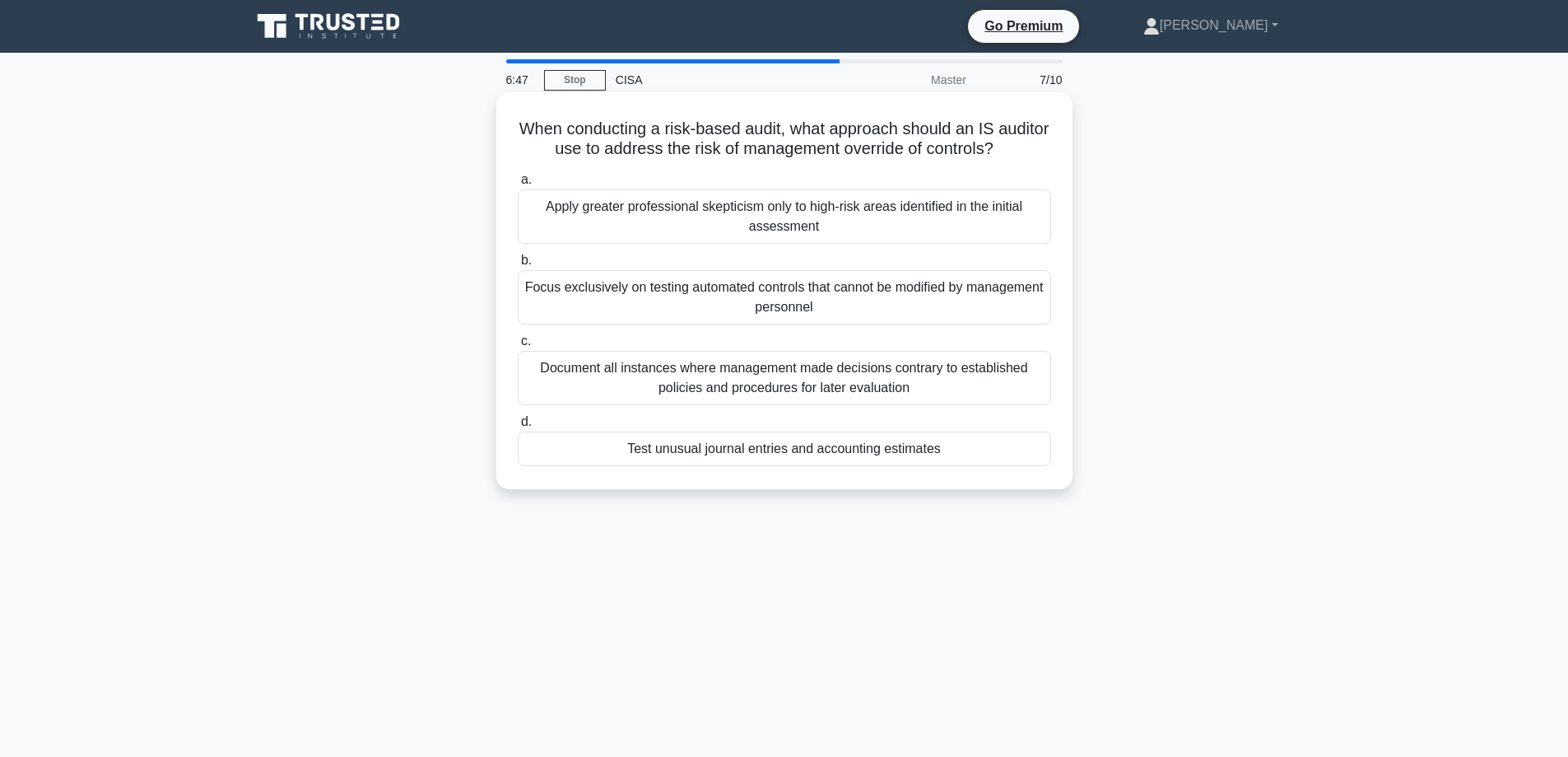
click at [590, 374] on div "Document all instances where management made decisions contrary to established …" at bounding box center [784, 377] width 533 height 54
click at [518, 347] on input "c. Document all instances where management made decisions contrary to establish…" at bounding box center [518, 341] width 0 height 10
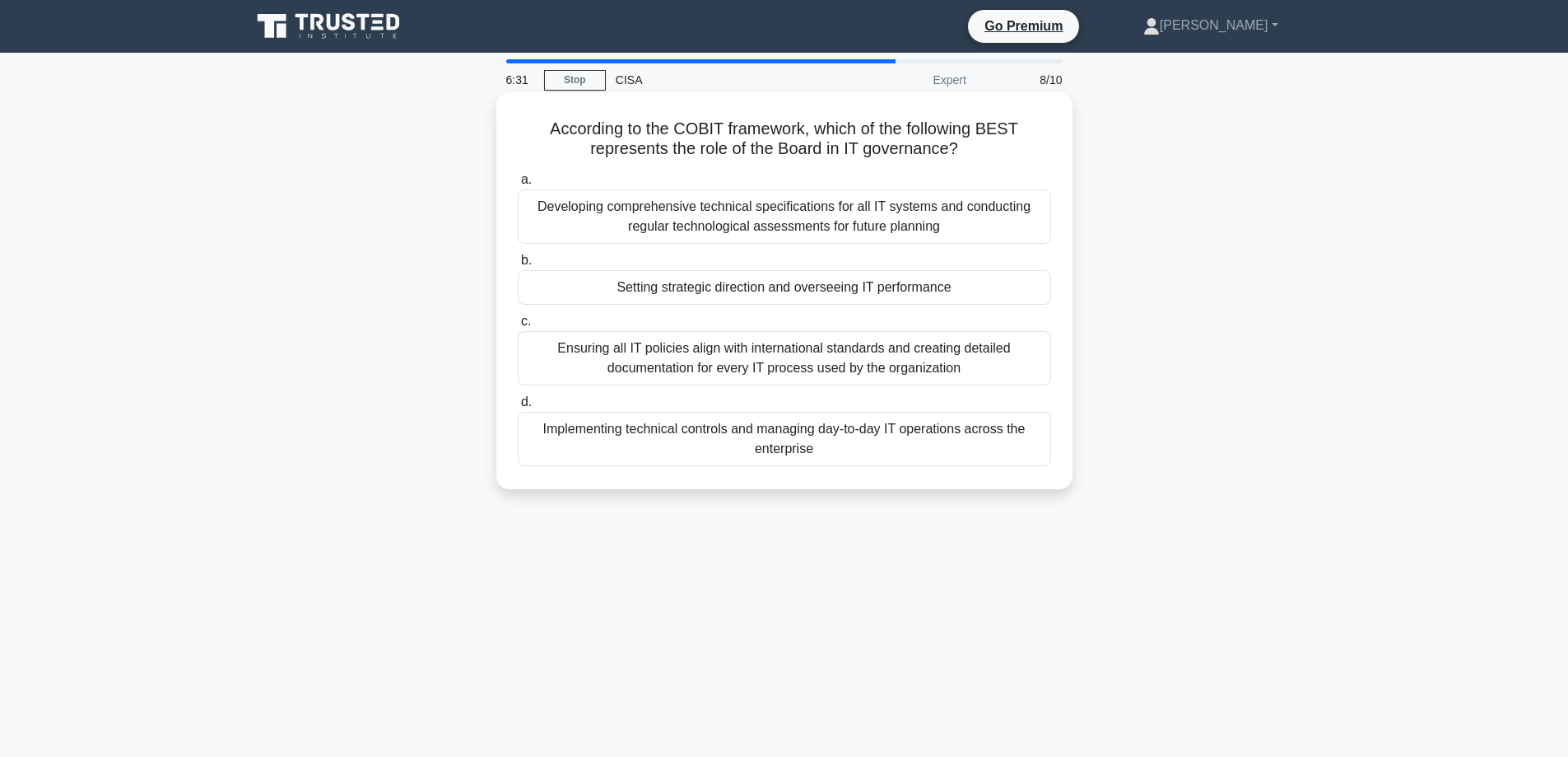
click at [587, 284] on div "Setting strategic direction and overseeing IT performance" at bounding box center [784, 287] width 533 height 35
click at [518, 266] on input "b. Setting strategic direction and overseeing IT performance" at bounding box center [518, 260] width 0 height 10
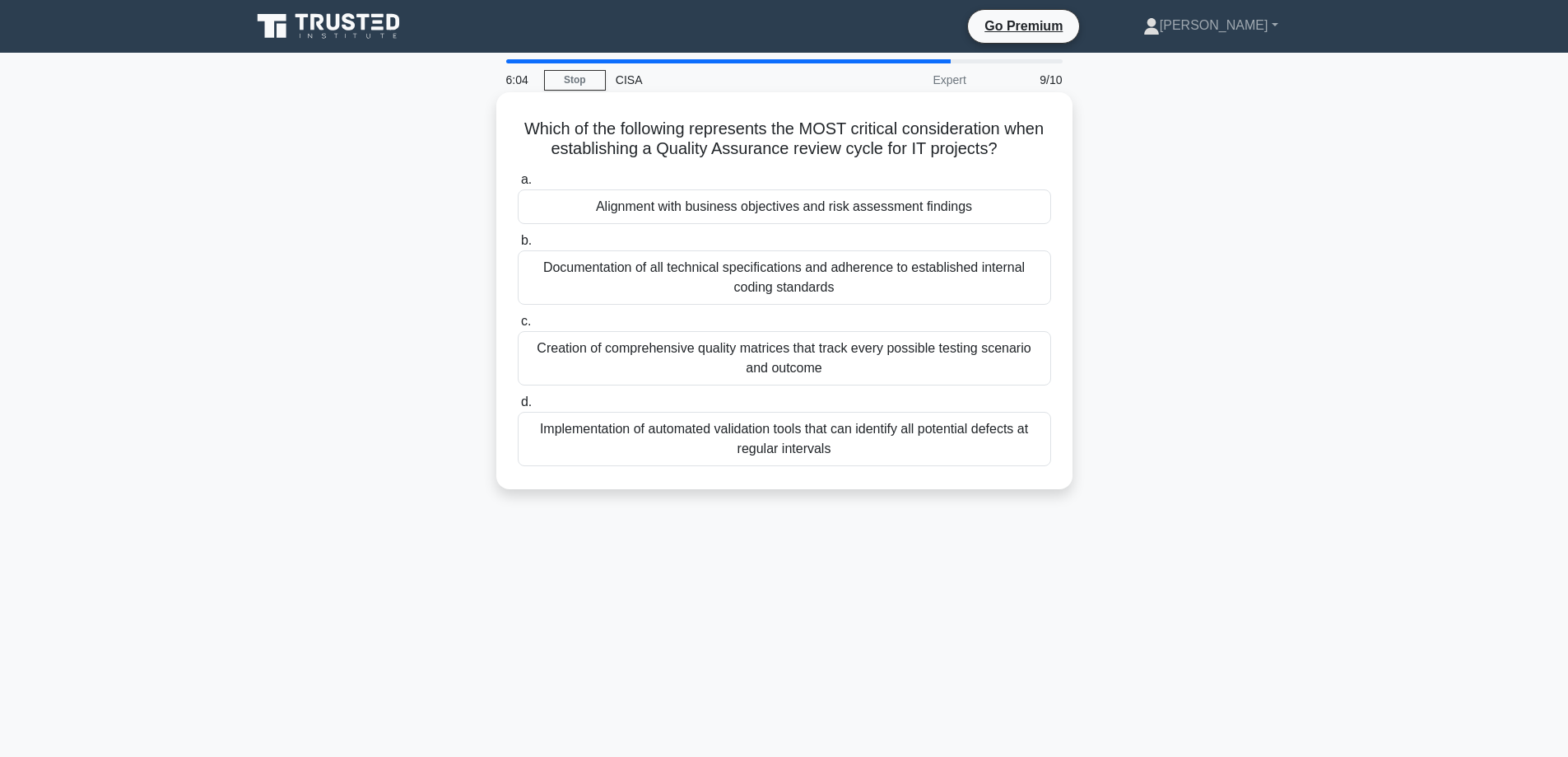
click at [603, 205] on div "Alignment with business objectives and risk assessment findings" at bounding box center [784, 207] width 533 height 35
click at [518, 186] on input "a. Alignment with business objectives and risk assessment findings" at bounding box center [518, 179] width 0 height 10
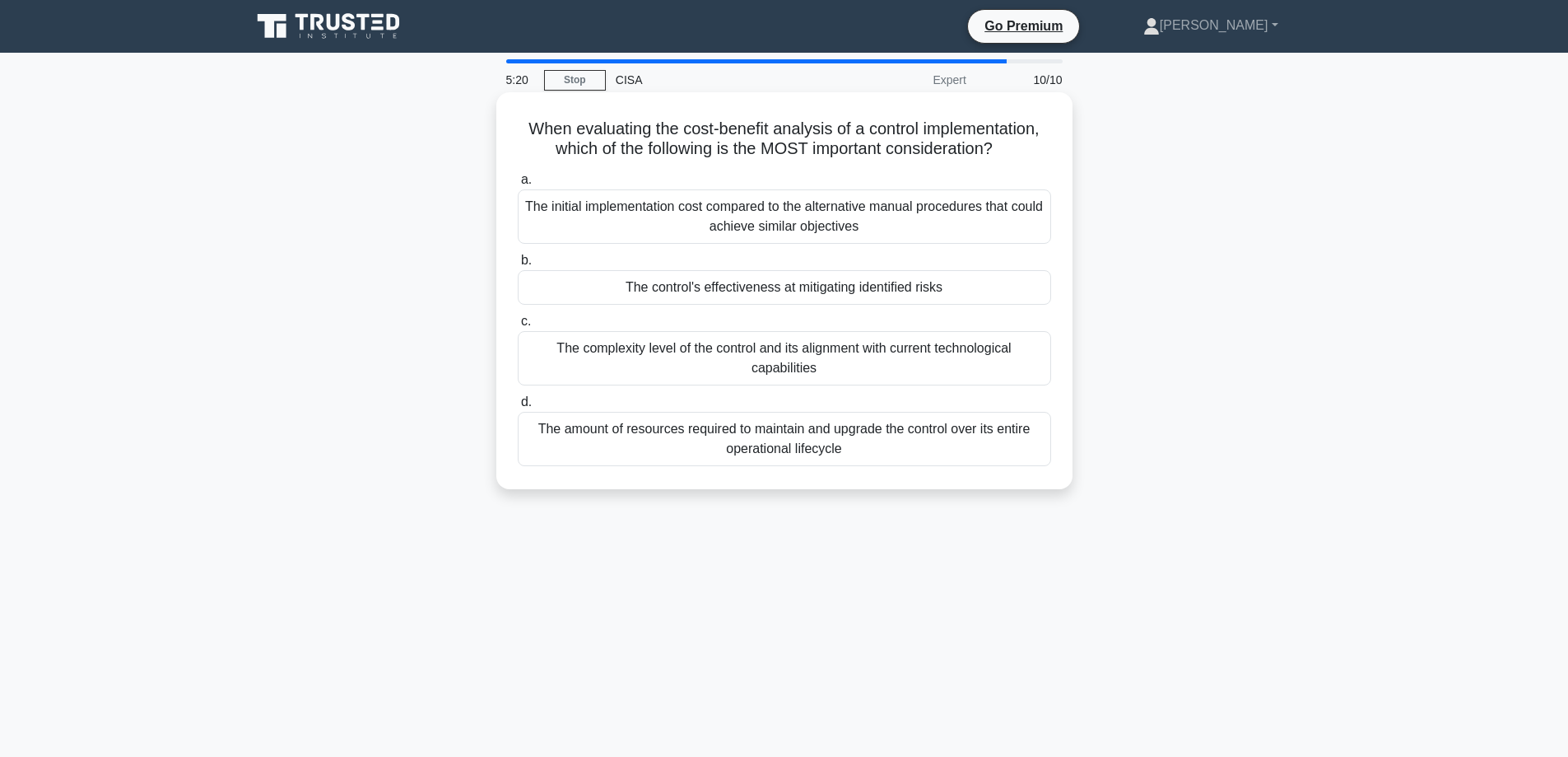
click at [614, 303] on div "The control's effectiveness at mitigating identified risks" at bounding box center [784, 287] width 533 height 35
click at [518, 266] on input "b. The control's effectiveness at mitigating identified risks" at bounding box center [518, 260] width 0 height 10
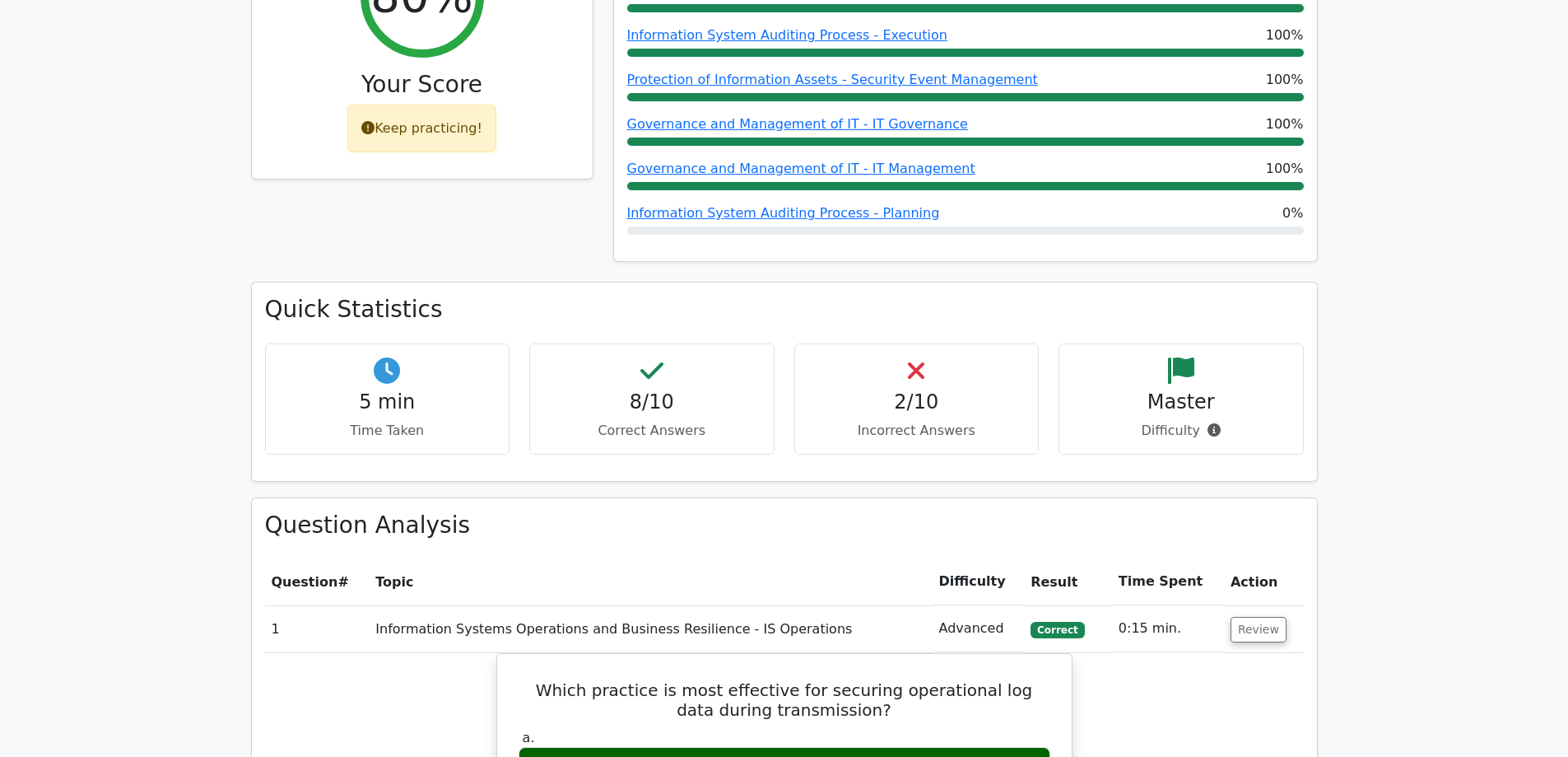
scroll to position [906, 0]
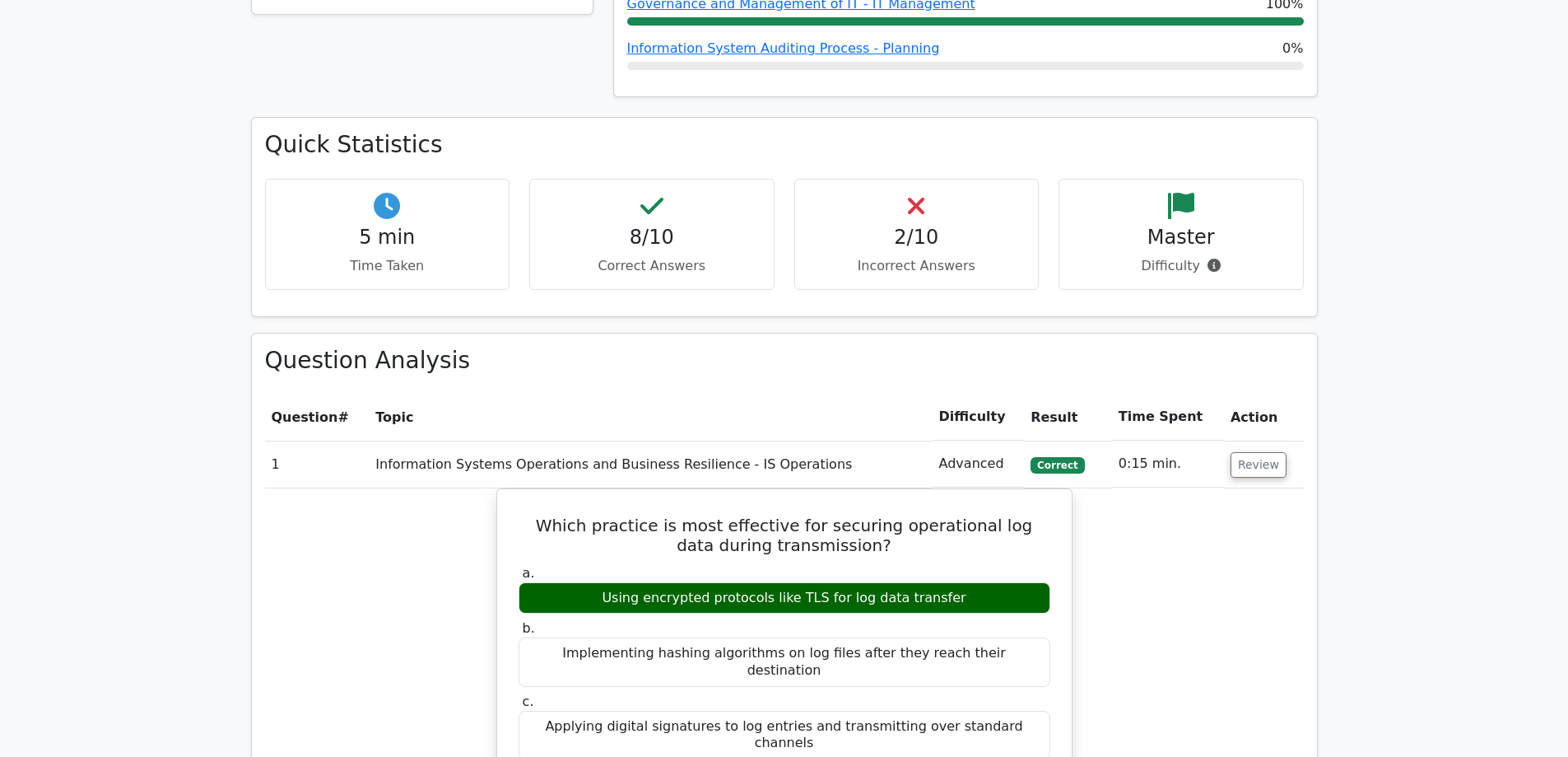
click at [1252, 441] on td "Review" at bounding box center [1263, 464] width 80 height 47
click at [1250, 452] on button "Review" at bounding box center [1257, 464] width 56 height 26
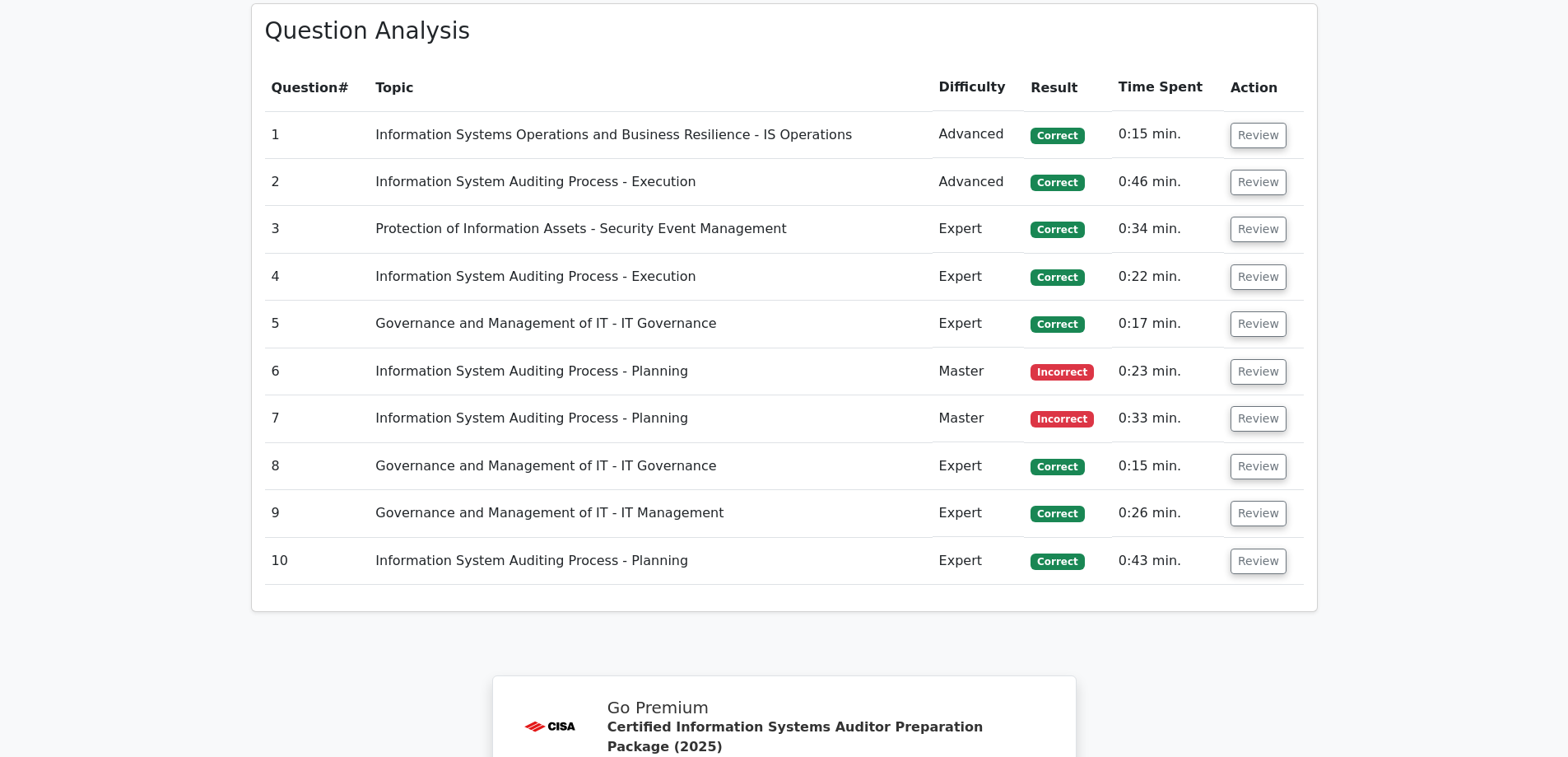
scroll to position [1318, 0]
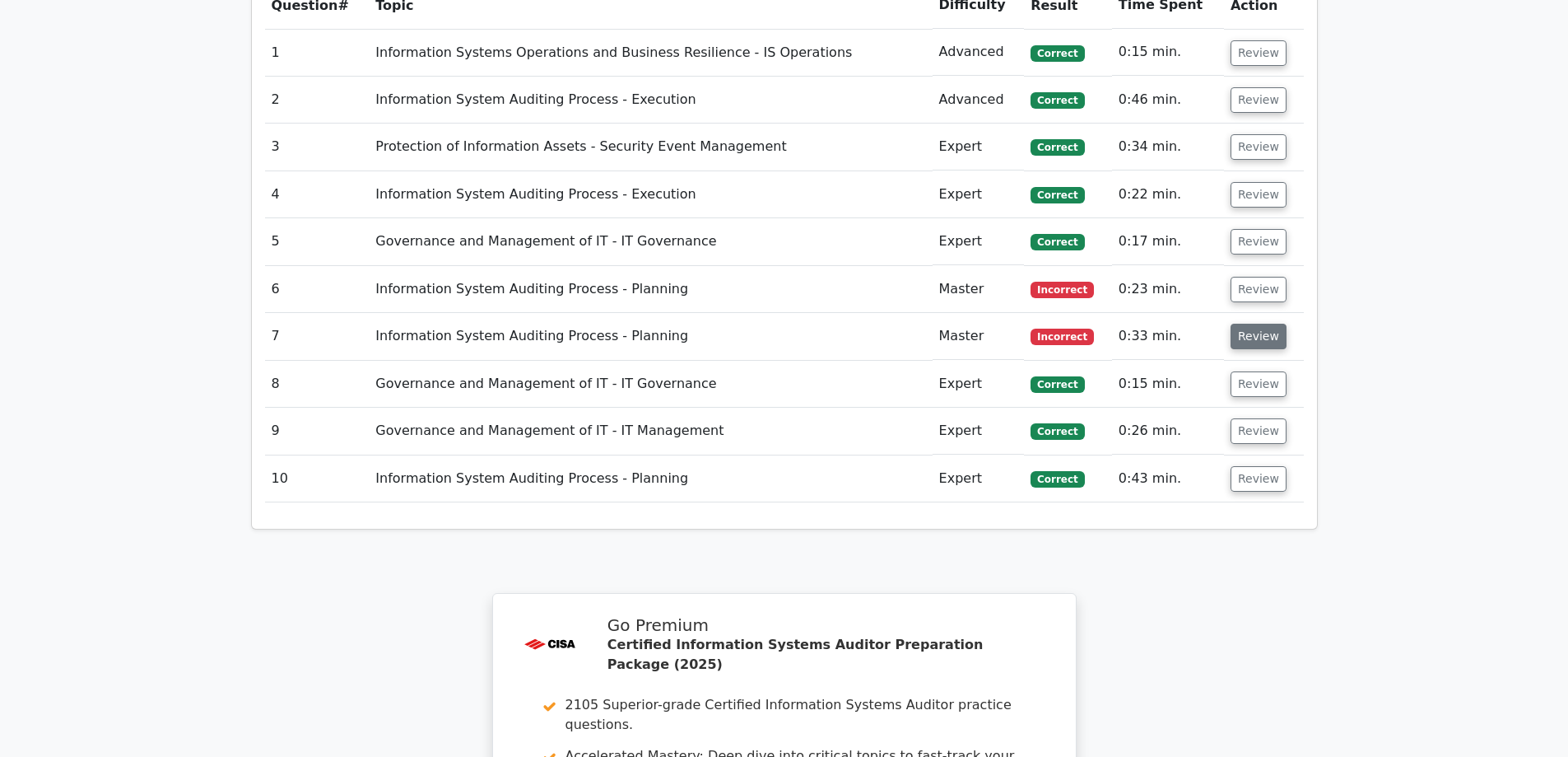
click at [1252, 324] on button "Review" at bounding box center [1257, 336] width 56 height 26
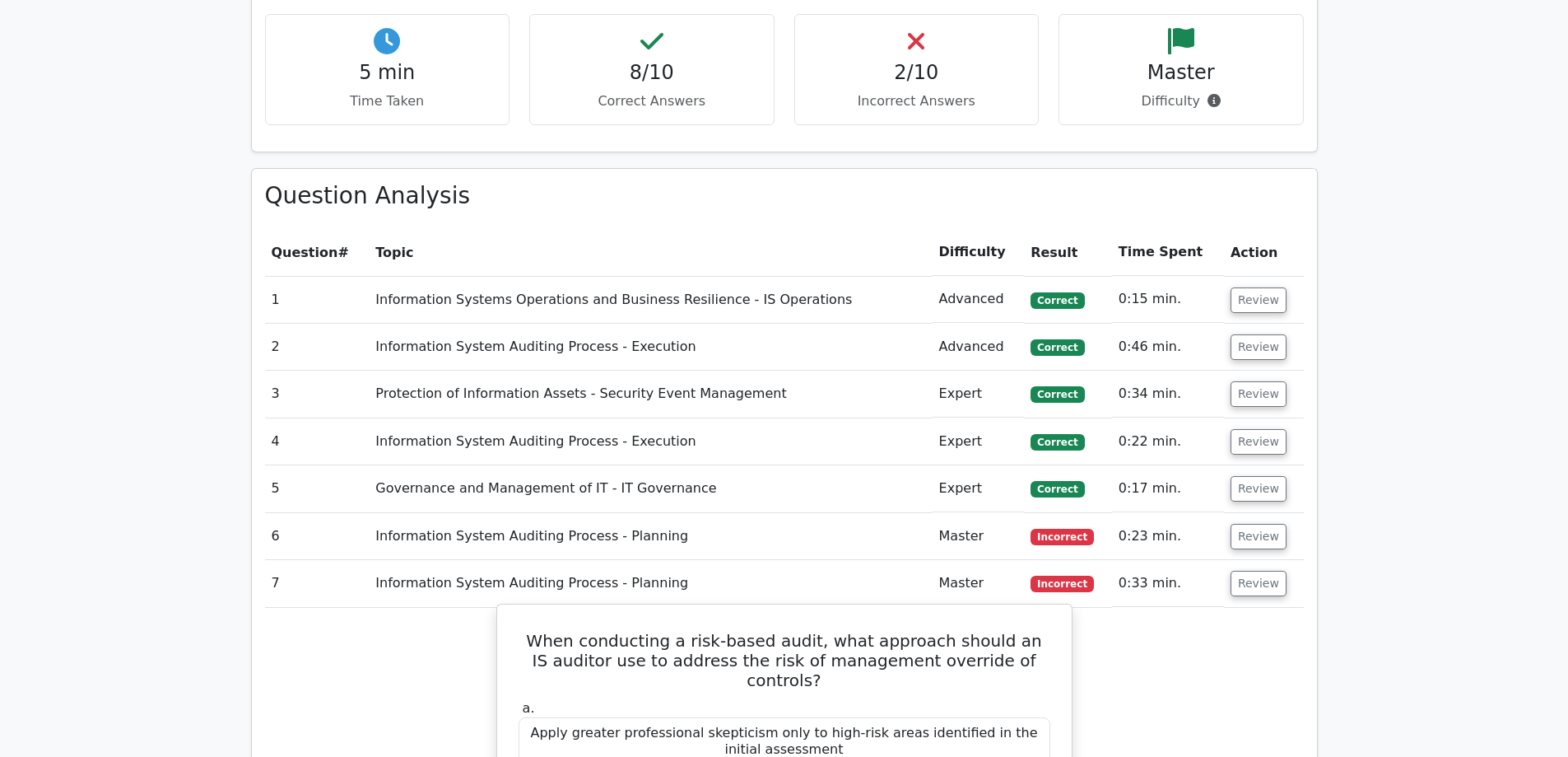
scroll to position [988, 0]
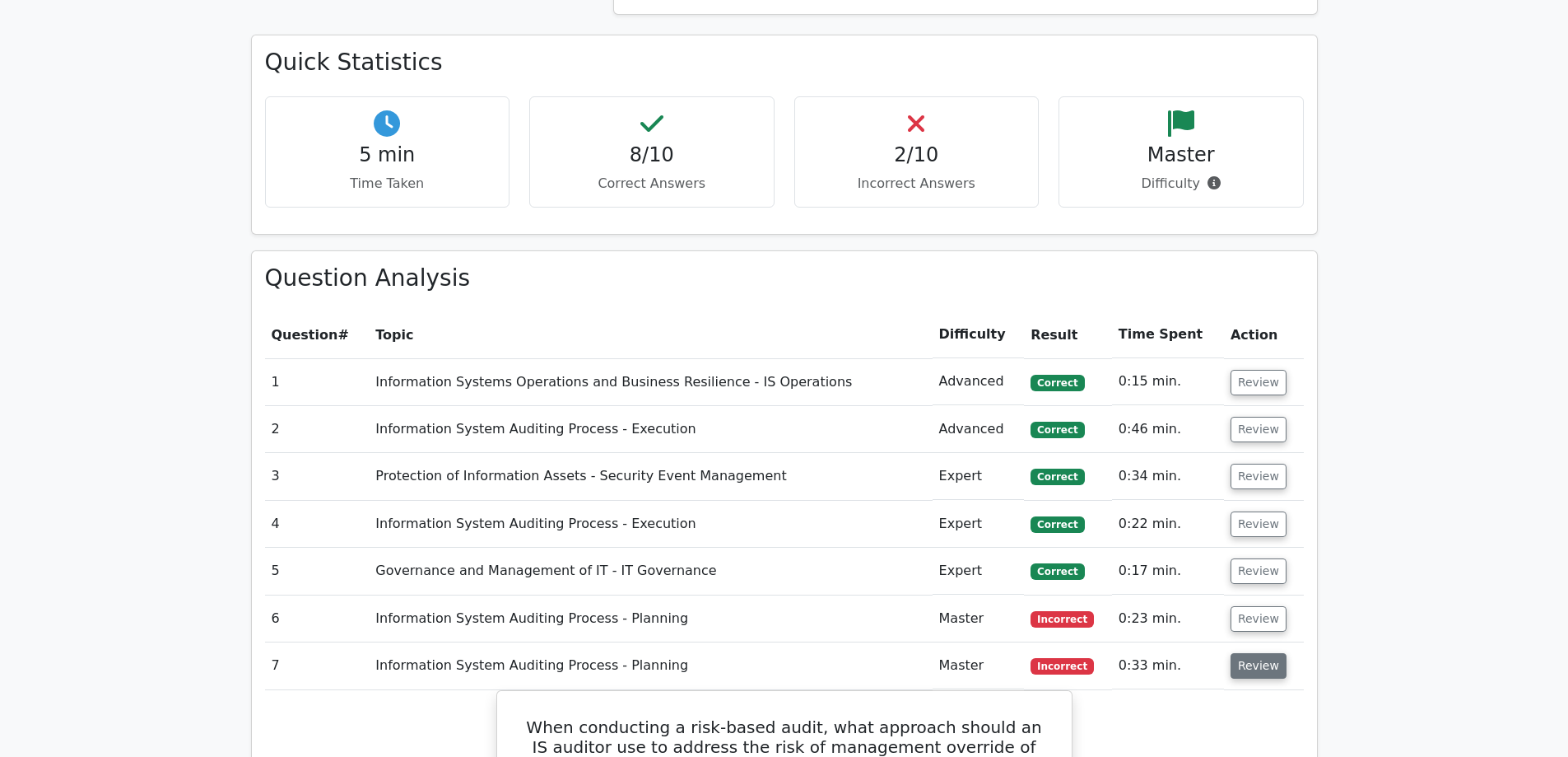
click at [1235, 653] on button "Review" at bounding box center [1257, 665] width 56 height 26
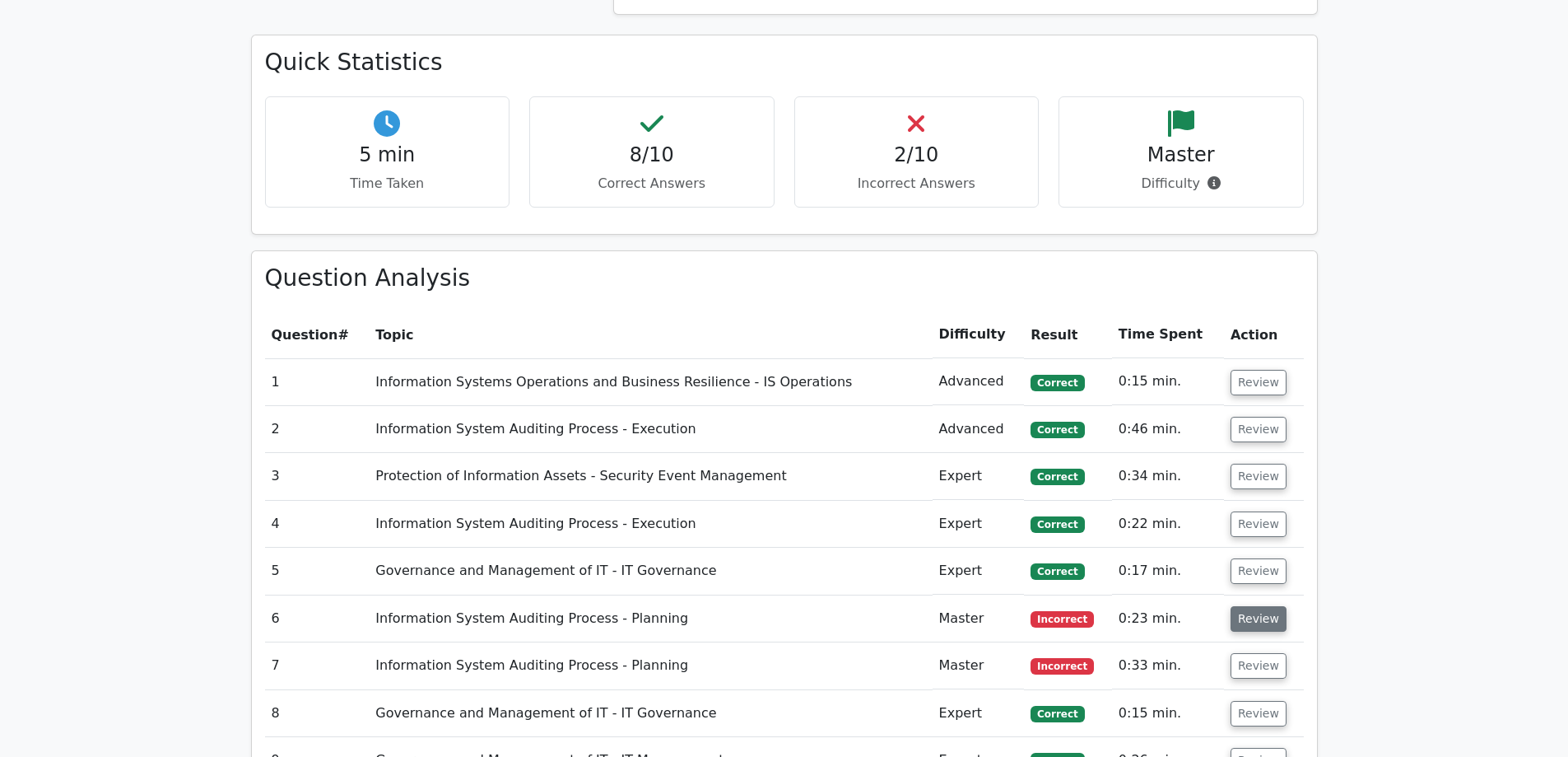
click at [1247, 606] on button "Review" at bounding box center [1257, 619] width 56 height 26
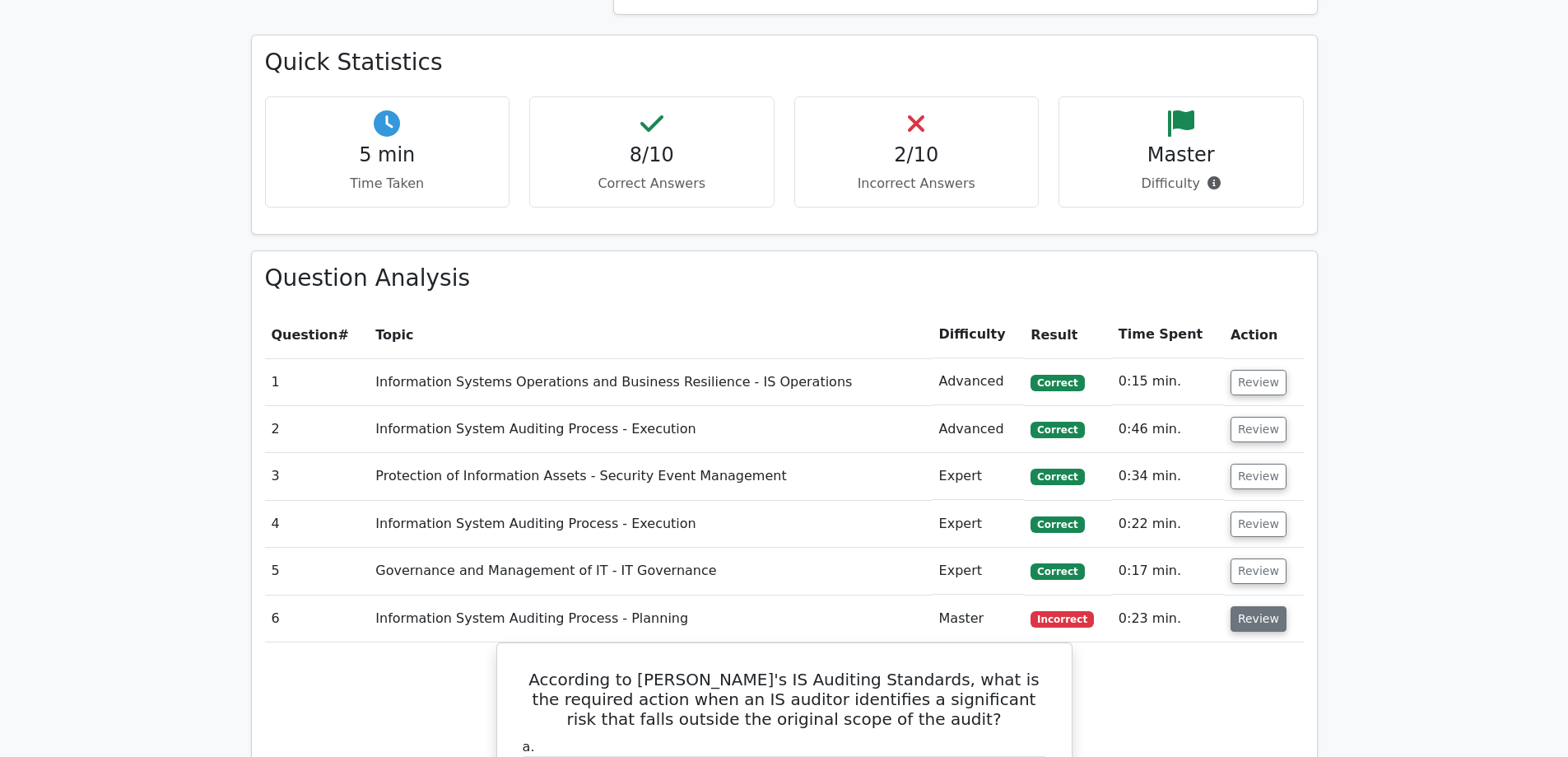
click at [1275, 606] on button "Review" at bounding box center [1257, 619] width 56 height 26
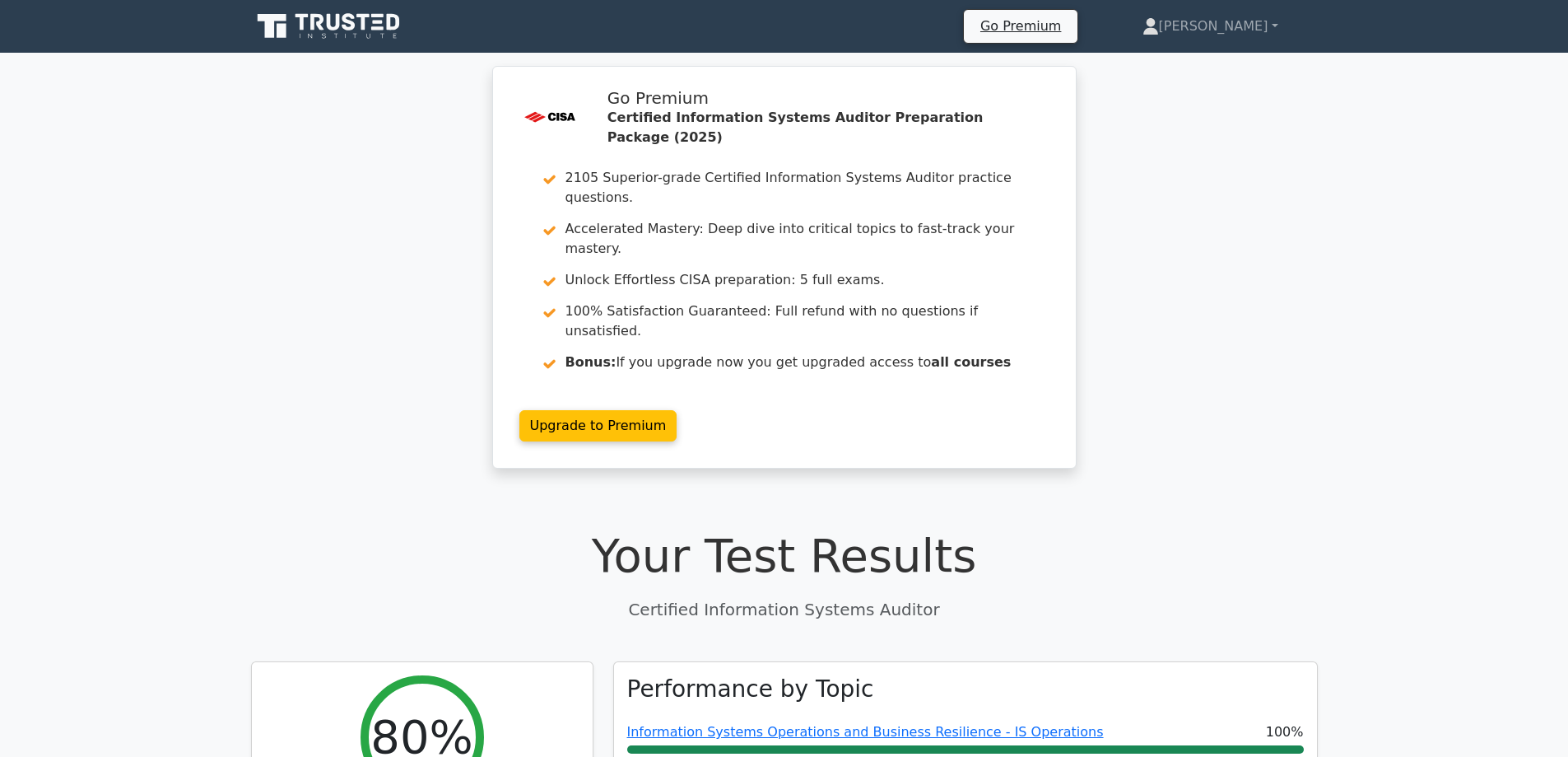
scroll to position [494, 0]
